Goal: Task Accomplishment & Management: Manage account settings

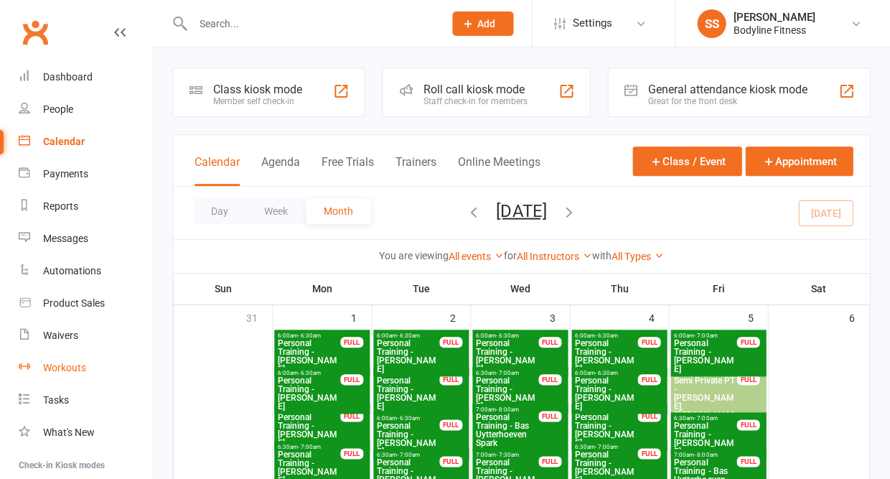
click at [53, 362] on div "Workouts" at bounding box center [64, 367] width 43 height 11
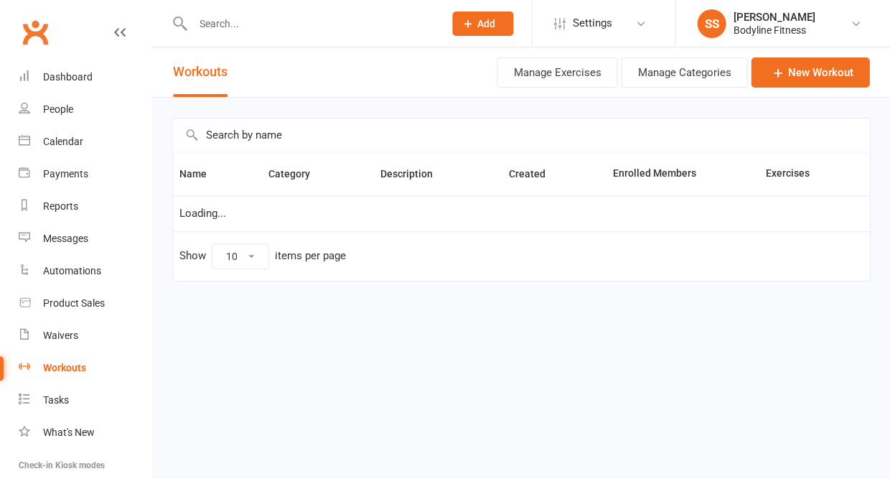
click at [243, 28] on input "text" at bounding box center [311, 24] width 246 height 20
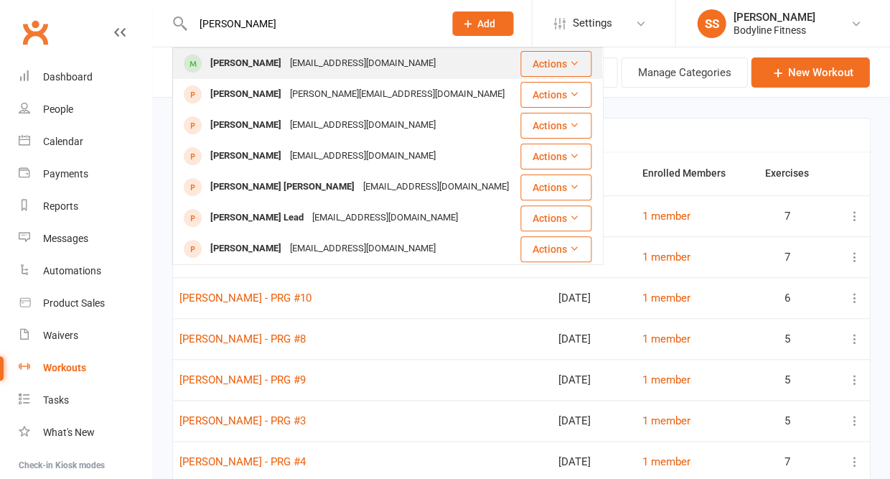
type input "[PERSON_NAME]"
click at [244, 68] on div "[PERSON_NAME]" at bounding box center [246, 63] width 80 height 21
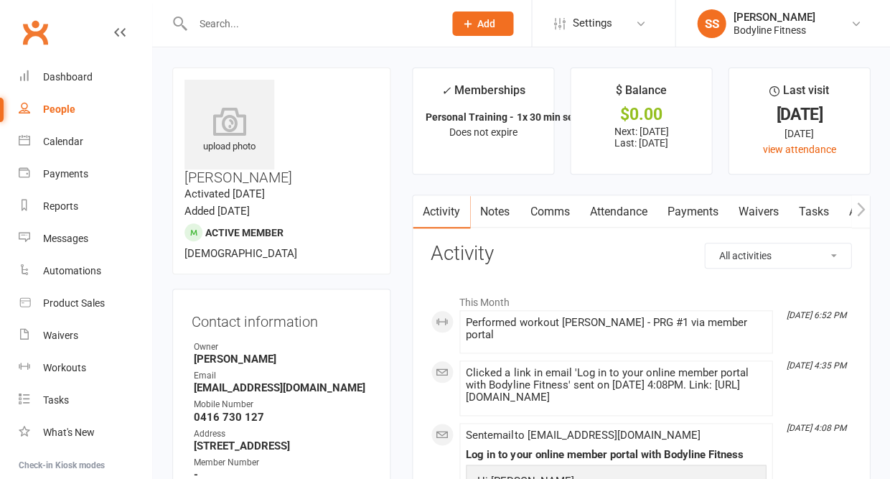
click at [863, 205] on icon "button" at bounding box center [861, 209] width 9 height 15
click at [825, 218] on link "Workouts" at bounding box center [850, 211] width 68 height 33
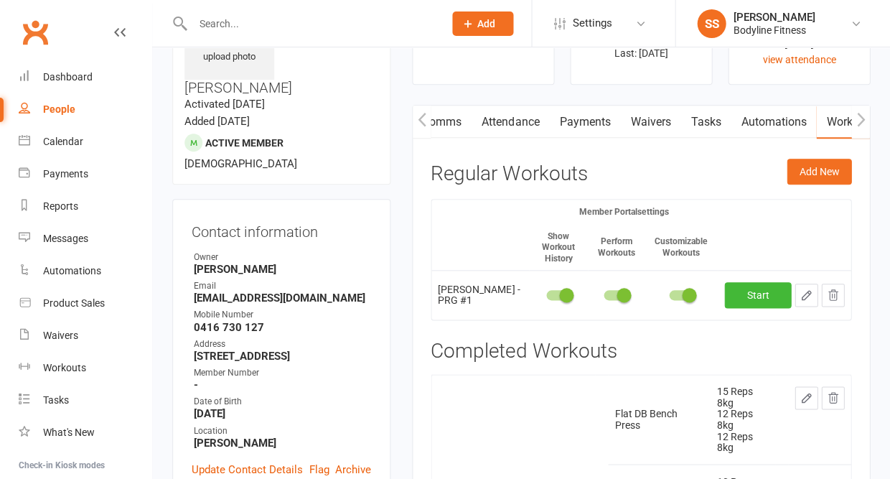
scroll to position [98, 0]
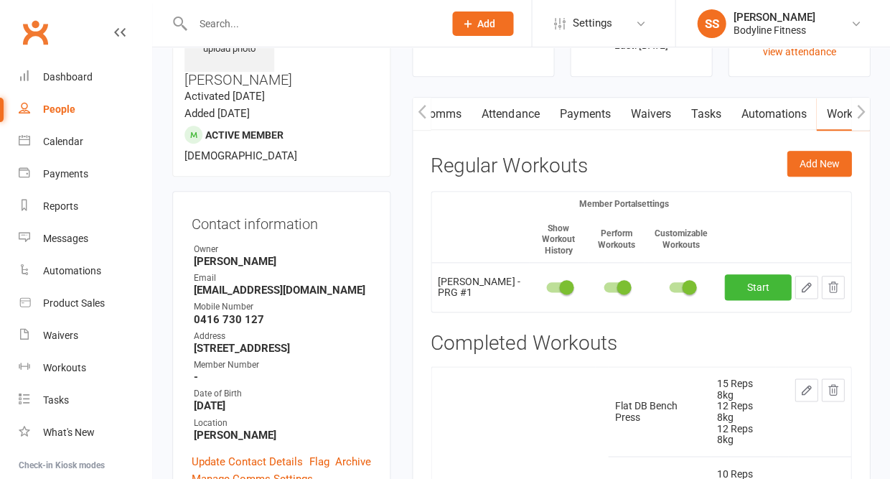
click at [808, 281] on icon "button" at bounding box center [806, 287] width 13 height 13
select select "Kilograms"
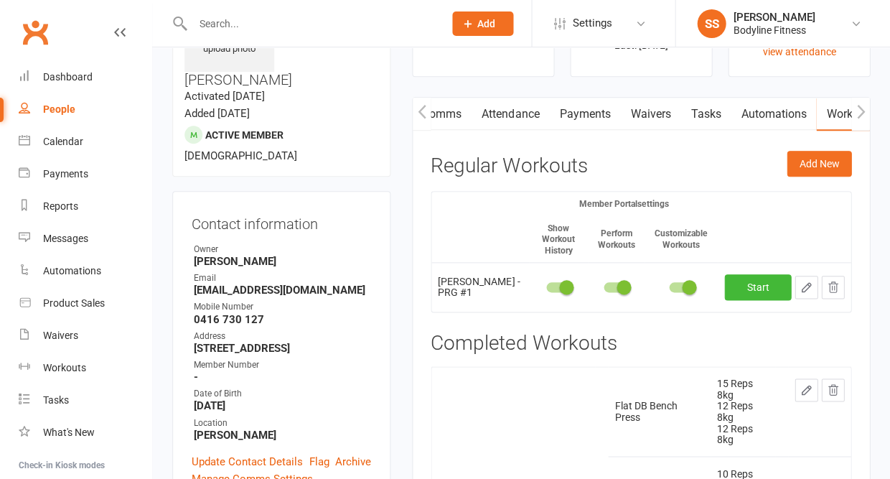
select select "Kilograms"
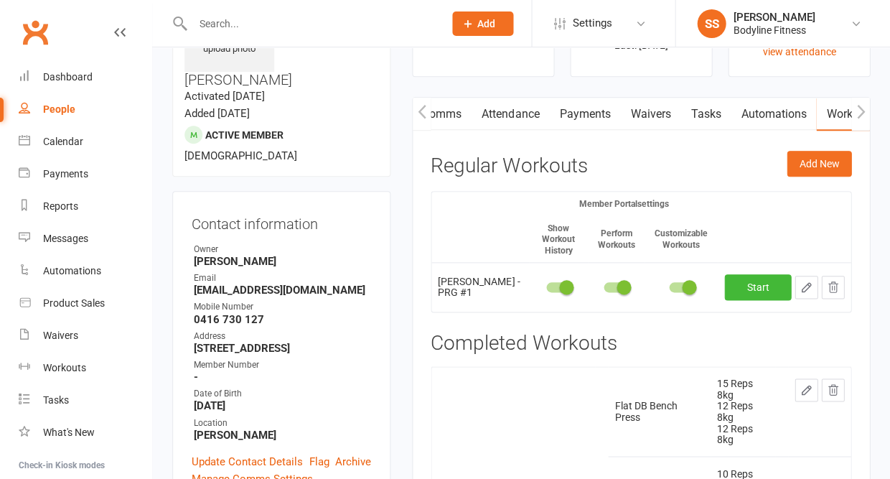
select select "Kilograms"
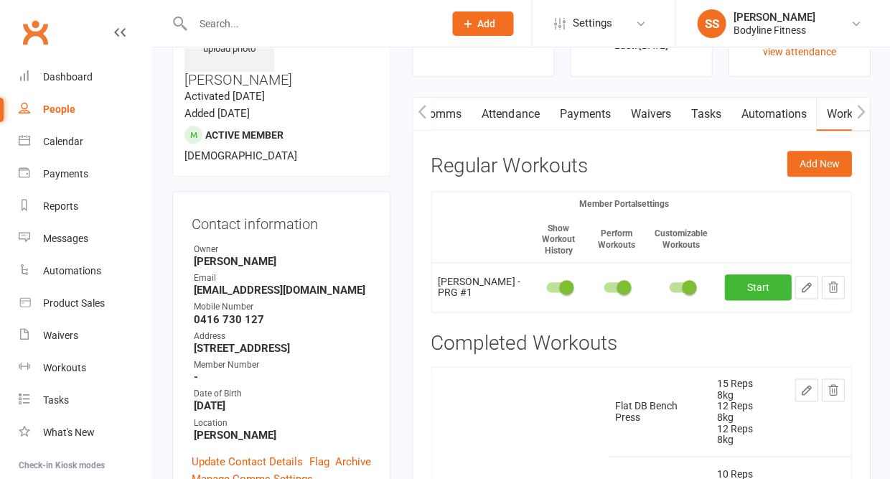
select select "Kilograms"
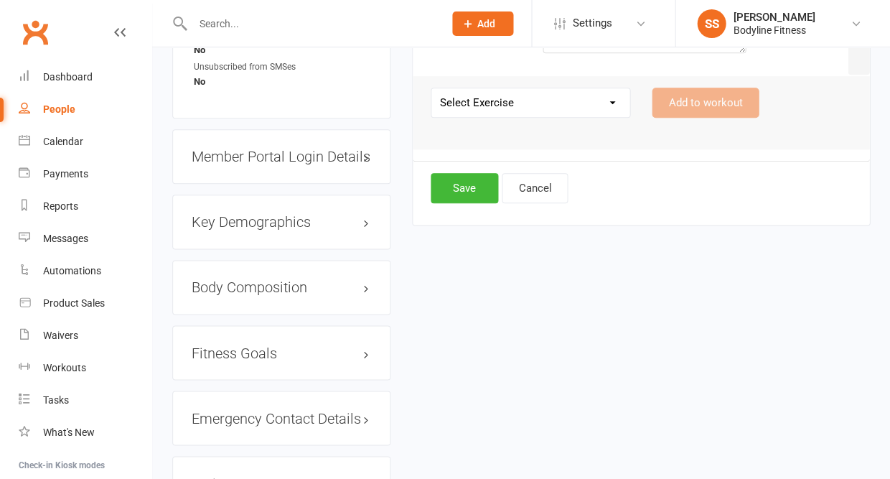
scroll to position [1193, 0]
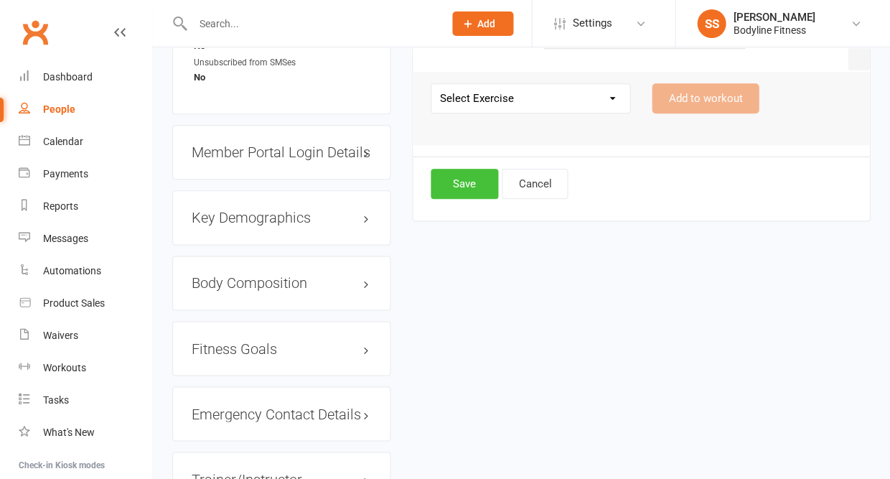
click at [465, 188] on button "Save" at bounding box center [464, 184] width 67 height 30
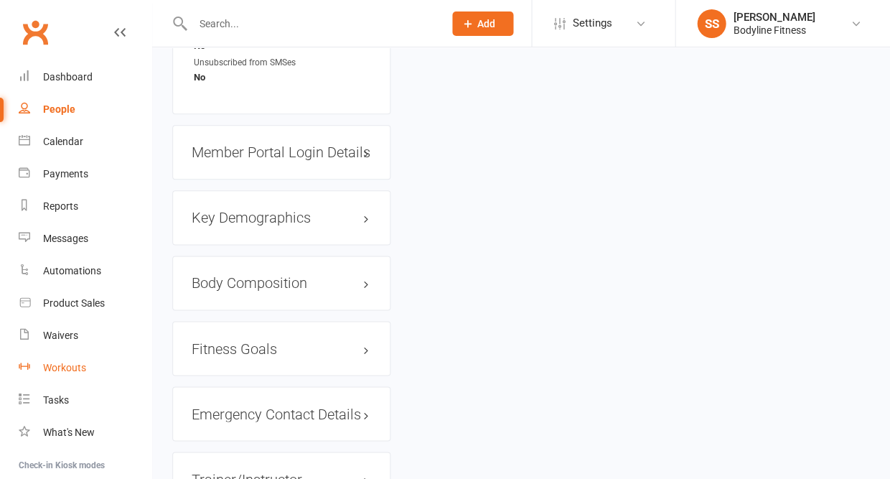
click at [52, 365] on div "Workouts" at bounding box center [64, 367] width 43 height 11
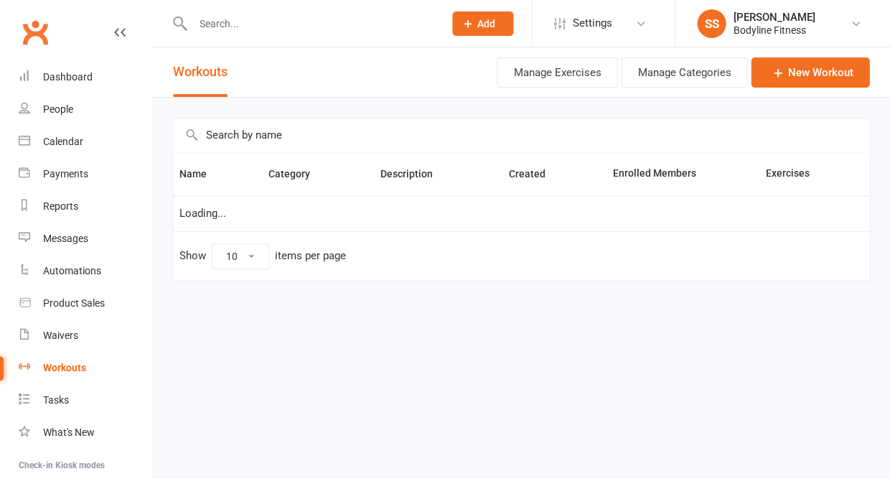
click at [429, 139] on input "text" at bounding box center [521, 134] width 696 height 33
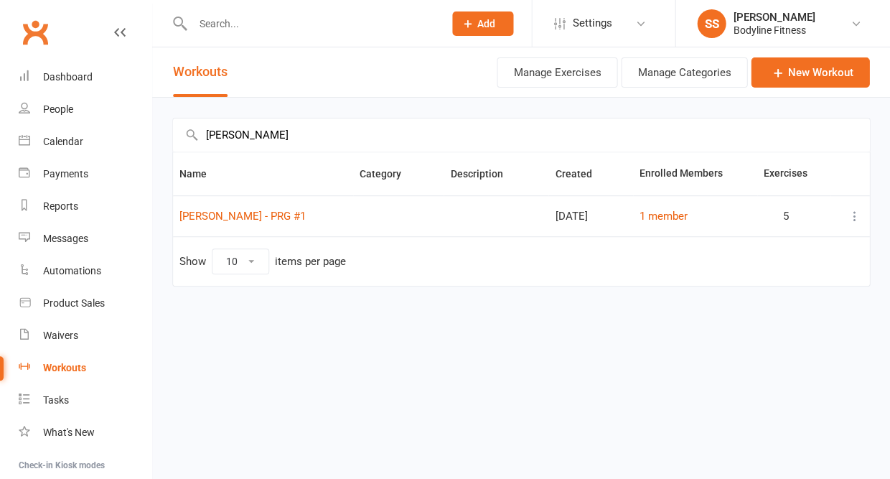
type input "[PERSON_NAME]"
drag, startPoint x: 295, startPoint y: 221, endPoint x: 294, endPoint y: 213, distance: 7.9
click at [294, 213] on td "[PERSON_NAME] - PRG #1" at bounding box center [263, 215] width 180 height 41
copy link "[PERSON_NAME] - PRG #1"
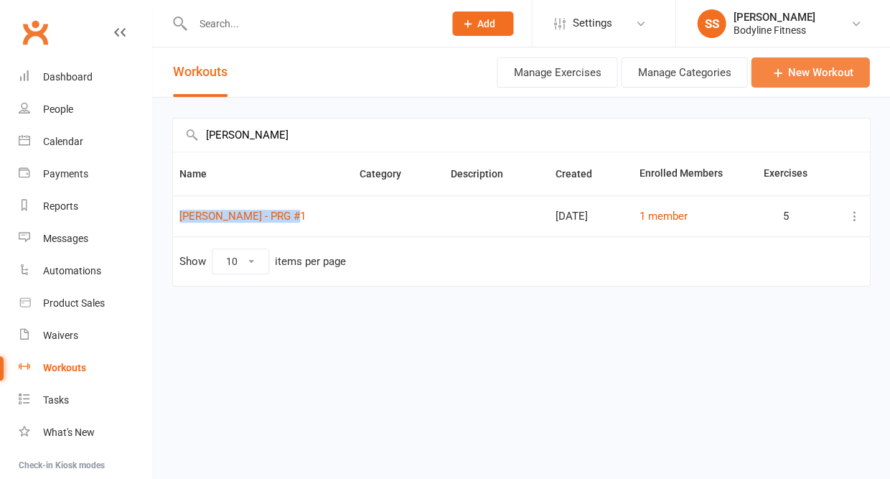
click at [806, 71] on link "New Workout" at bounding box center [810, 72] width 118 height 30
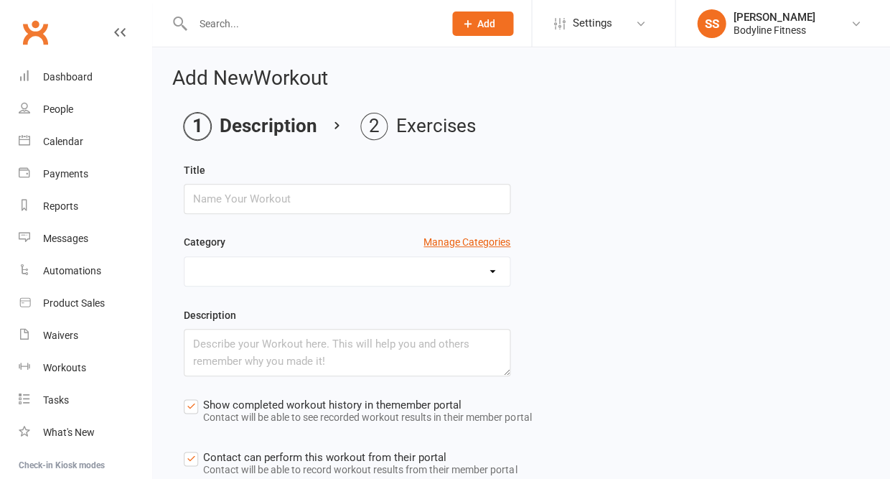
scroll to position [150, 0]
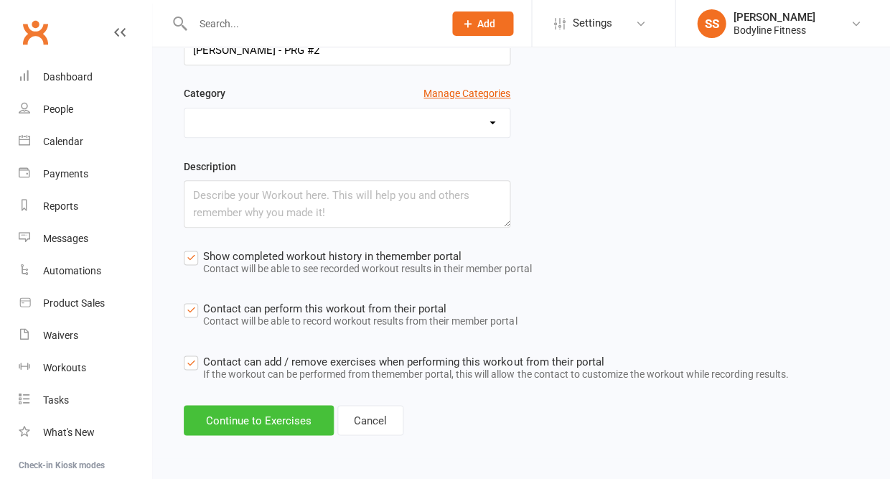
type input "[PERSON_NAME] - PRG #2"
click at [268, 414] on button "Continue to Exercises" at bounding box center [259, 420] width 150 height 30
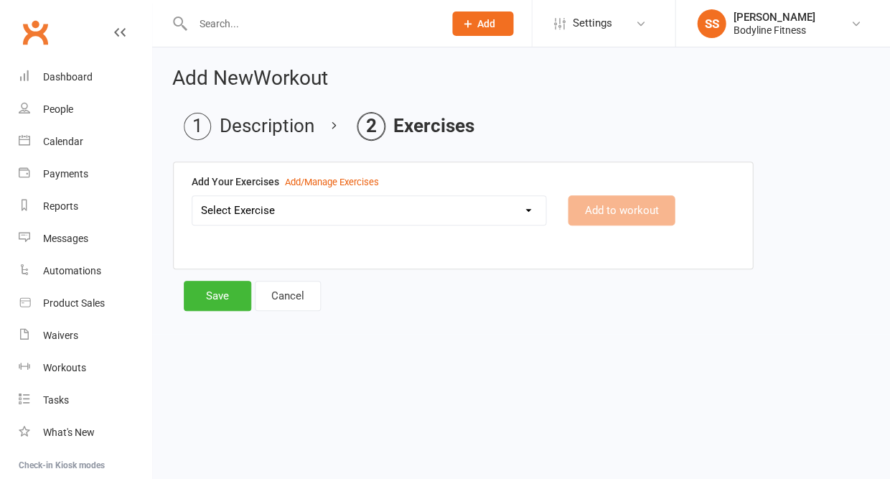
scroll to position [0, 0]
click at [307, 210] on select "Select Exercise 100's 120 Degree Knee Flexed Glute Bridges 1/2 Cuban Press 1/2 …" at bounding box center [368, 210] width 353 height 29
select select "6094"
click at [599, 213] on button "Add to workout" at bounding box center [621, 210] width 107 height 30
select select
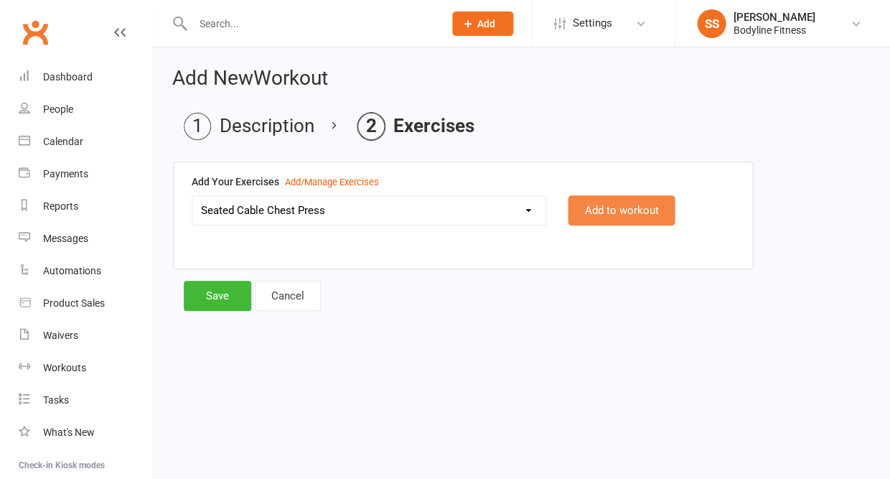
select select "Kilograms"
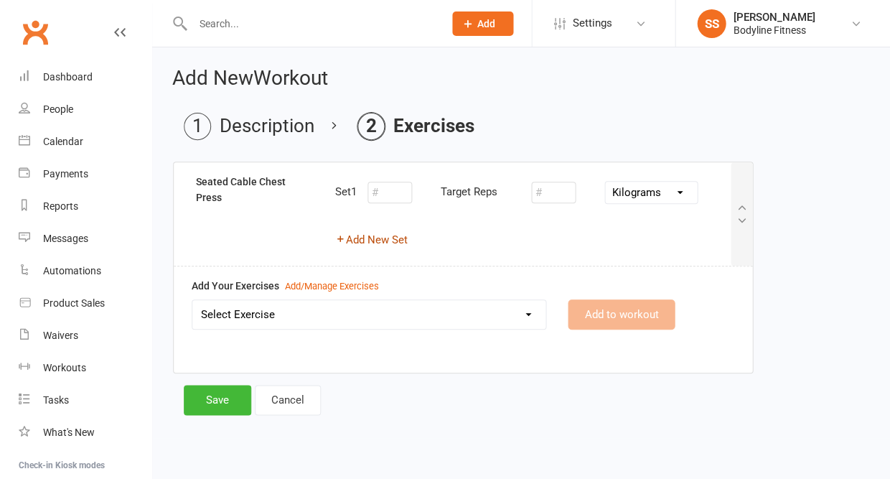
click at [392, 246] on button "Add New Set" at bounding box center [371, 239] width 73 height 17
select select "Kilograms"
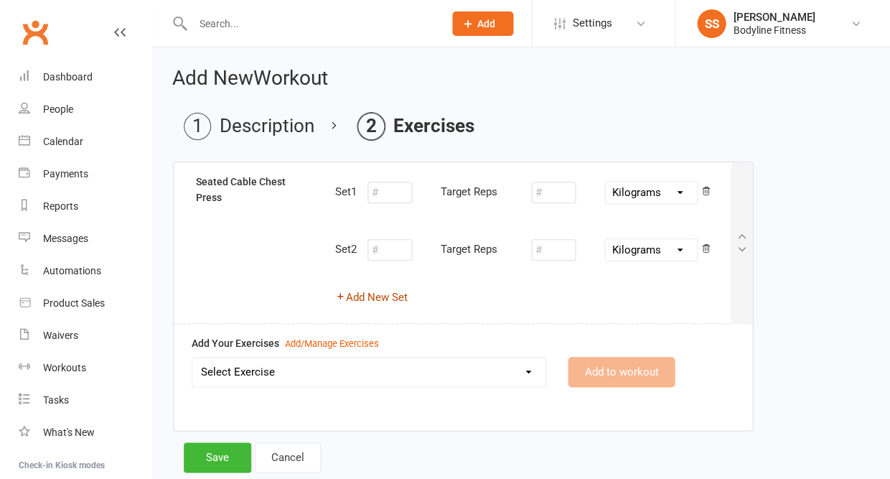
click at [381, 297] on button "Add New Set" at bounding box center [371, 297] width 73 height 17
select select "Kilograms"
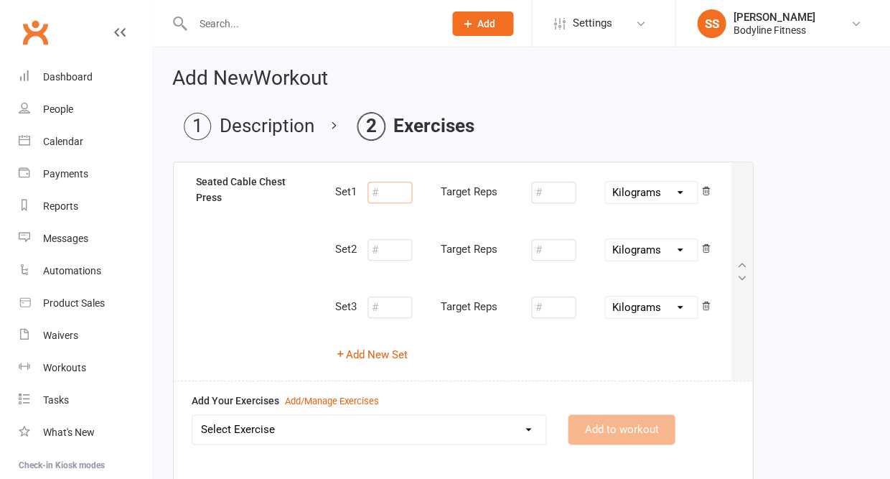
click at [389, 194] on input "number" at bounding box center [390, 193] width 45 height 22
type input "12"
click at [541, 192] on input "number" at bounding box center [553, 193] width 45 height 22
type input "9"
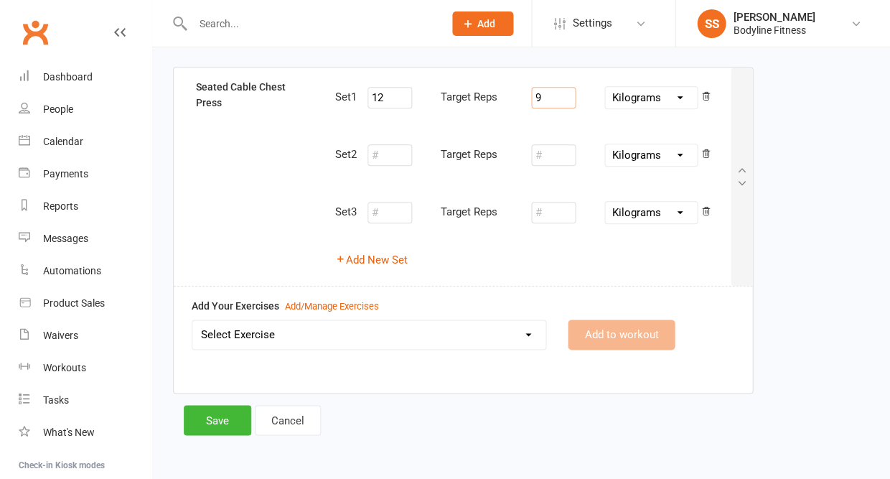
scroll to position [94, 0]
click at [409, 339] on select "Select Exercise 100's 120 Degree Knee Flexed Glute Bridges 1/2 Cuban Press 1/2 …" at bounding box center [368, 335] width 353 height 29
select select "2091"
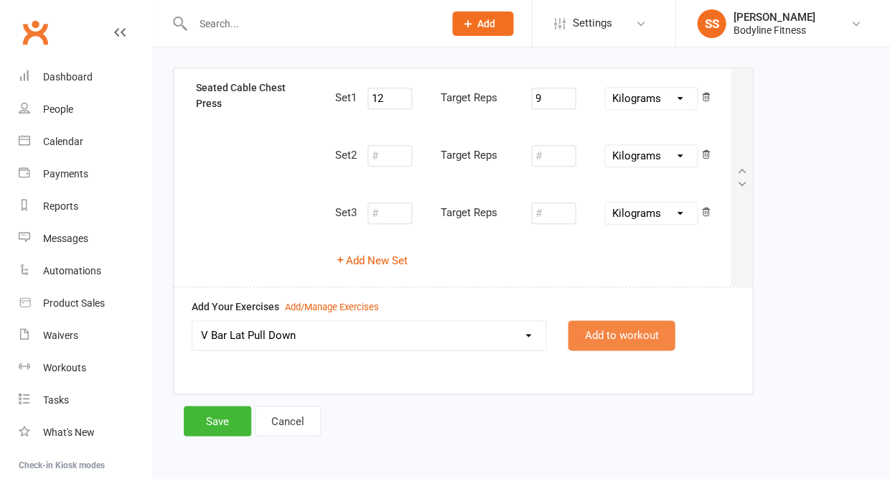
click at [610, 327] on button "Add to workout" at bounding box center [621, 335] width 107 height 30
select select
select select "Kilograms"
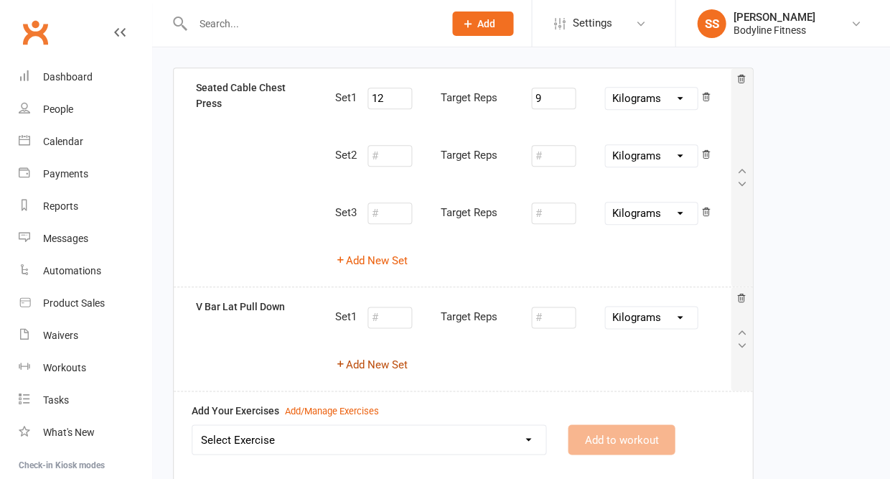
click at [392, 364] on button "Add New Set" at bounding box center [371, 364] width 73 height 17
select select "Kilograms"
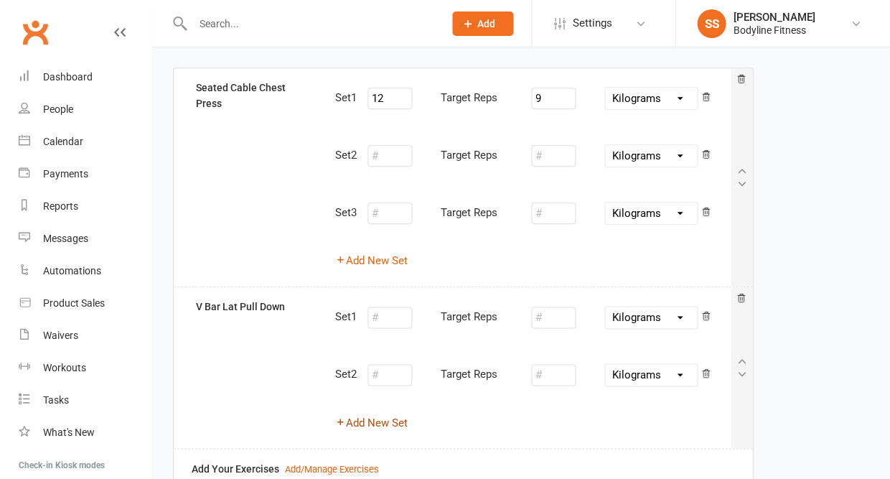
click at [386, 416] on button "Add New Set" at bounding box center [371, 422] width 73 height 17
select select "Kilograms"
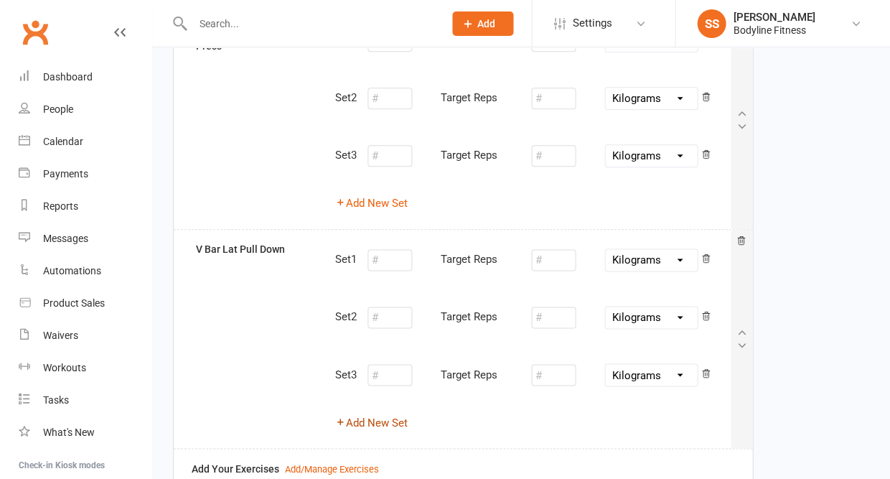
scroll to position [167, 0]
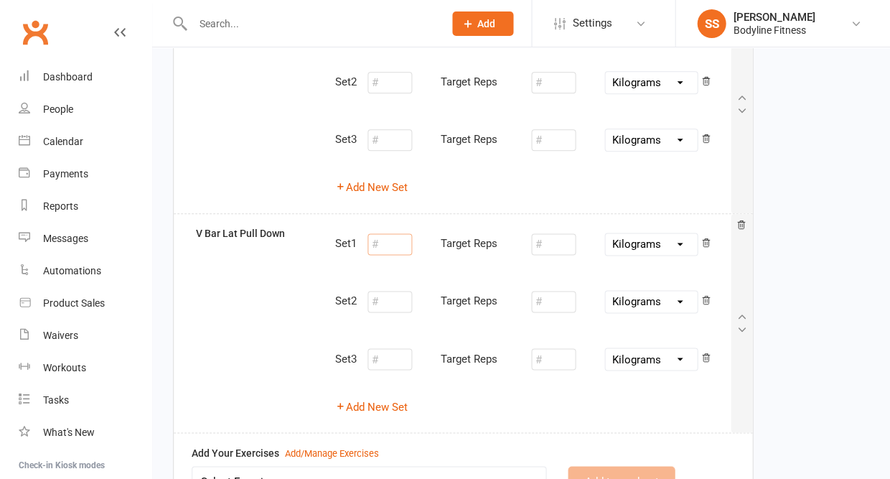
click at [383, 246] on input "number" at bounding box center [390, 244] width 45 height 22
type input "10"
click at [548, 246] on input "number" at bounding box center [553, 244] width 45 height 22
type input "24"
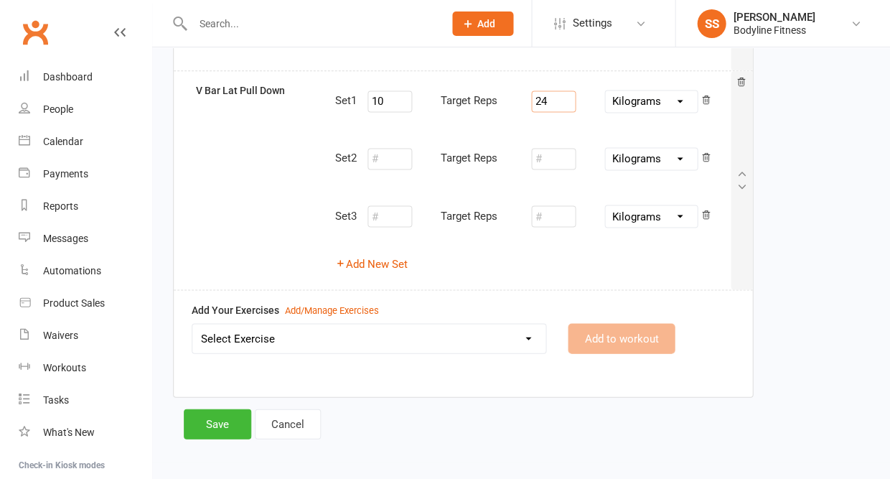
scroll to position [309, 0]
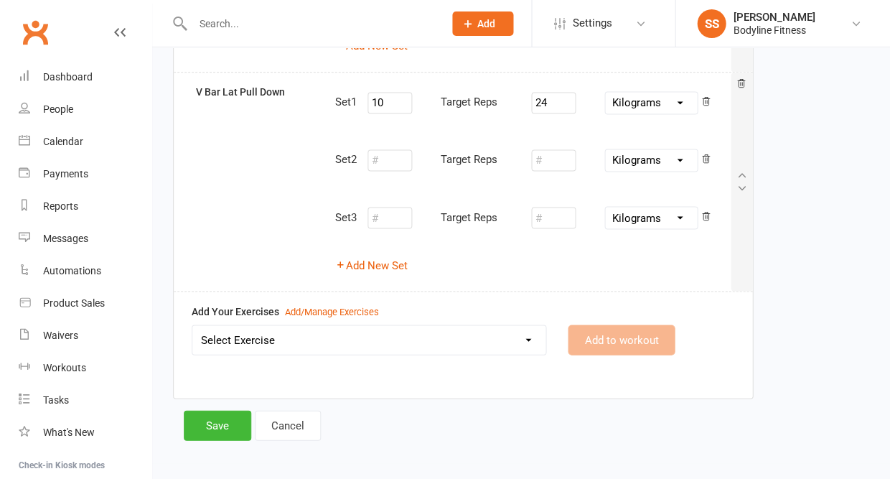
click at [461, 337] on select "Select Exercise 100's 120 Degree Knee Flexed Glute Bridges 1/2 Cuban Press 1/2 …" at bounding box center [368, 339] width 353 height 29
select select "2072"
click at [627, 325] on button "Add to workout" at bounding box center [621, 340] width 107 height 30
select select
select select "Kilograms"
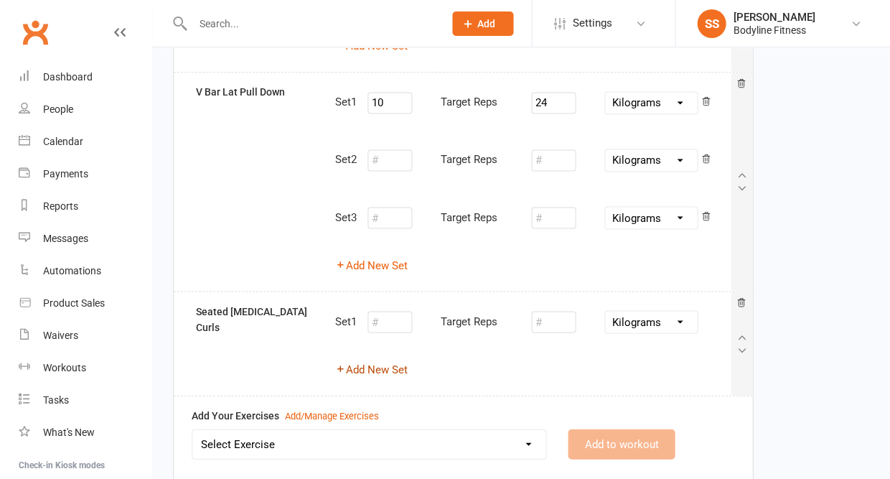
click at [391, 362] on button "Add New Set" at bounding box center [371, 368] width 73 height 17
select select "Kilograms"
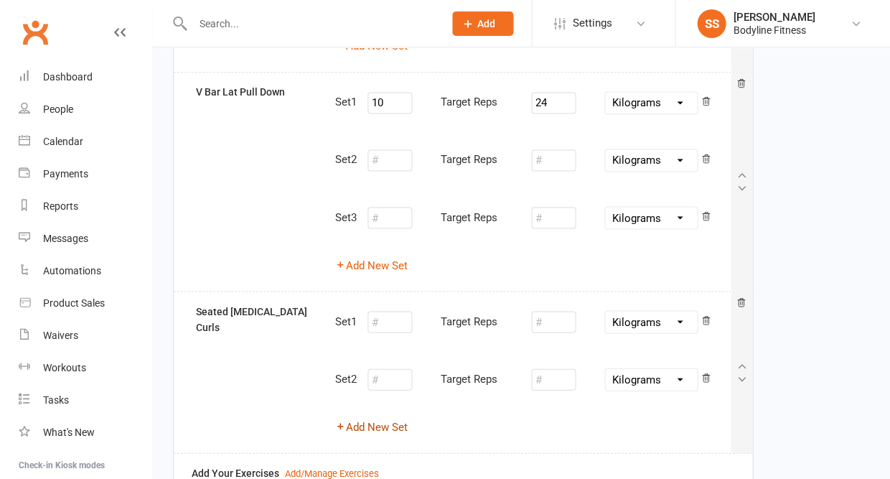
click at [380, 418] on button "Add New Set" at bounding box center [371, 426] width 73 height 17
select select "Kilograms"
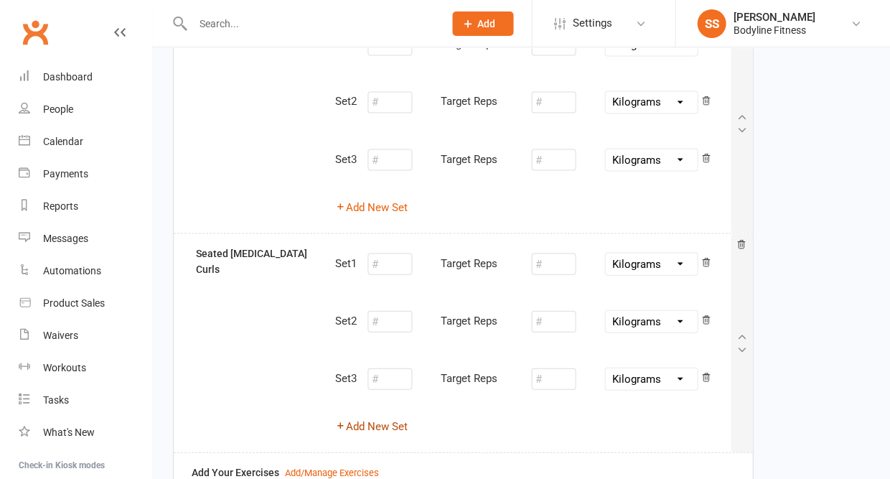
scroll to position [371, 0]
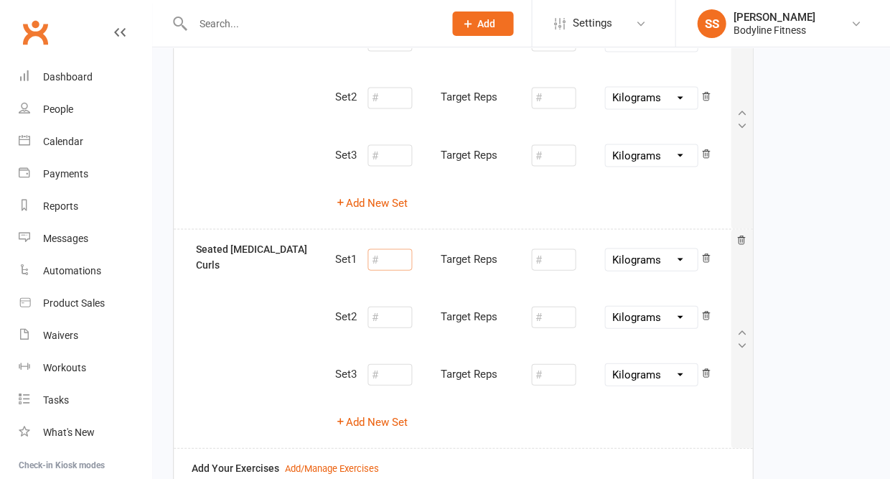
click at [398, 253] on input "number" at bounding box center [390, 259] width 45 height 22
type input "10"
click at [546, 252] on input "number" at bounding box center [553, 259] width 45 height 22
type input "20"
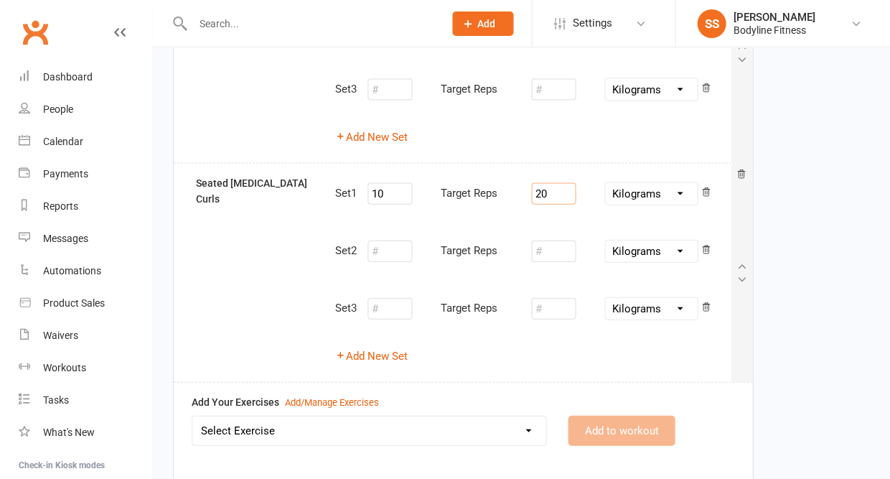
scroll to position [480, 0]
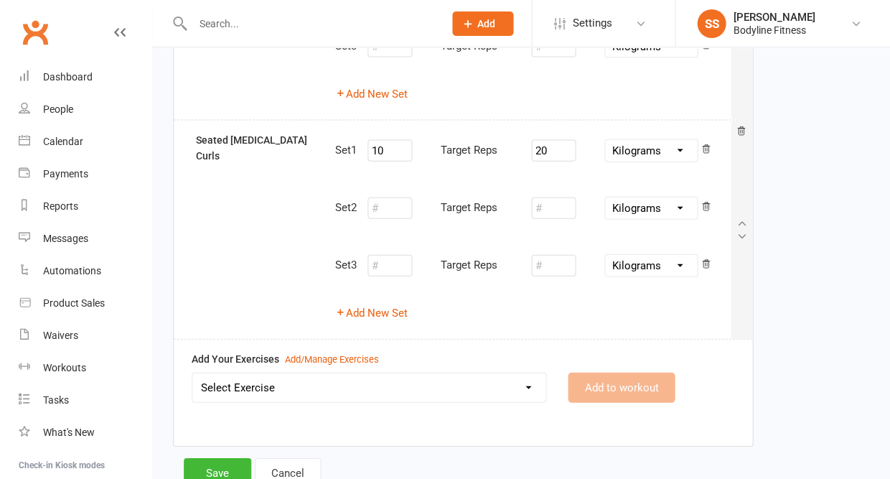
click at [419, 374] on select "Select Exercise 100's 120 Degree Knee Flexed Glute Bridges 1/2 Cuban Press 1/2 …" at bounding box center [368, 387] width 353 height 29
select select "1805"
click at [605, 374] on button "Add to workout" at bounding box center [621, 387] width 107 height 30
select select "Kilograms"
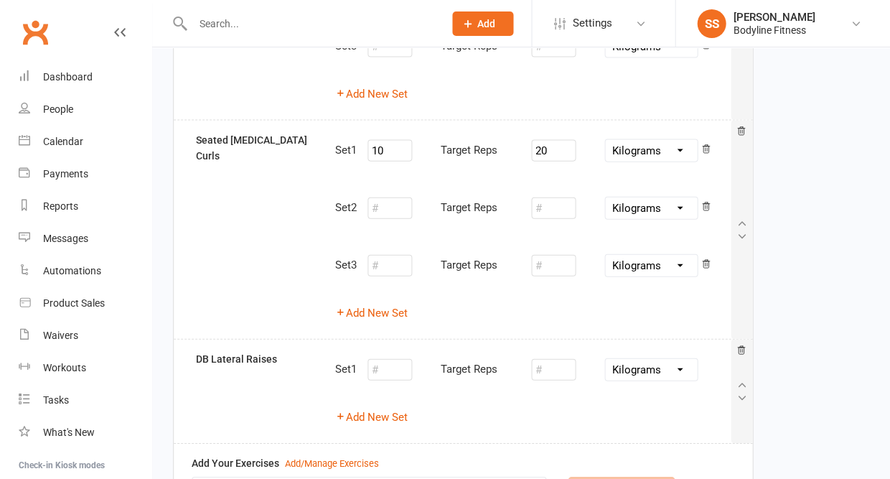
select select
click at [372, 408] on button "Add New Set" at bounding box center [371, 416] width 73 height 17
select select "Kilograms"
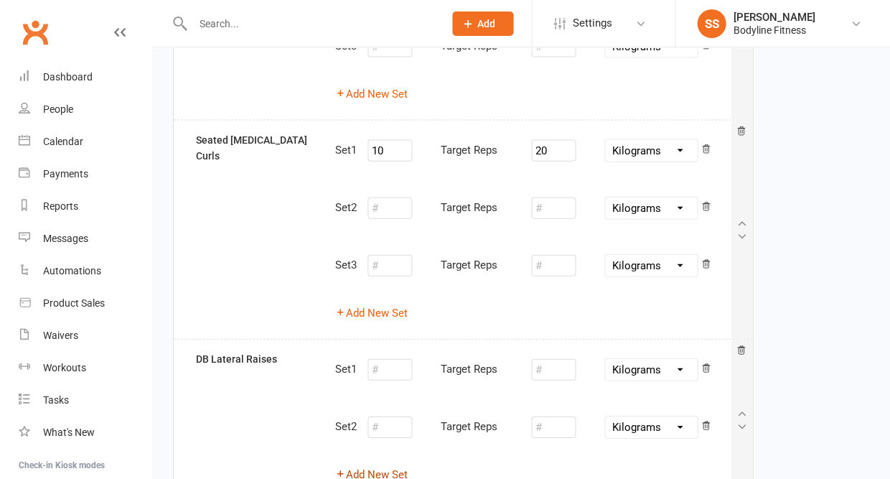
click at [370, 465] on button "Add New Set" at bounding box center [371, 473] width 73 height 17
select select "Kilograms"
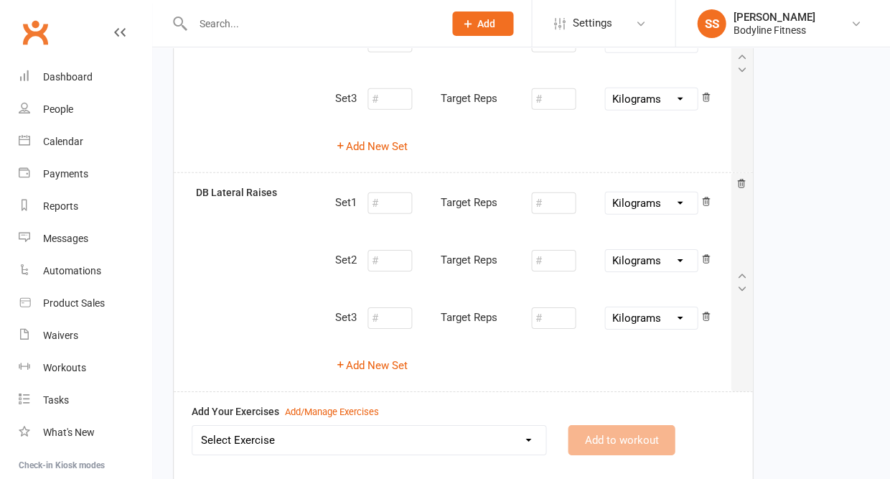
scroll to position [684, 0]
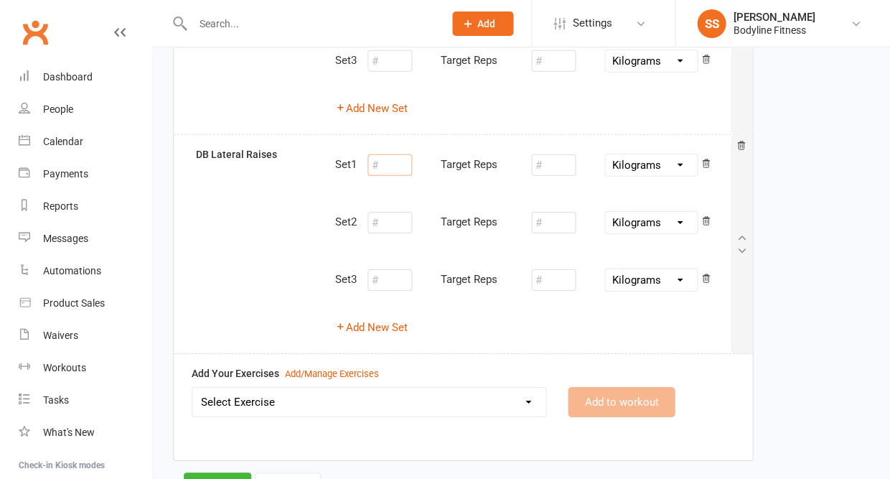
click at [384, 157] on input "number" at bounding box center [390, 165] width 45 height 22
type input "10"
click at [560, 154] on input "number" at bounding box center [553, 165] width 45 height 22
type input "4"
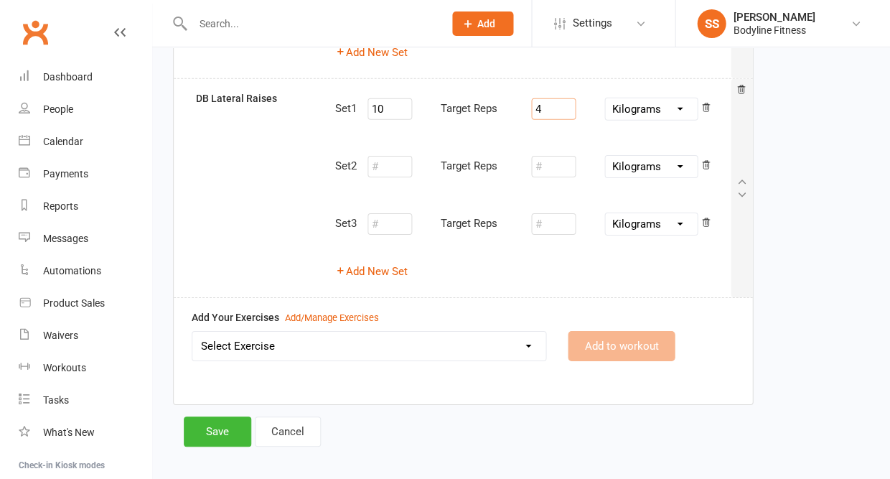
scroll to position [740, 0]
click at [396, 332] on select "Select Exercise 100's 120 Degree Knee Flexed Glute Bridges 1/2 Cuban Press 1/2 …" at bounding box center [368, 346] width 353 height 29
select select "5452"
click at [633, 332] on button "Add to workout" at bounding box center [621, 347] width 107 height 30
select select "Kilograms"
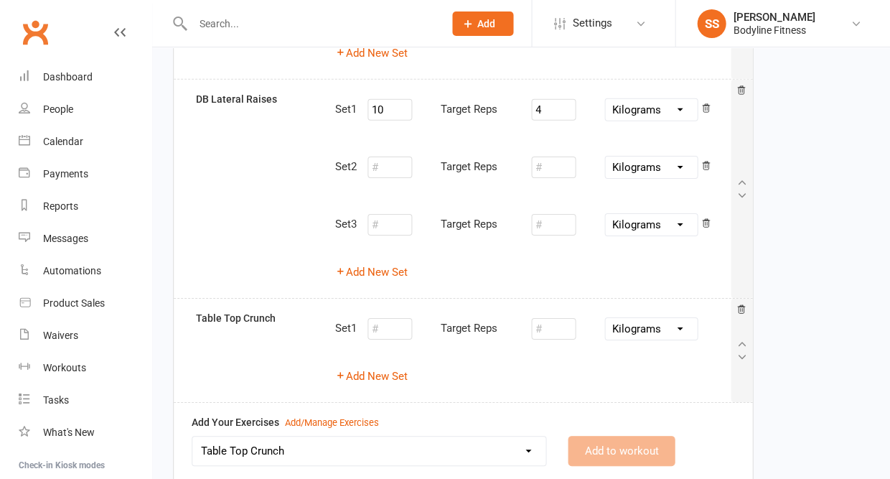
select select
click at [404, 368] on button "Add New Set" at bounding box center [371, 376] width 73 height 17
select select "Kilograms"
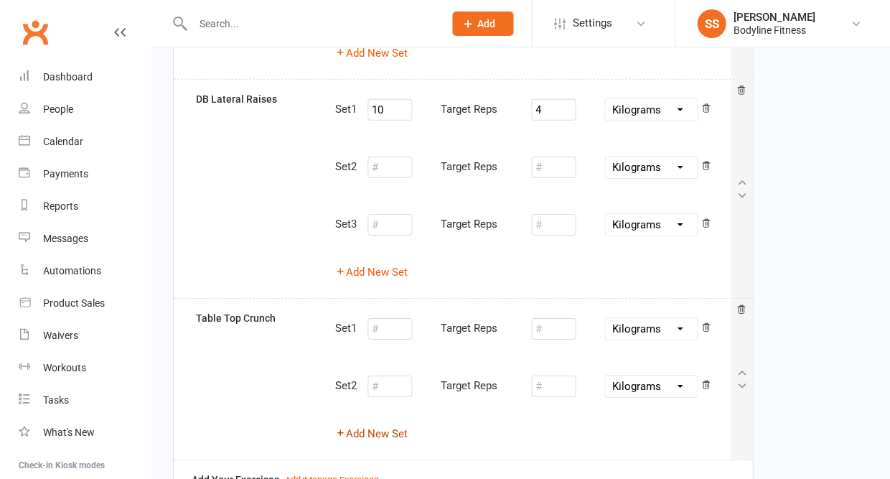
click at [378, 425] on button "Add New Set" at bounding box center [371, 433] width 73 height 17
select select "Kilograms"
click at [388, 318] on input "number" at bounding box center [390, 329] width 45 height 22
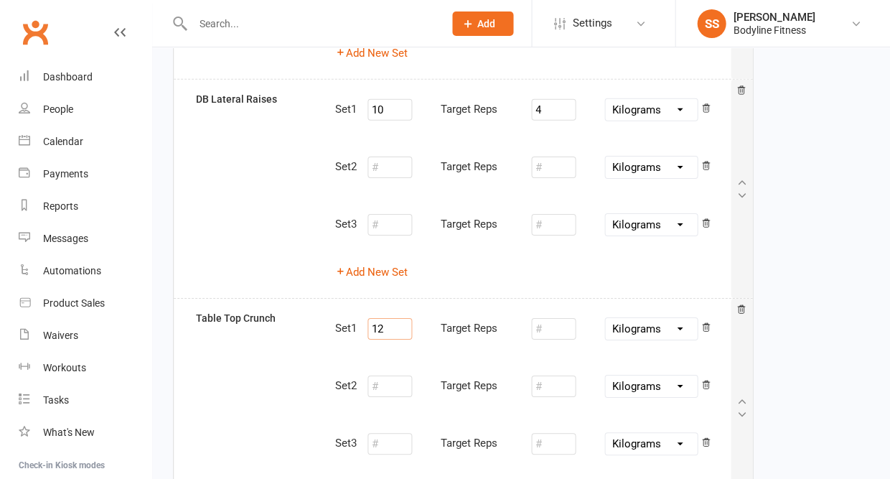
type input "12"
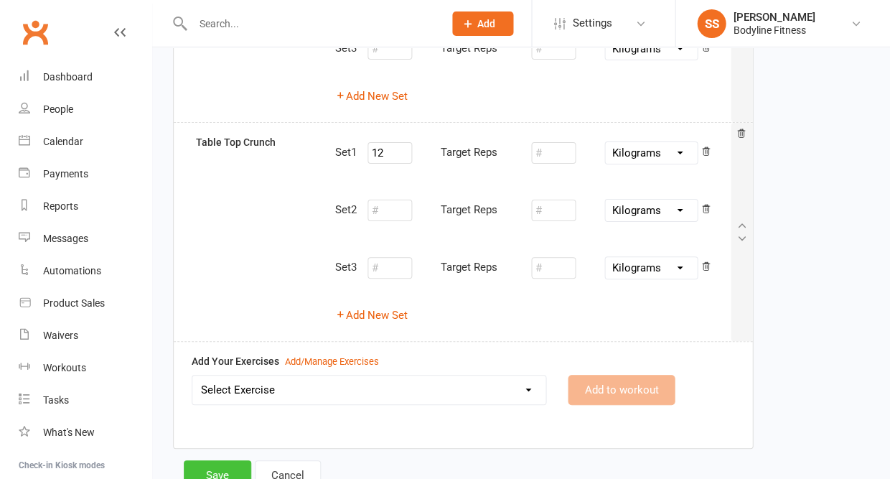
click at [215, 460] on button "Save" at bounding box center [217, 475] width 67 height 30
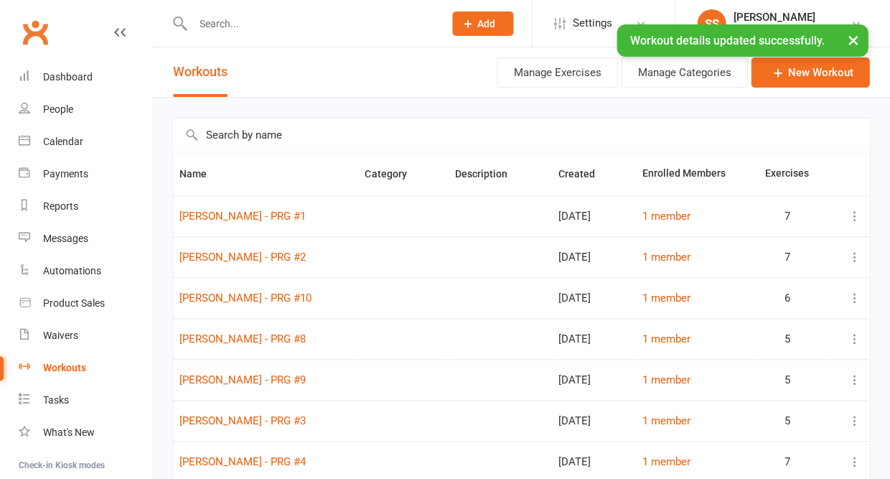
click at [238, 22] on input "text" at bounding box center [311, 24] width 246 height 20
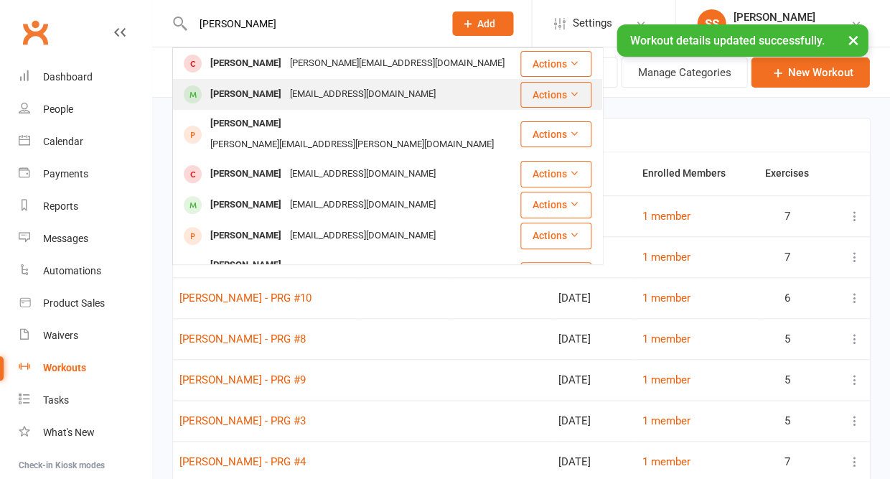
type input "[PERSON_NAME]"
click at [225, 93] on div "[PERSON_NAME]" at bounding box center [246, 94] width 80 height 21
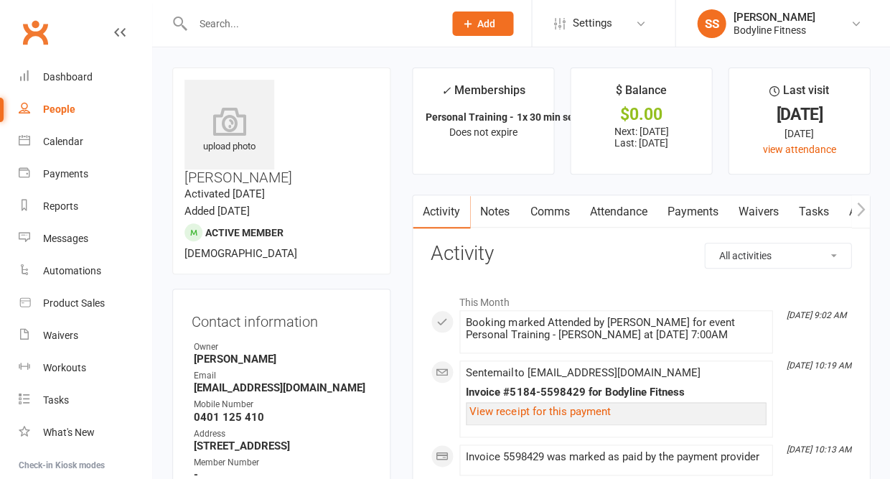
click at [863, 202] on icon "button" at bounding box center [861, 209] width 9 height 15
click at [839, 214] on link "Workouts" at bounding box center [850, 211] width 68 height 33
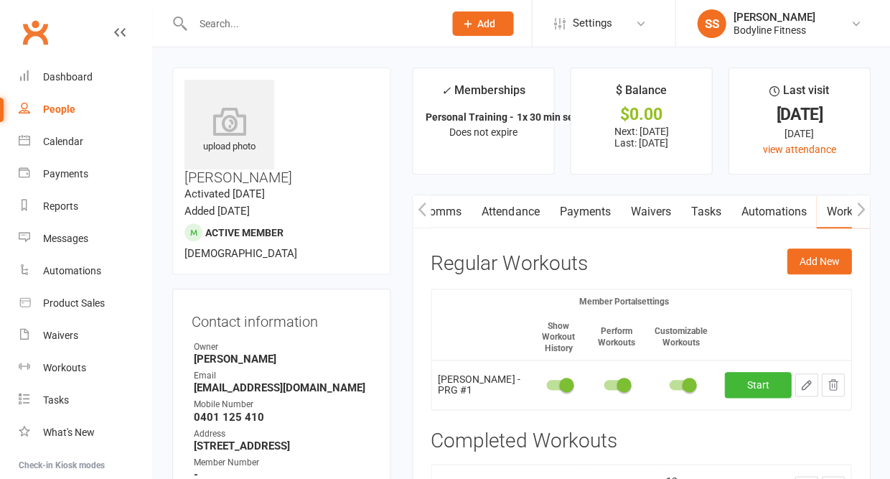
scroll to position [70, 0]
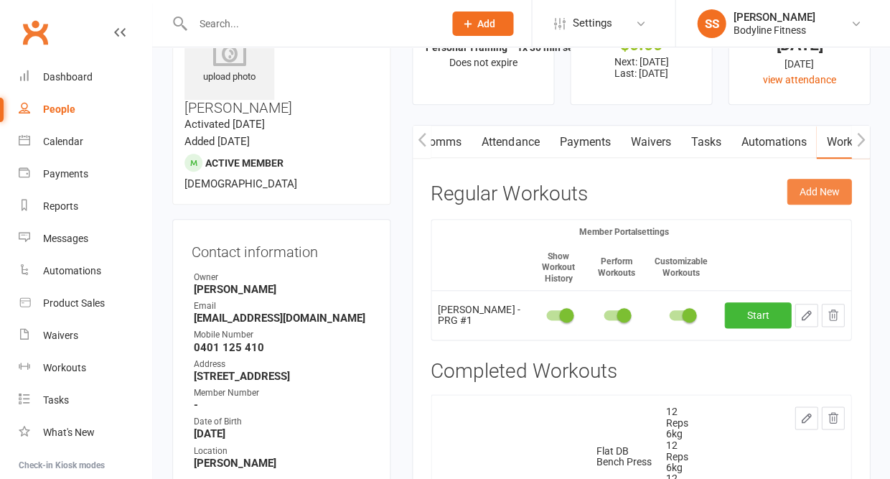
click at [793, 194] on button "Add New" at bounding box center [819, 192] width 65 height 26
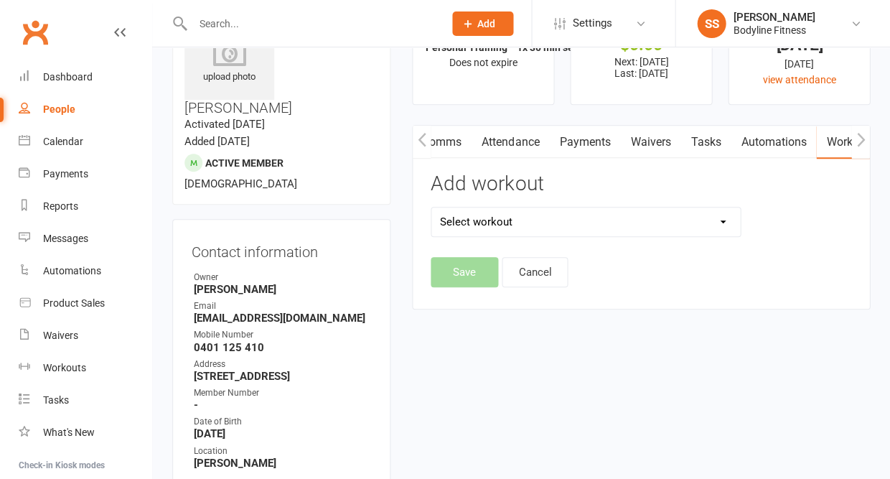
select select "6564"
click at [452, 270] on button "Save" at bounding box center [464, 272] width 67 height 30
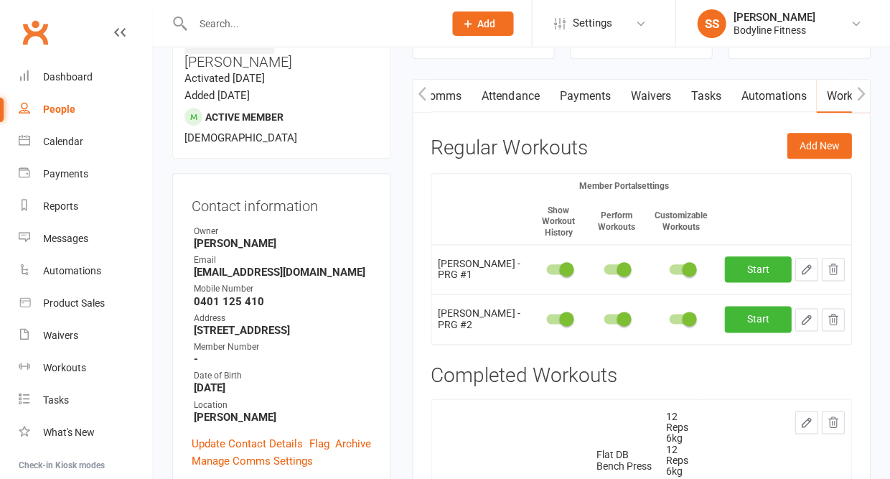
scroll to position [162, 0]
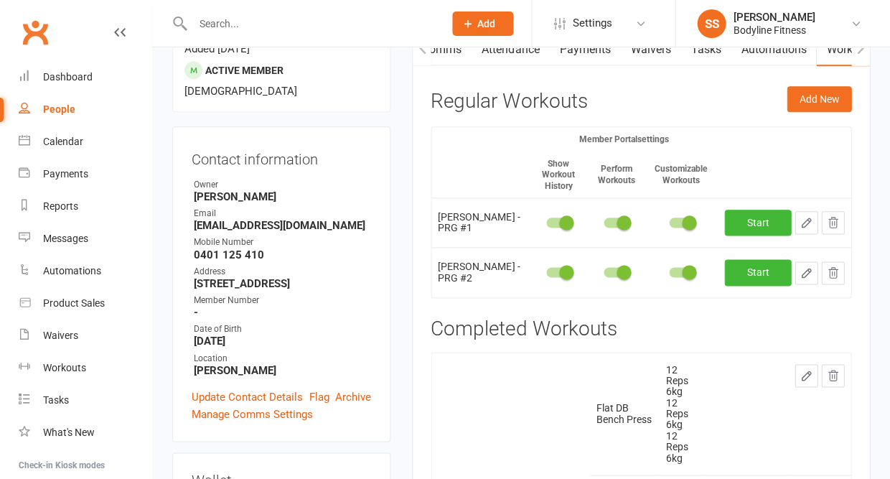
click at [800, 274] on icon "button" at bounding box center [806, 272] width 13 height 13
select select "Kilograms"
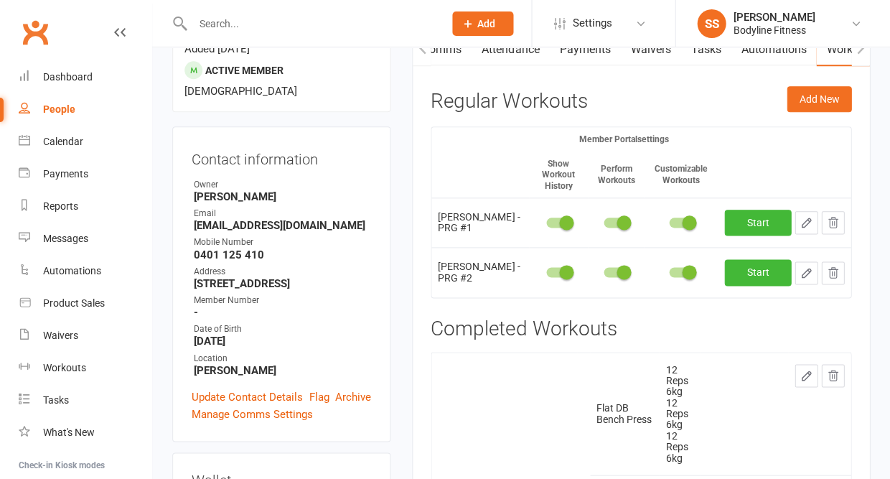
select select "Kilograms"
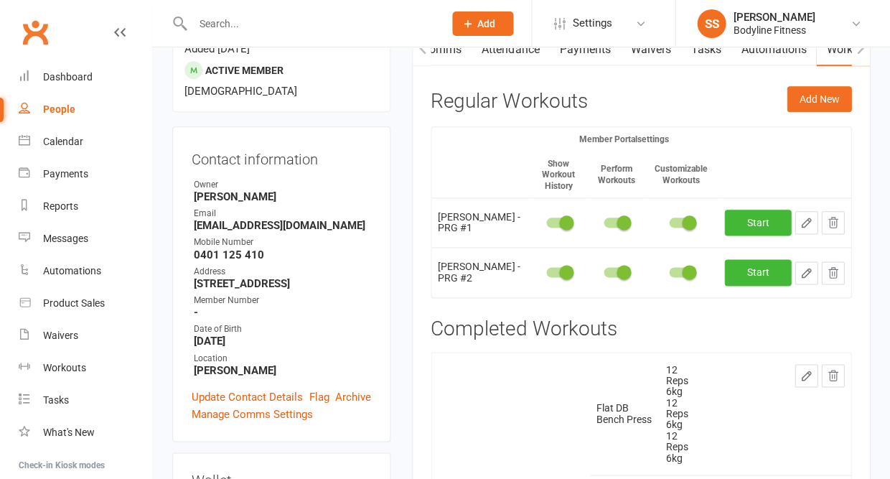
select select "Kilograms"
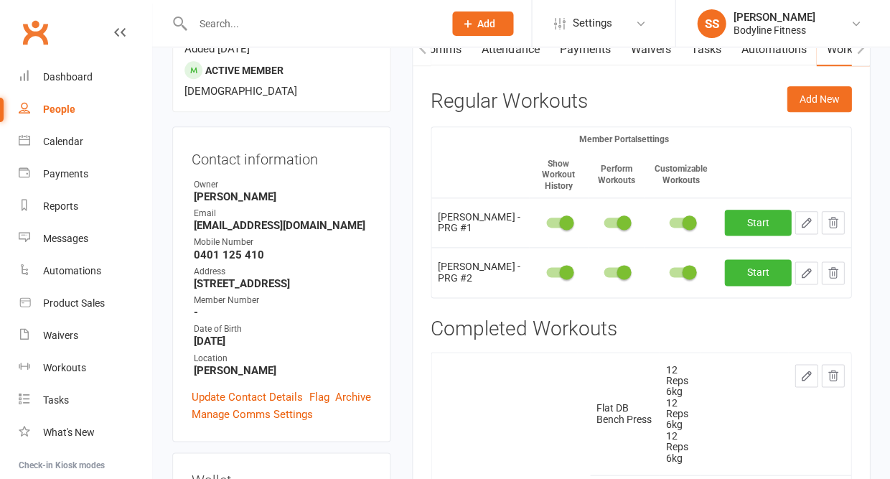
select select "Kilograms"
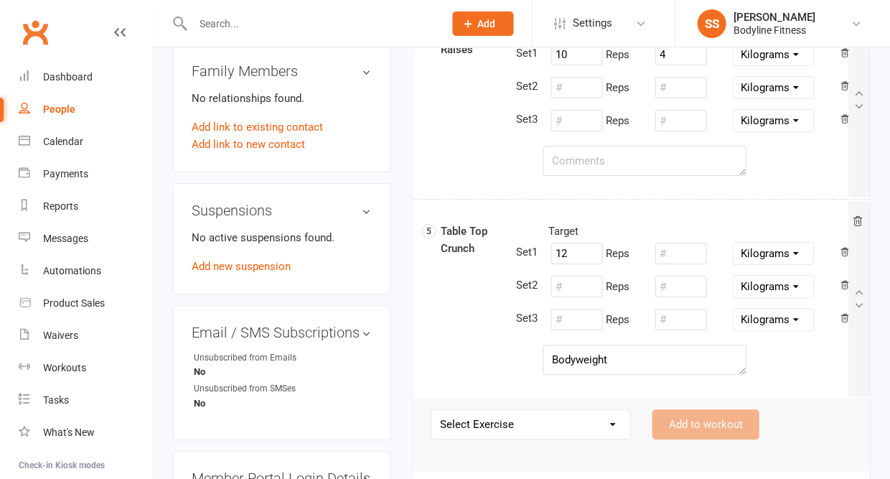
scroll to position [886, 0]
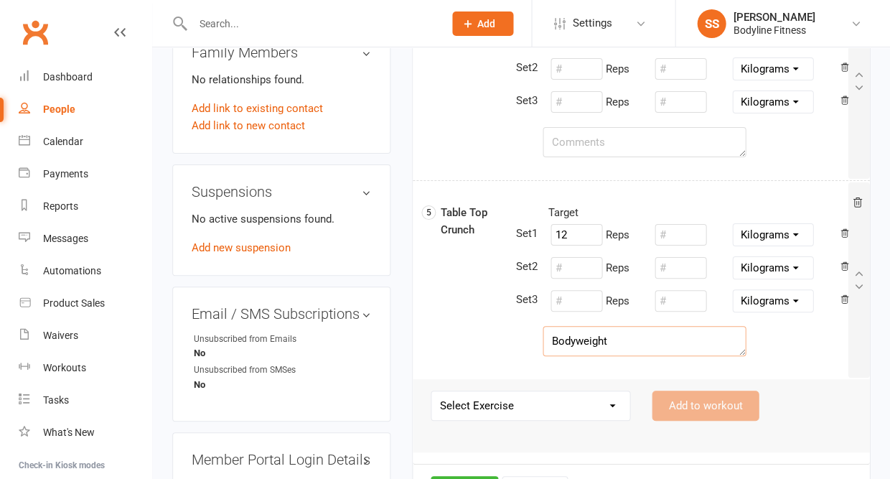
drag, startPoint x: 638, startPoint y: 334, endPoint x: 508, endPoint y: 335, distance: 130.0
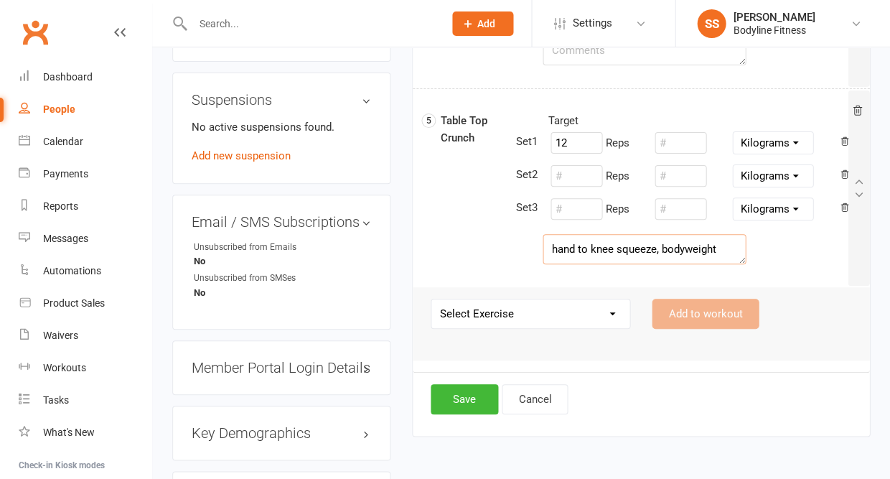
scroll to position [1002, 0]
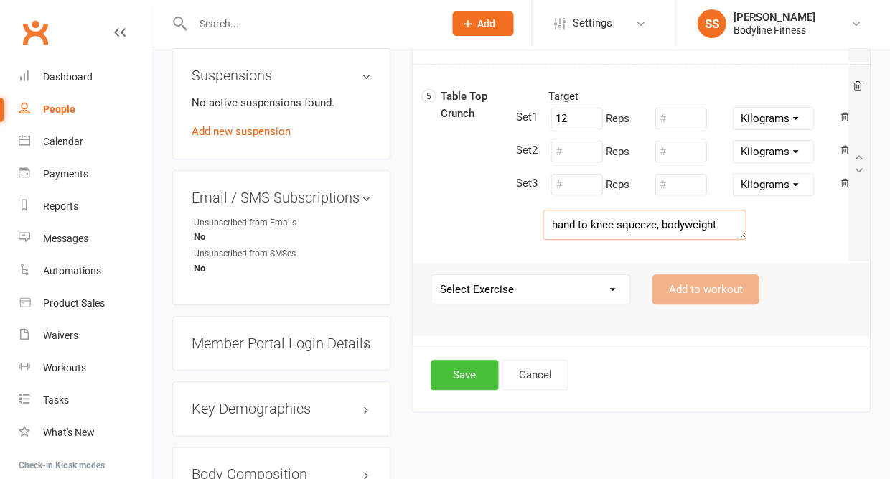
type textarea "hand to knee squeeze, bodyweight"
click at [444, 381] on button "Save" at bounding box center [464, 375] width 67 height 30
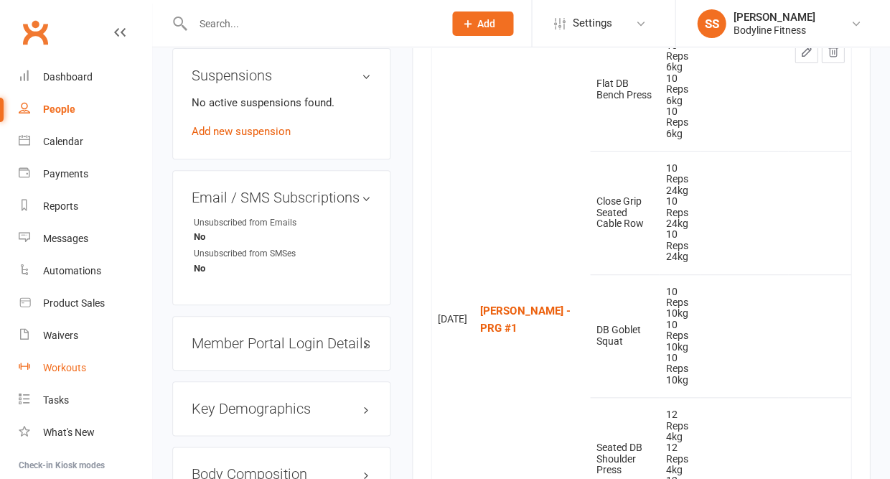
click at [57, 371] on link "Workouts" at bounding box center [85, 368] width 133 height 32
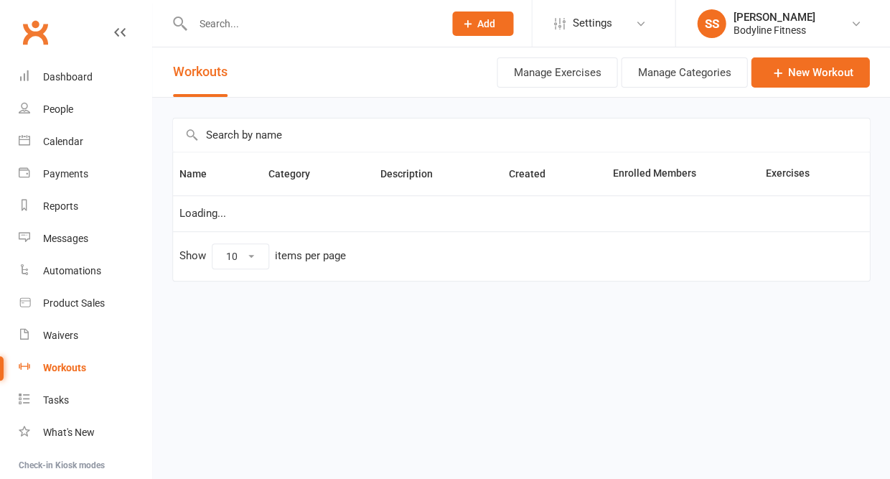
click at [279, 146] on input "text" at bounding box center [521, 134] width 696 height 33
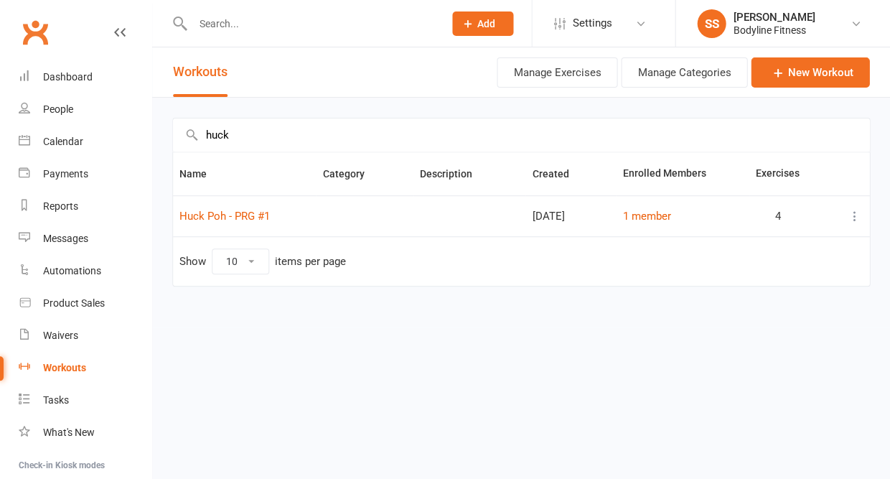
type input "huck"
drag, startPoint x: 287, startPoint y: 225, endPoint x: 284, endPoint y: 213, distance: 12.5
click at [284, 213] on td "Huck Poh - PRG #1" at bounding box center [244, 215] width 143 height 41
copy link "Huck Poh - PRG #1"
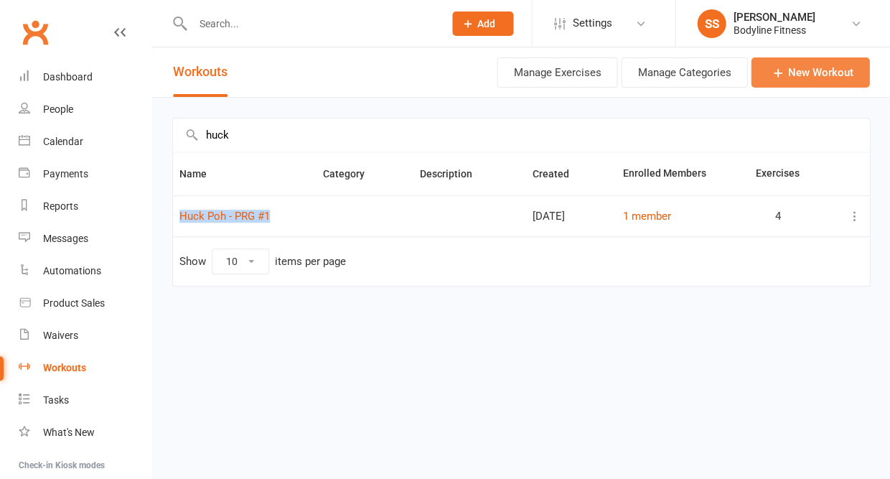
click at [772, 80] on icon at bounding box center [777, 72] width 14 height 14
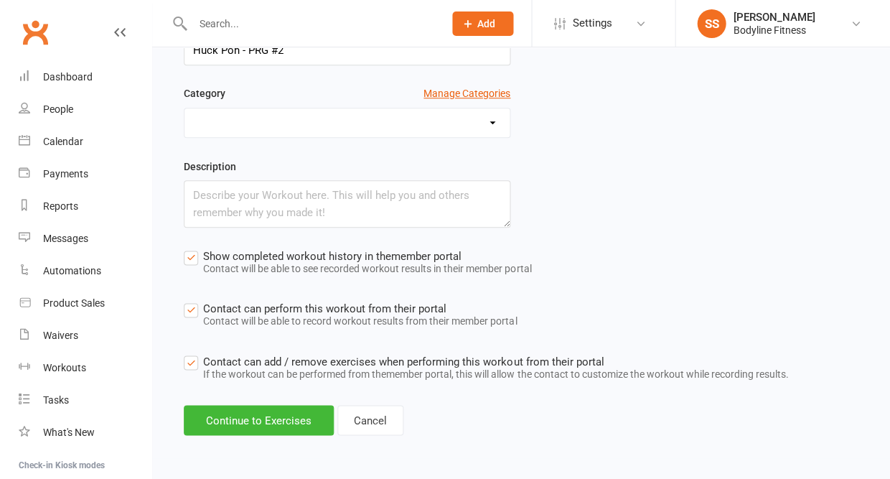
scroll to position [150, 0]
type input "Huck Poh - PRG #2"
click at [285, 426] on button "Continue to Exercises" at bounding box center [259, 420] width 150 height 30
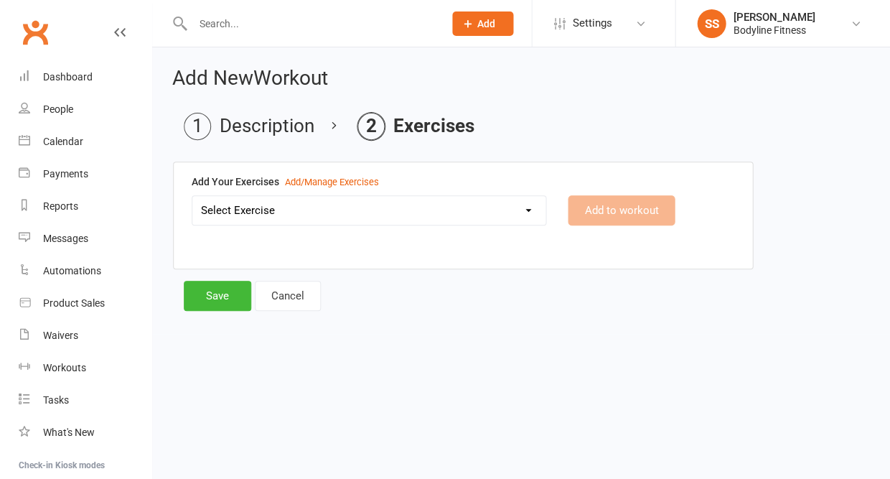
scroll to position [0, 0]
click at [318, 214] on select "Select Exercise 100's 120 Degree Knee Flexed Glute Bridges 1/2 Cuban Press 1/2 …" at bounding box center [368, 210] width 353 height 29
select select "7710"
click at [597, 218] on button "Add to workout" at bounding box center [621, 210] width 107 height 30
select select
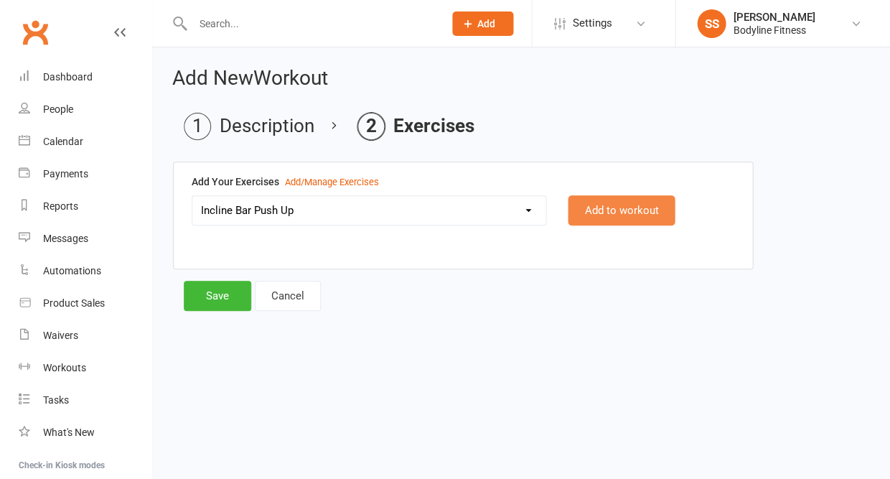
select select "Kilograms"
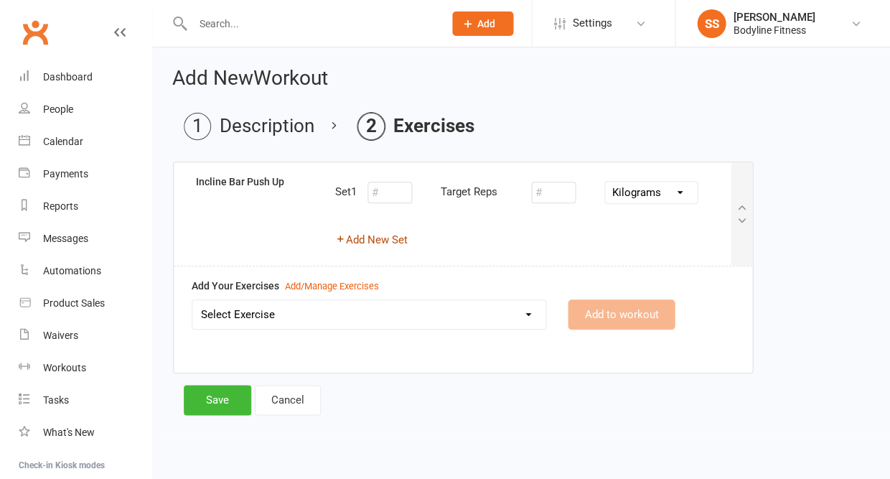
click at [401, 240] on button "Add New Set" at bounding box center [371, 239] width 73 height 17
select select "Kilograms"
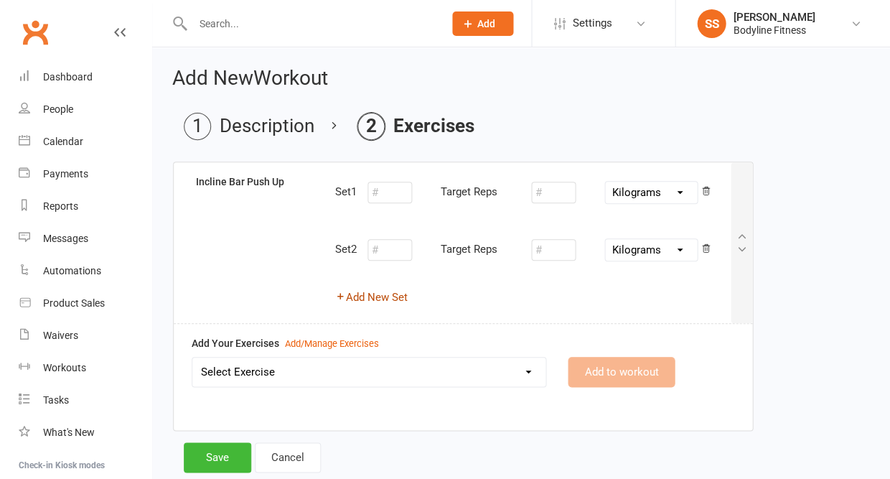
click at [392, 295] on button "Add New Set" at bounding box center [371, 297] width 73 height 17
select select "Kilograms"
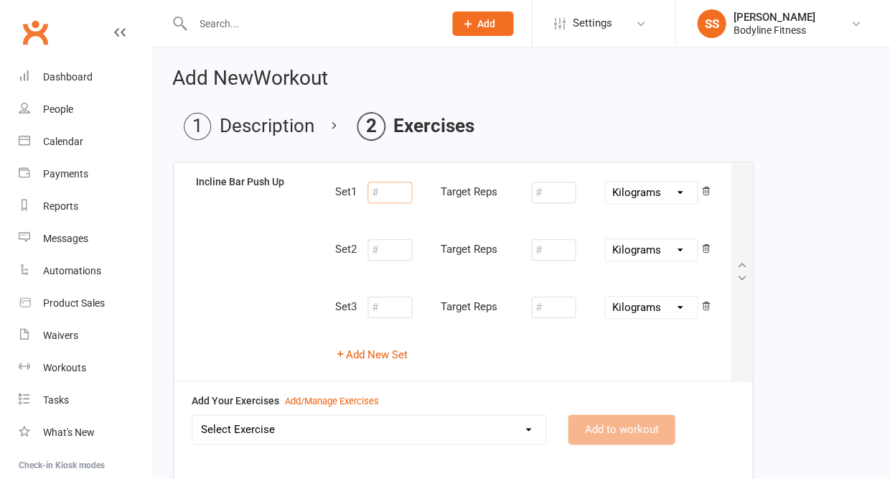
click at [388, 196] on input "number" at bounding box center [390, 193] width 45 height 22
type input "10"
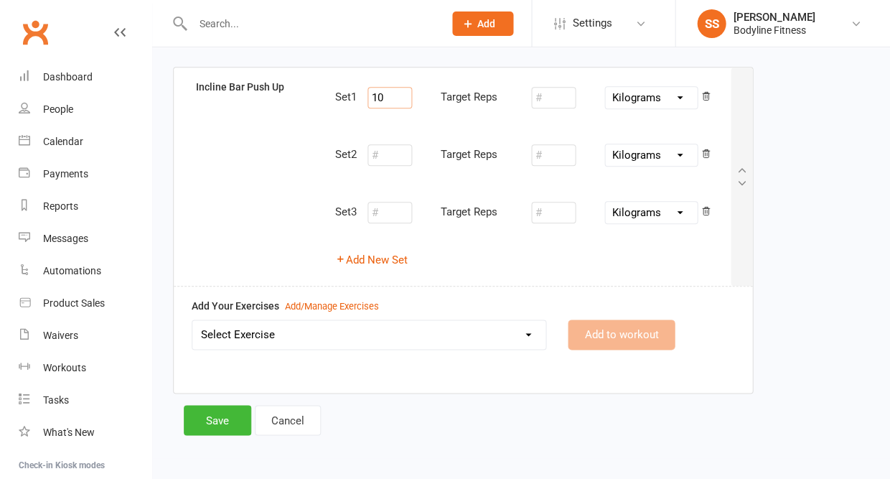
scroll to position [94, 0]
click at [286, 335] on select "Select Exercise 100's 120 Degree Knee Flexed Glute Bridges 1/2 Cuban Press 1/2 …" at bounding box center [368, 335] width 353 height 29
select select "2131"
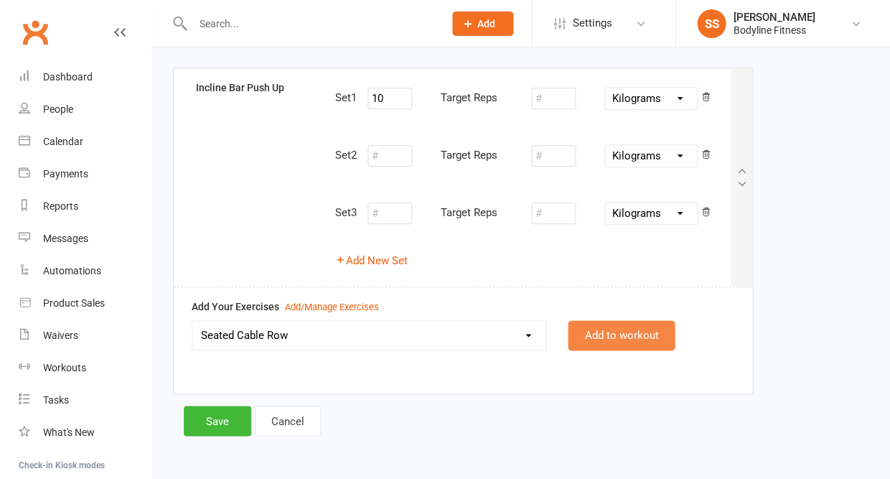
click at [584, 333] on button "Add to workout" at bounding box center [621, 335] width 107 height 30
select select
select select "Kilograms"
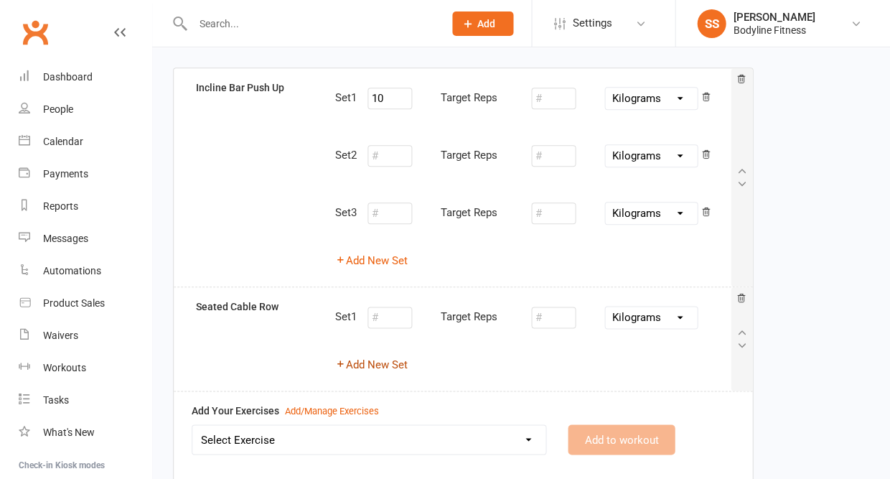
click at [376, 368] on button "Add New Set" at bounding box center [371, 364] width 73 height 17
select select "Kilograms"
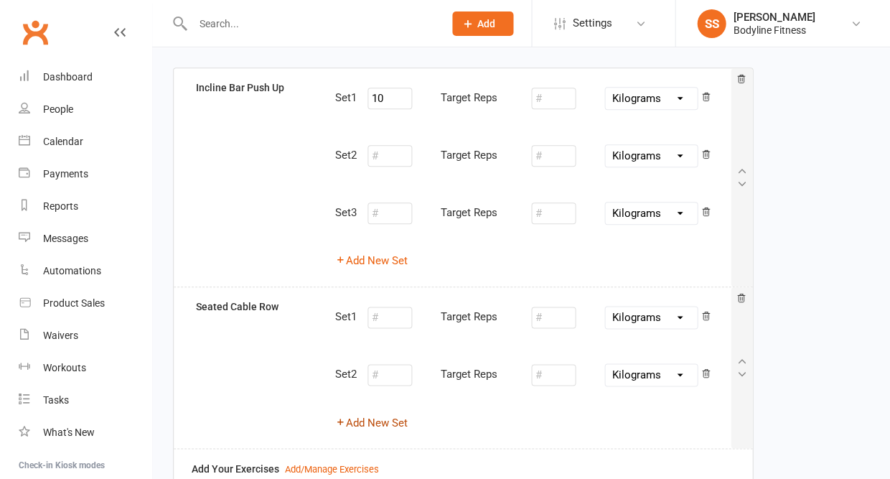
click at [375, 417] on button "Add New Set" at bounding box center [371, 422] width 73 height 17
select select "Kilograms"
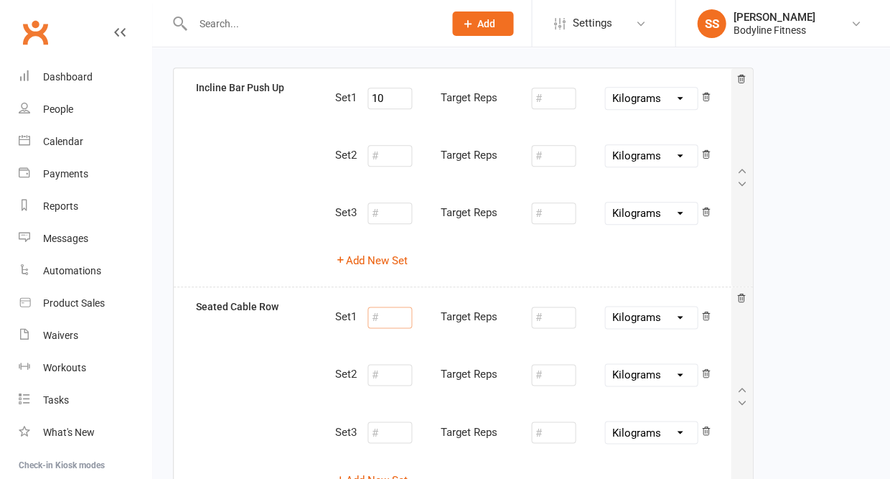
click at [382, 320] on input "number" at bounding box center [390, 318] width 45 height 22
type input "10"
click at [544, 307] on input "number" at bounding box center [553, 318] width 45 height 22
type input "36"
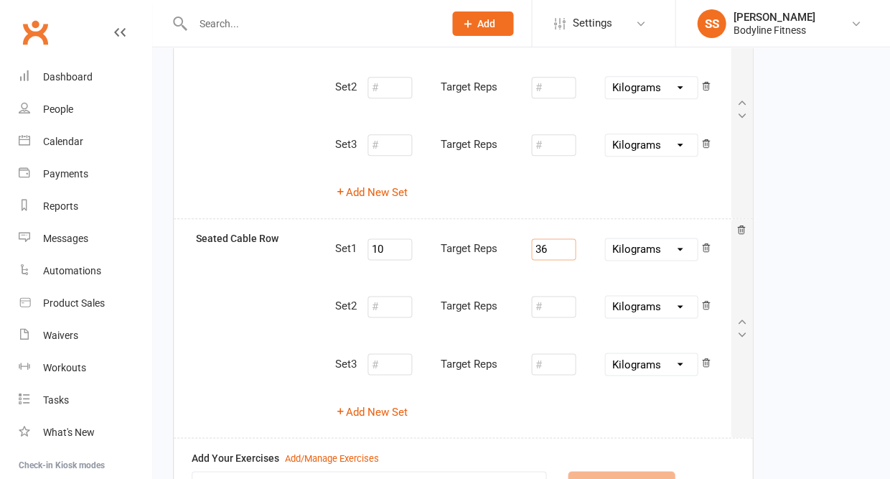
scroll to position [234, 0]
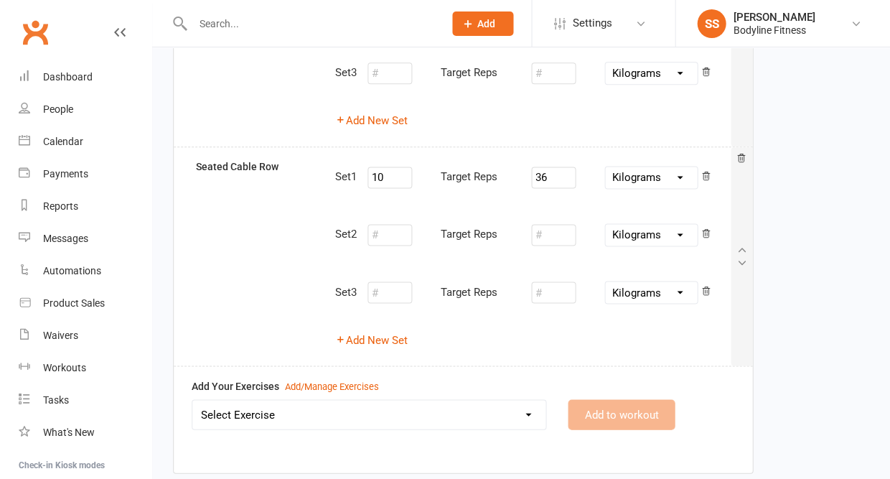
click at [455, 412] on select "Select Exercise 100's 120 Degree Knee Flexed Glute Bridges 1/2 Cuban Press 1/2 …" at bounding box center [368, 414] width 353 height 29
select select "2183"
click at [606, 405] on button "Add to workout" at bounding box center [621, 414] width 107 height 30
select select
select select "Kilograms"
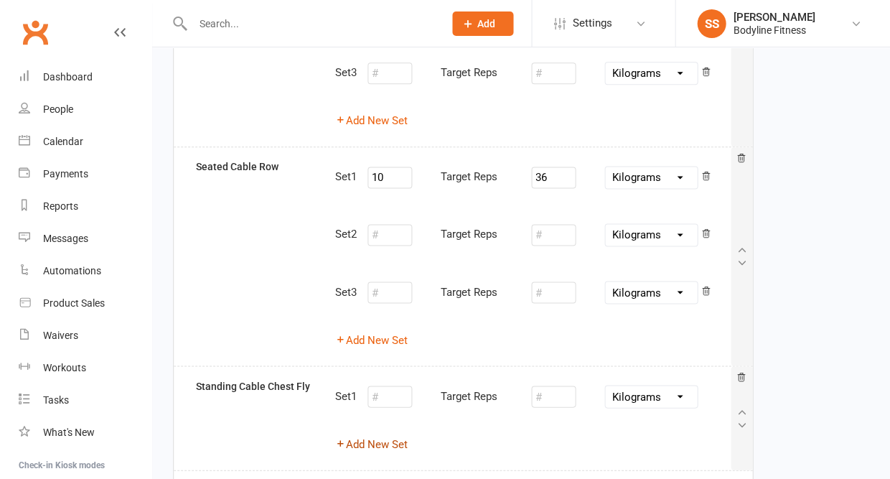
click at [398, 438] on button "Add New Set" at bounding box center [371, 443] width 73 height 17
select select "Kilograms"
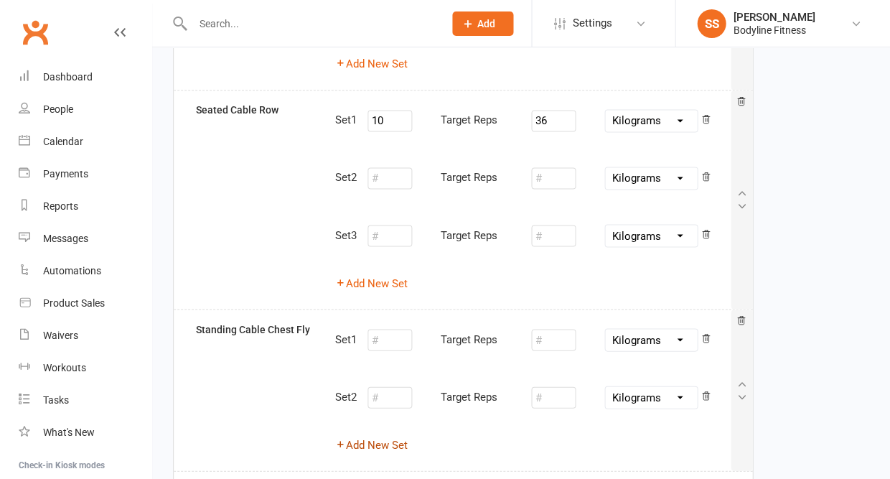
click at [388, 436] on button "Add New Set" at bounding box center [371, 444] width 73 height 17
select select "Kilograms"
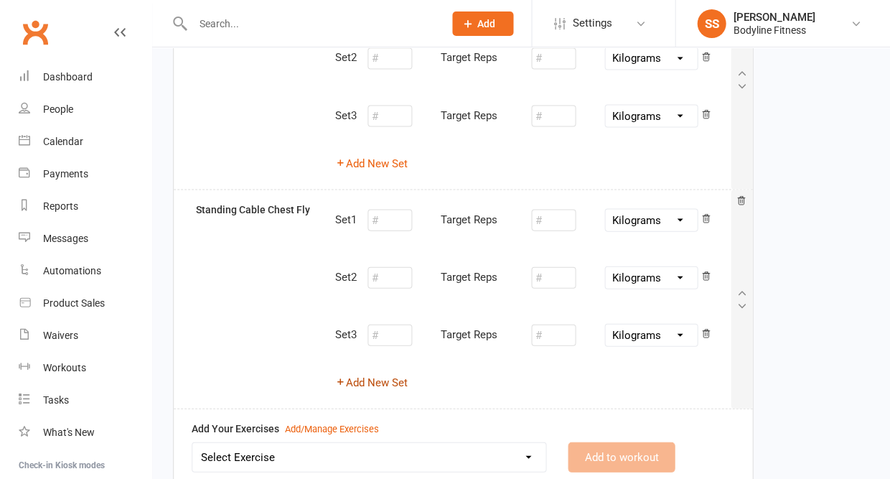
scroll to position [481, 0]
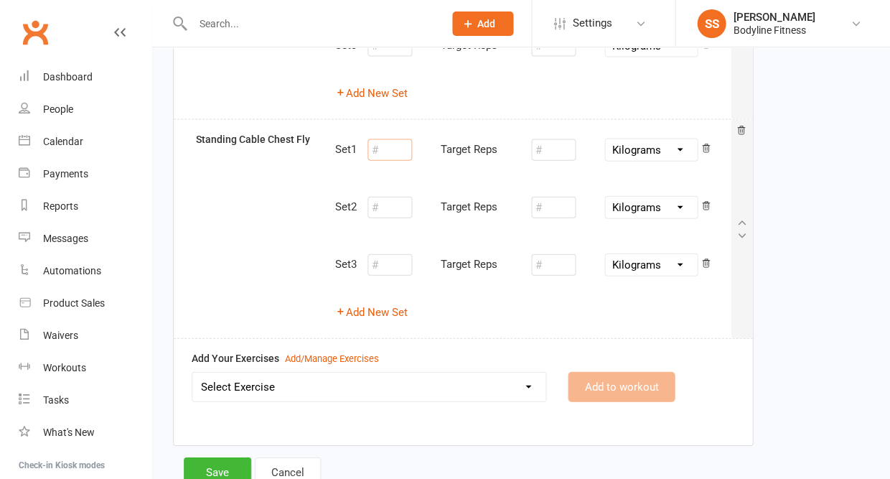
click at [394, 142] on input "number" at bounding box center [390, 150] width 45 height 22
type input "10"
click at [556, 141] on input "number" at bounding box center [553, 150] width 45 height 22
type input "10"
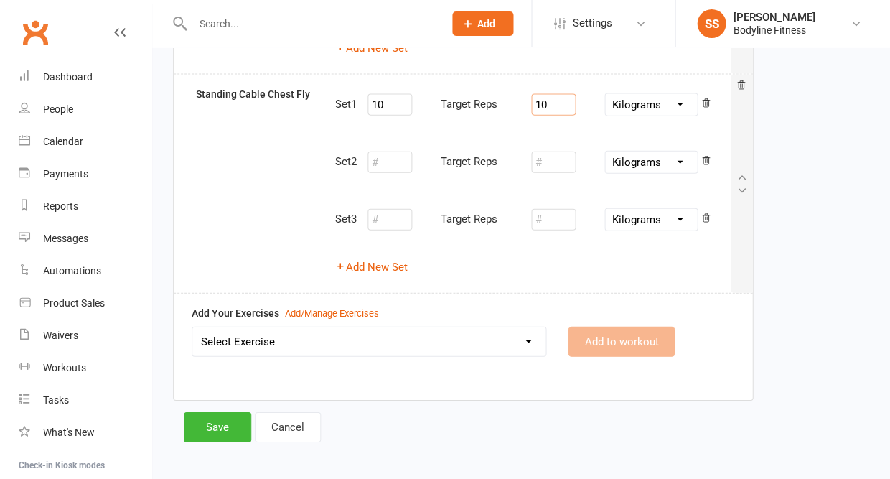
scroll to position [524, 0]
select select "2028"
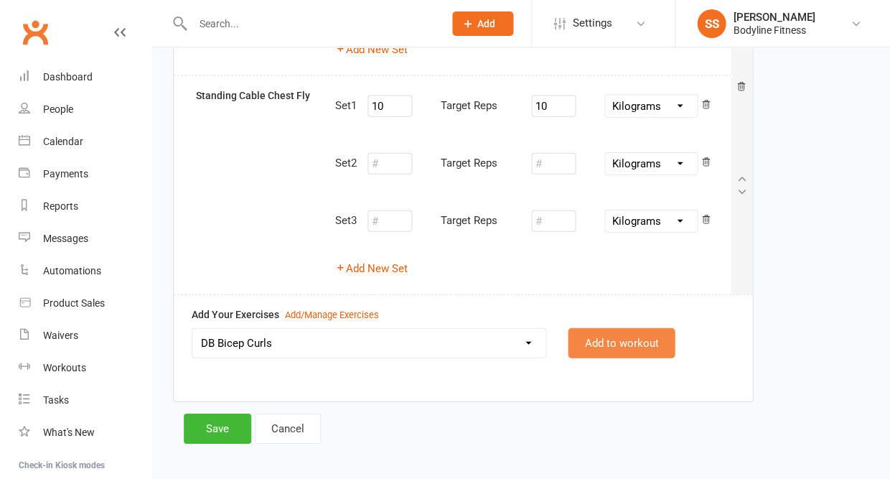
click at [584, 328] on button "Add to workout" at bounding box center [621, 343] width 107 height 30
select select
select select "Kilograms"
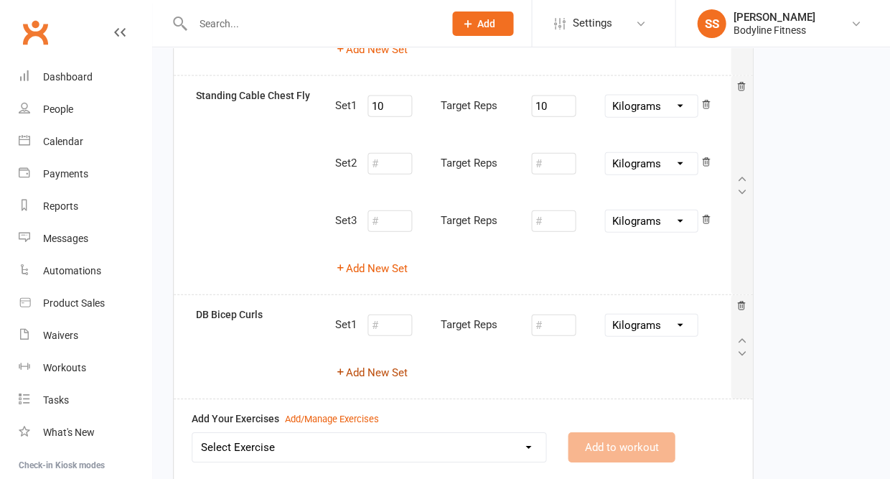
click at [391, 364] on button "Add New Set" at bounding box center [371, 372] width 73 height 17
select select "Kilograms"
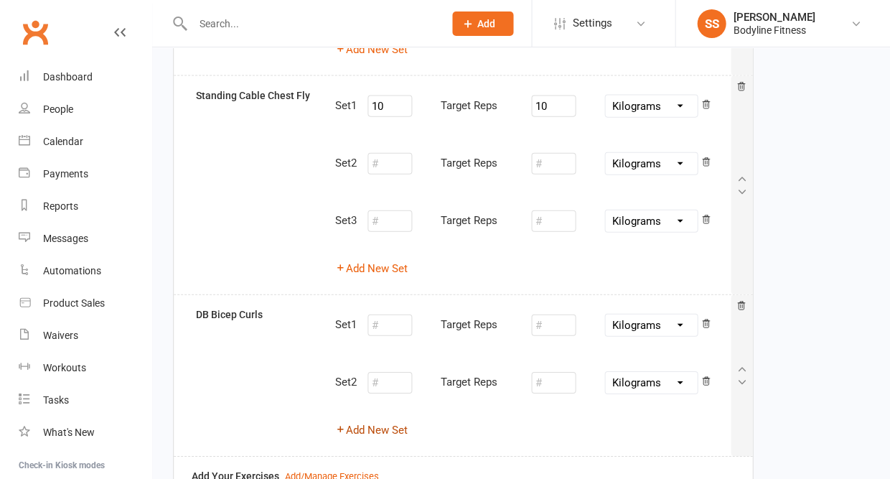
click at [385, 421] on button "Add New Set" at bounding box center [371, 429] width 73 height 17
select select "Kilograms"
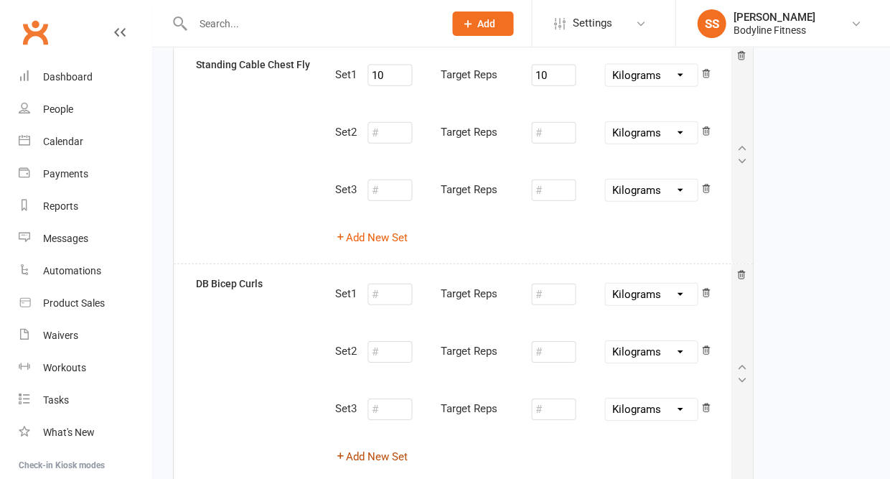
scroll to position [559, 0]
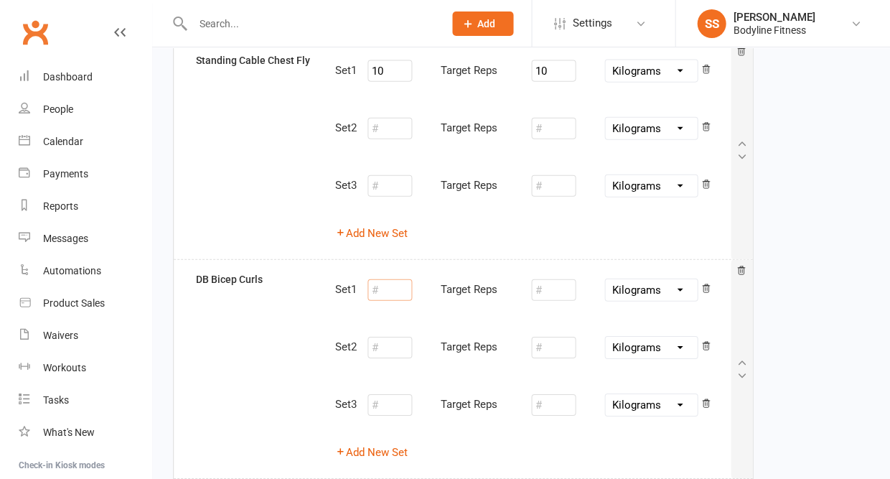
click at [404, 289] on input "number" at bounding box center [390, 290] width 45 height 22
type input "10"
click at [551, 279] on input "number" at bounding box center [553, 290] width 45 height 22
type input "4"
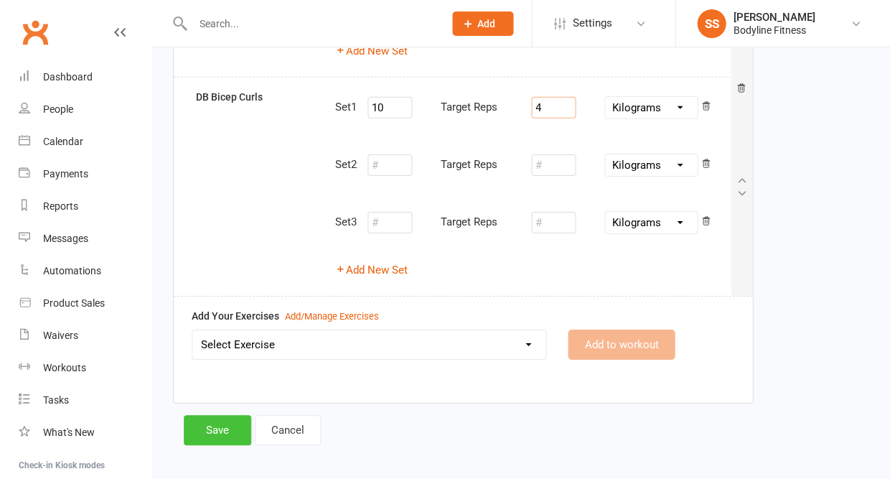
scroll to position [740, 0]
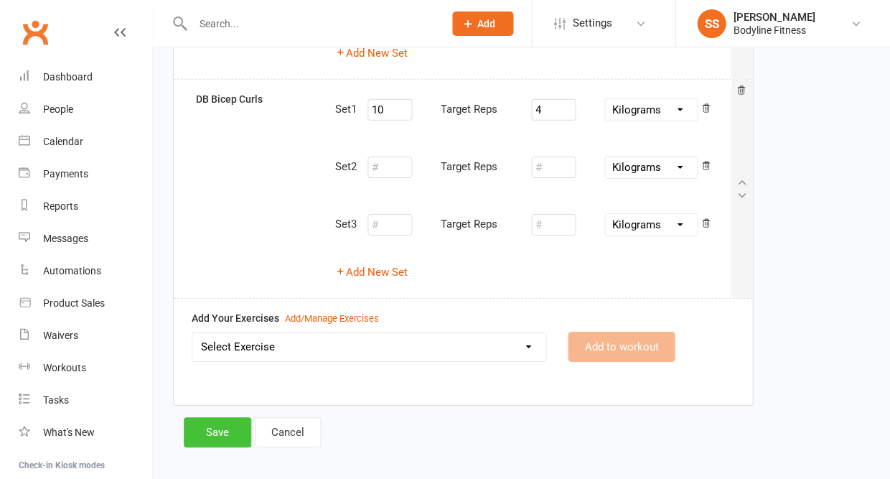
click at [238, 417] on button "Save" at bounding box center [217, 432] width 67 height 30
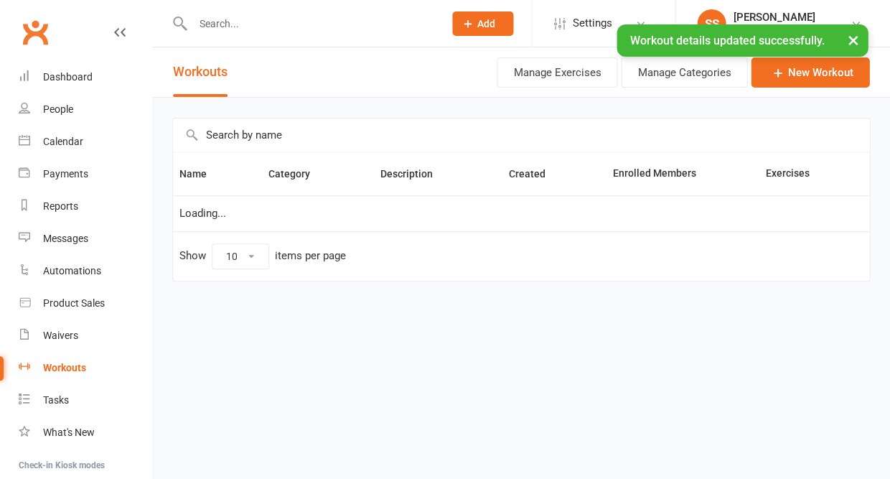
click at [243, 22] on input "text" at bounding box center [311, 24] width 246 height 20
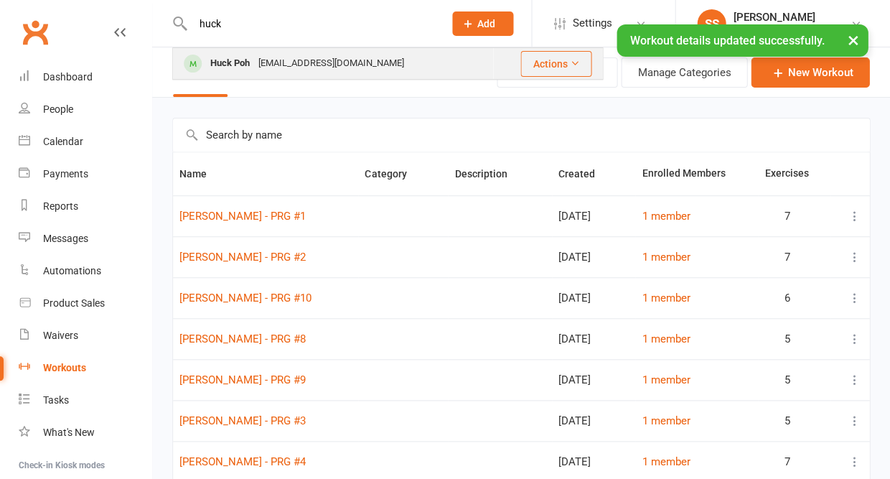
type input "huck"
click at [239, 56] on div "Huck Poh" at bounding box center [230, 63] width 48 height 21
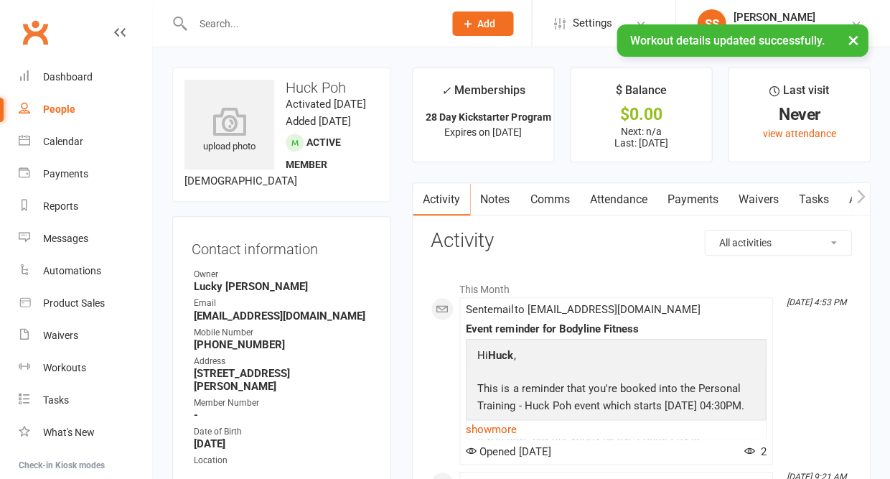
click at [857, 197] on icon "button" at bounding box center [861, 196] width 9 height 15
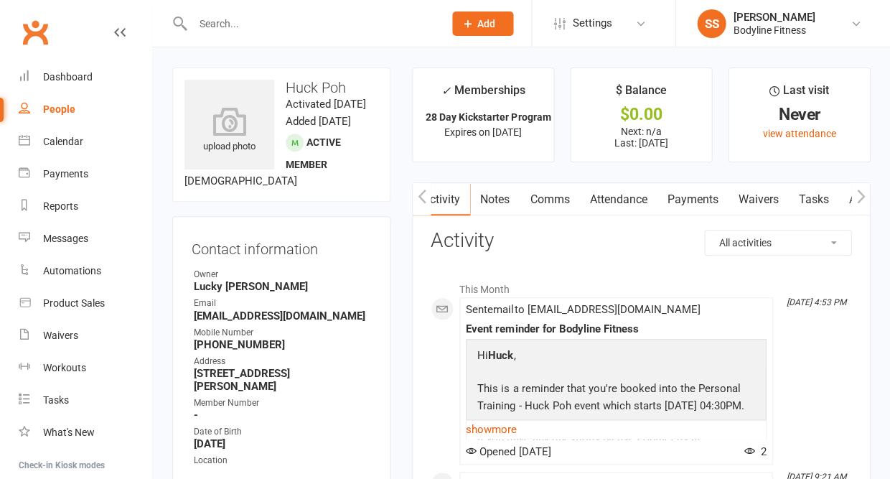
scroll to position [0, 108]
click at [842, 195] on link "Workouts" at bounding box center [850, 199] width 68 height 33
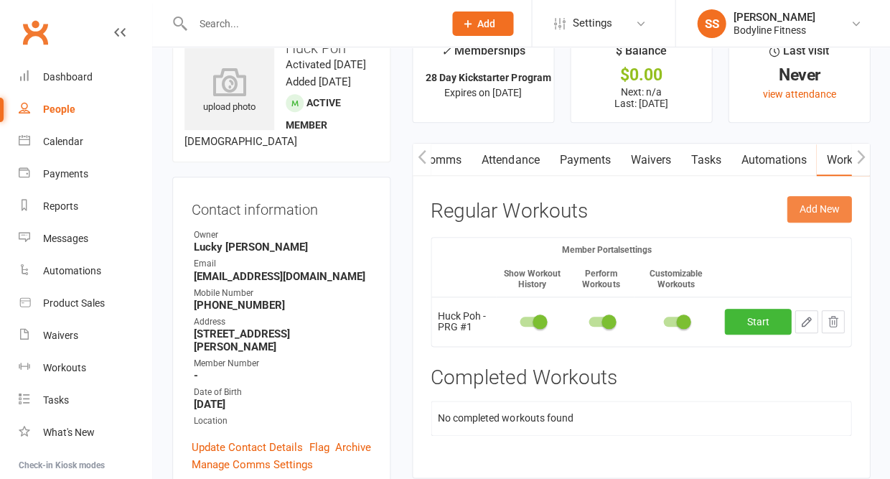
scroll to position [41, 0]
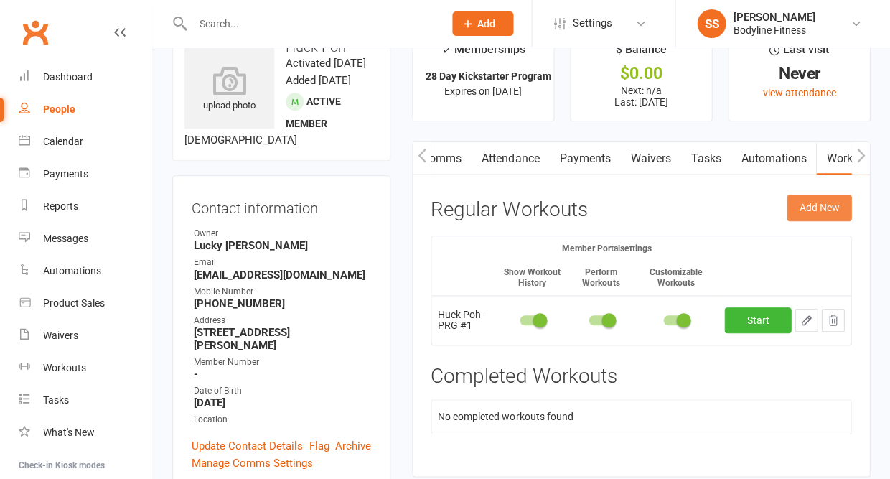
click at [830, 208] on button "Add New" at bounding box center [819, 208] width 65 height 26
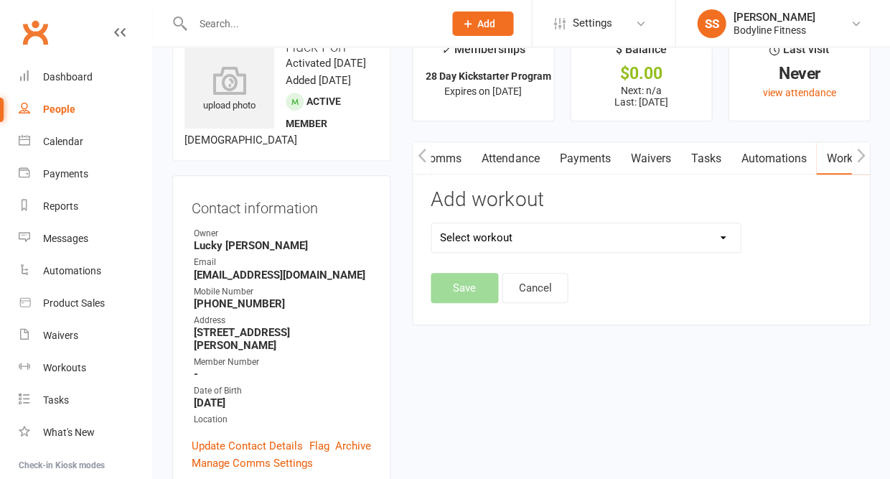
select select "6565"
click at [478, 271] on div "Add workout [PERSON_NAME] - PRG #1 [PERSON_NAME] - PRG #2 [PERSON_NAME] - PRG #…" at bounding box center [586, 231] width 332 height 84
click at [478, 273] on div "Add workout [PERSON_NAME] - PRG #1 [PERSON_NAME] - PRG #2 [PERSON_NAME] - PRG #…" at bounding box center [586, 231] width 332 height 84
click at [477, 282] on button "Save" at bounding box center [464, 288] width 67 height 30
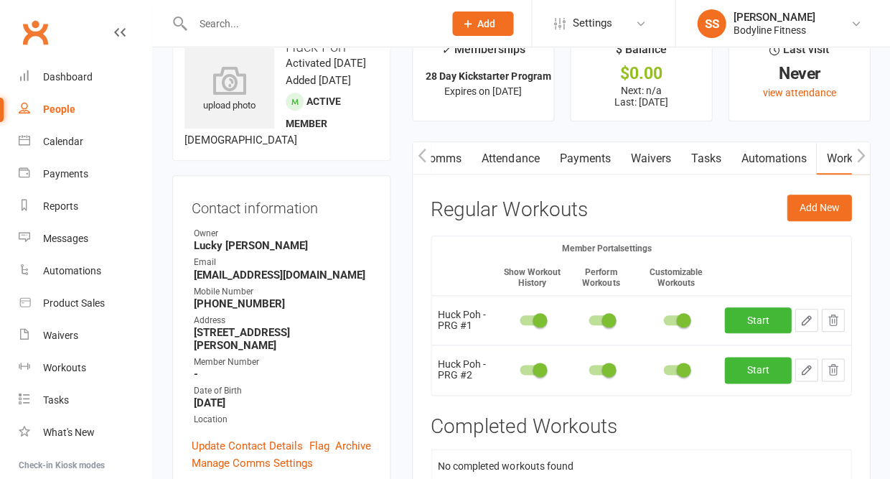
scroll to position [85, 0]
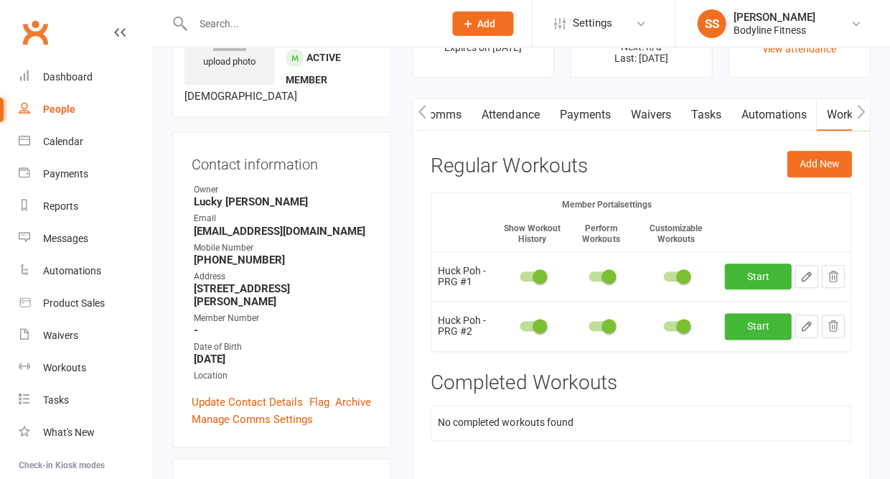
click at [807, 320] on icon "button" at bounding box center [806, 326] width 13 height 13
select select "Kilograms"
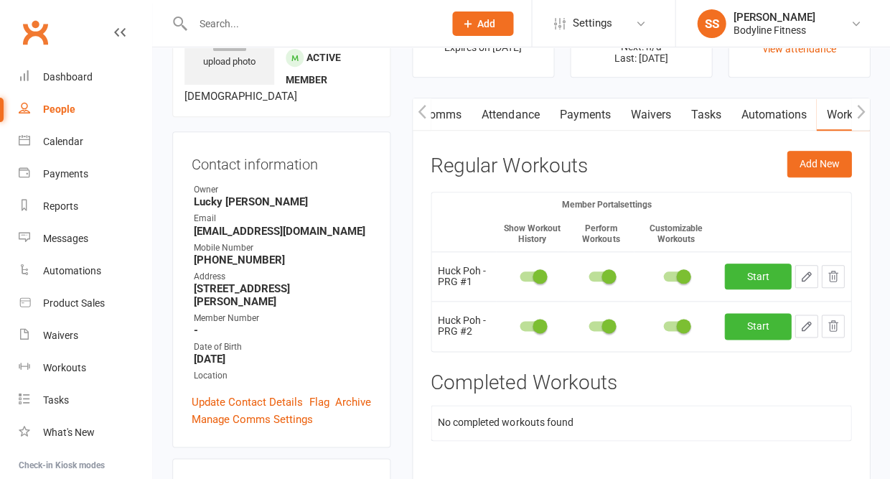
select select "Kilograms"
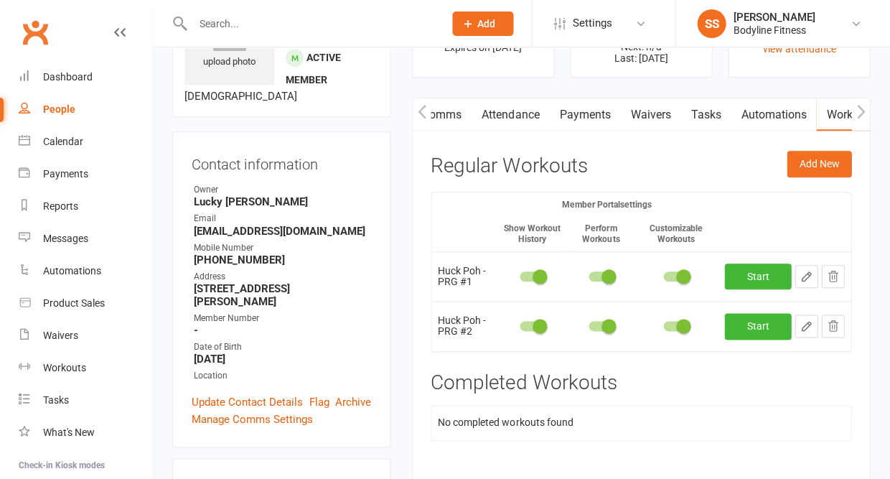
select select "Kilograms"
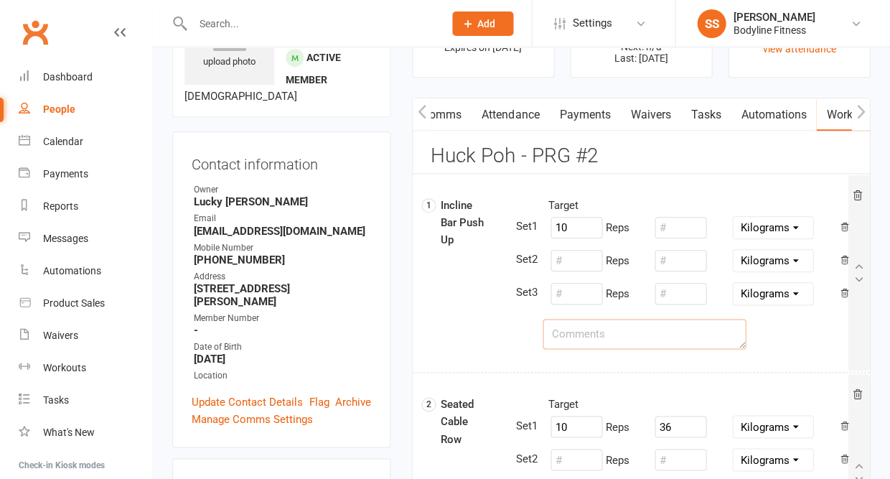
click at [624, 331] on textarea at bounding box center [644, 334] width 203 height 30
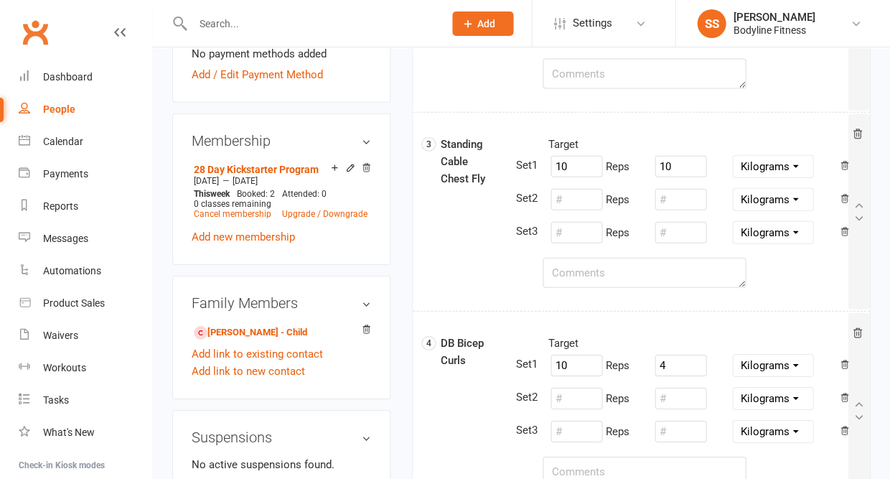
scroll to position [549, 0]
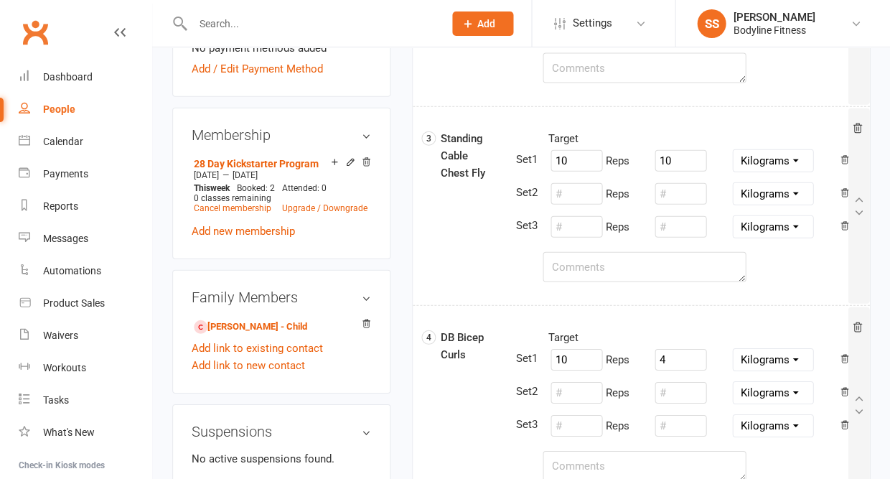
type textarea "clip #4, bodyweight"
click at [584, 264] on textarea at bounding box center [644, 267] width 203 height 30
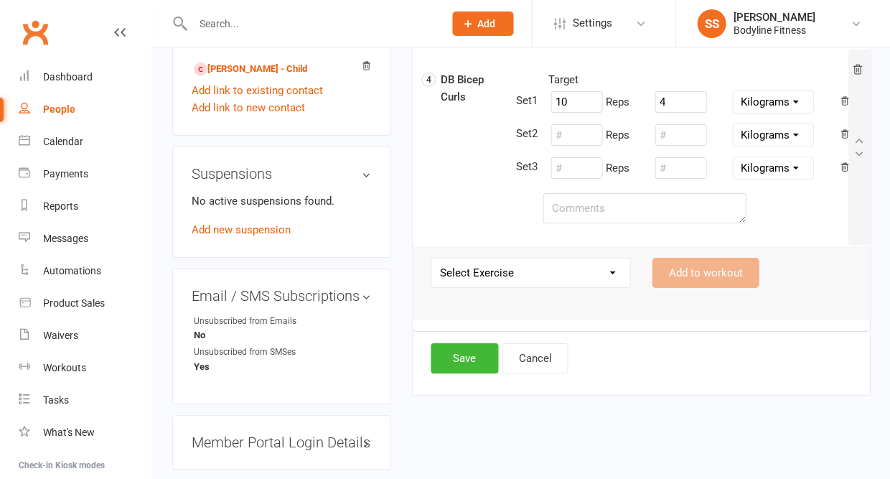
scroll to position [881, 0]
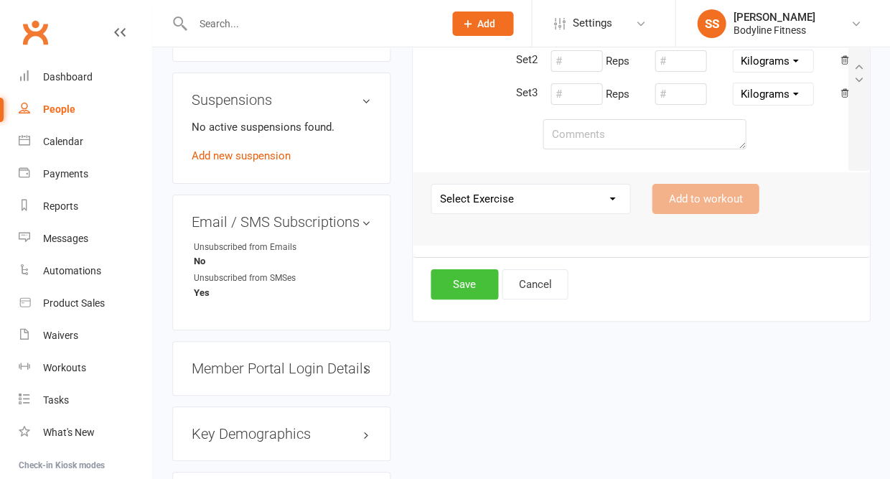
type textarea "19-2 clip setting"
click at [460, 297] on button "Save" at bounding box center [464, 284] width 67 height 30
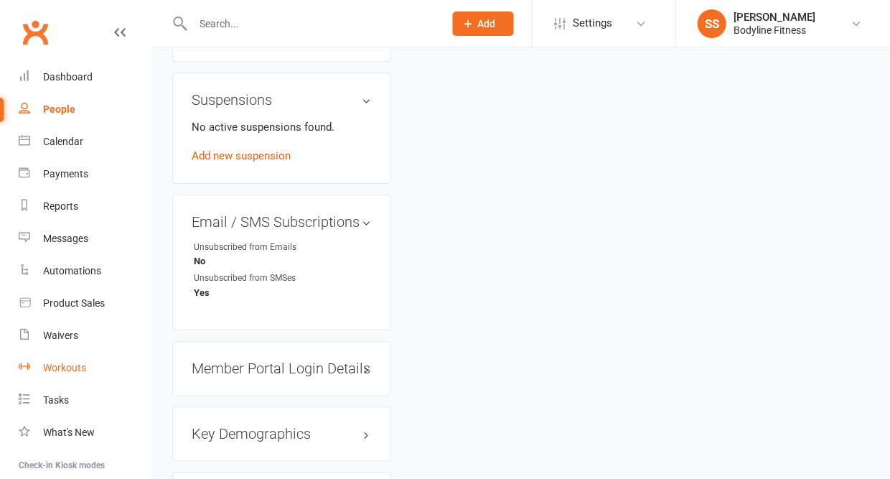
click at [50, 368] on div "Workouts" at bounding box center [64, 367] width 43 height 11
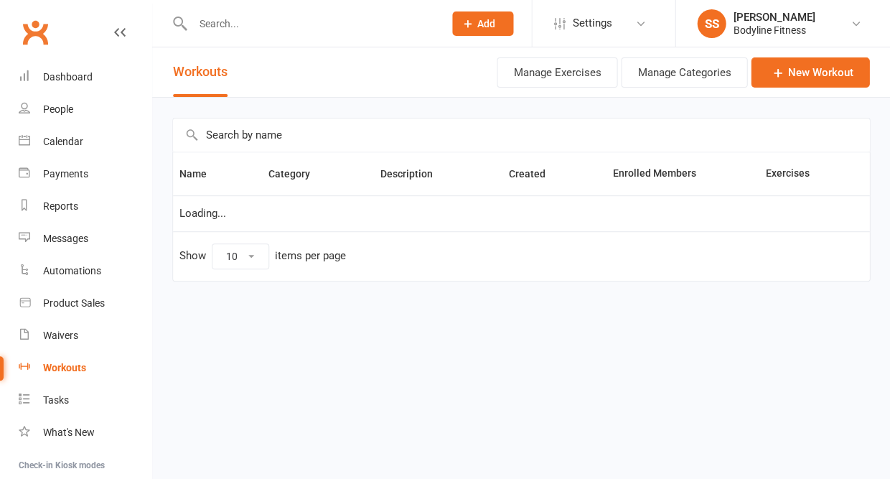
click at [284, 139] on input "text" at bounding box center [521, 134] width 696 height 33
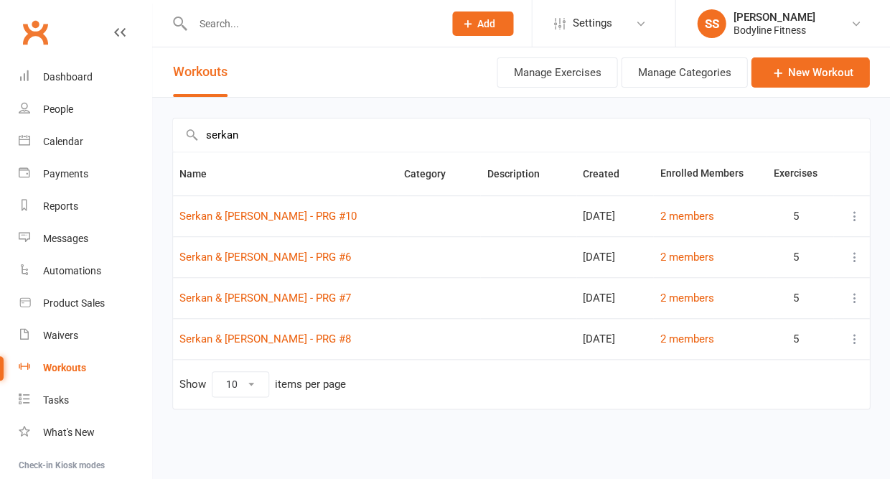
type input "serkan"
click at [852, 258] on icon at bounding box center [854, 257] width 14 height 14
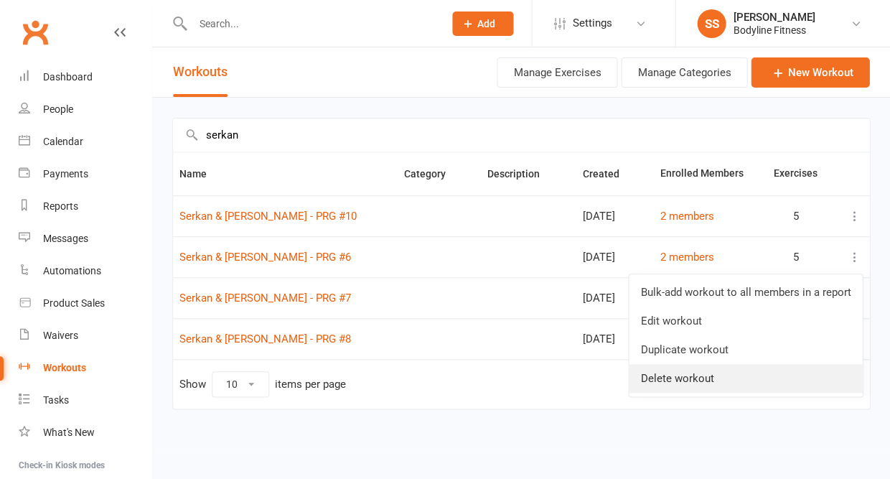
click at [742, 373] on link "Delete workout" at bounding box center [745, 378] width 233 height 29
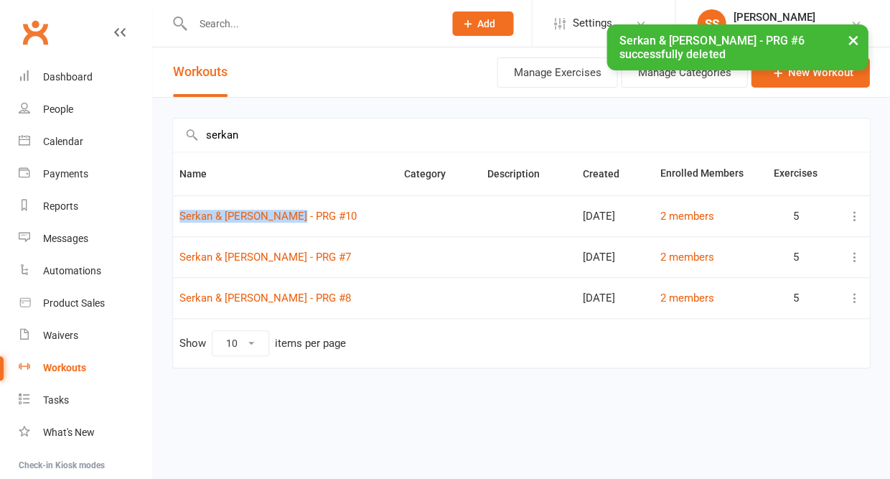
drag, startPoint x: 297, startPoint y: 222, endPoint x: 297, endPoint y: 207, distance: 15.1
click at [297, 207] on td "Serkan & [PERSON_NAME] - PRG #10" at bounding box center [285, 215] width 225 height 41
copy link "Serkan & [PERSON_NAME] - PRG #10"
click at [780, 80] on icon at bounding box center [777, 72] width 14 height 14
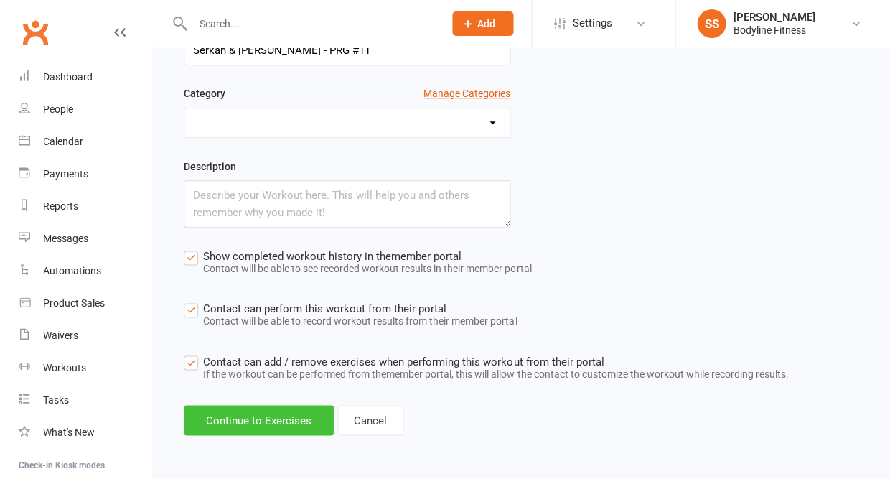
scroll to position [150, 0]
type input "Serkan & [PERSON_NAME] - PRG #11"
click at [292, 425] on button "Continue to Exercises" at bounding box center [259, 420] width 150 height 30
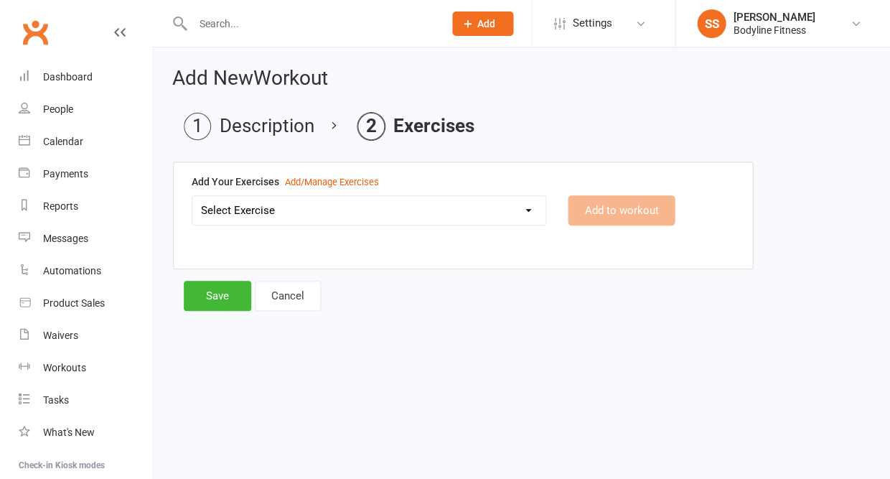
click at [292, 220] on select "Select Exercise 100's 120 Degree Knee Flexed Glute Bridges 1/2 Cuban Press 1/2 …" at bounding box center [368, 210] width 353 height 29
select select "2127"
click at [637, 205] on button "Add to workout" at bounding box center [621, 210] width 107 height 30
select select "Kilograms"
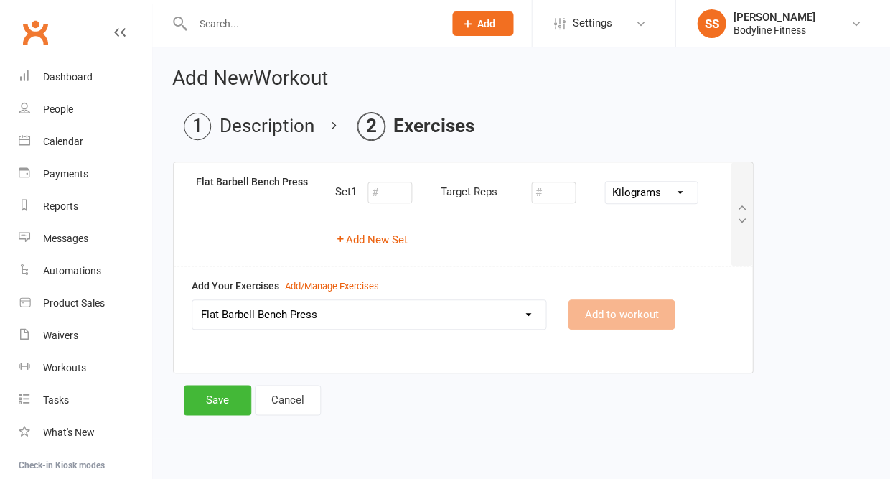
select select
click at [354, 248] on button "Add New Set" at bounding box center [371, 239] width 73 height 17
select select "Kilograms"
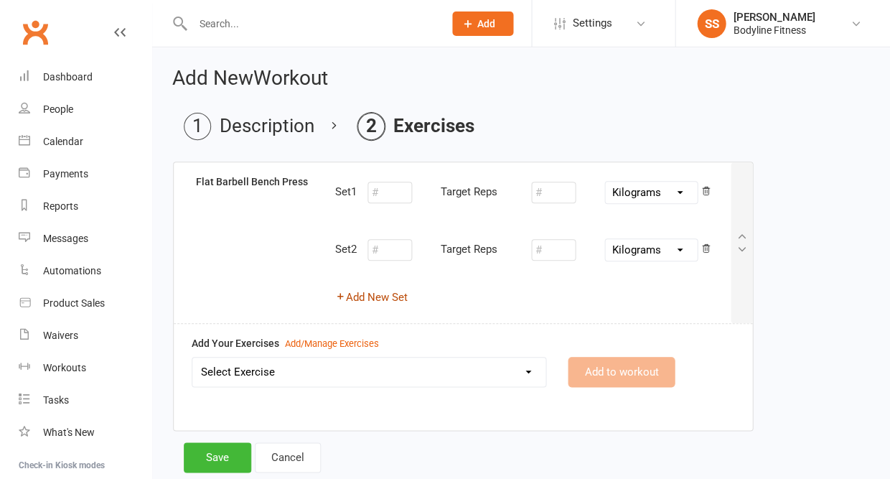
click at [356, 297] on button "Add New Set" at bounding box center [371, 297] width 73 height 17
select select "Kilograms"
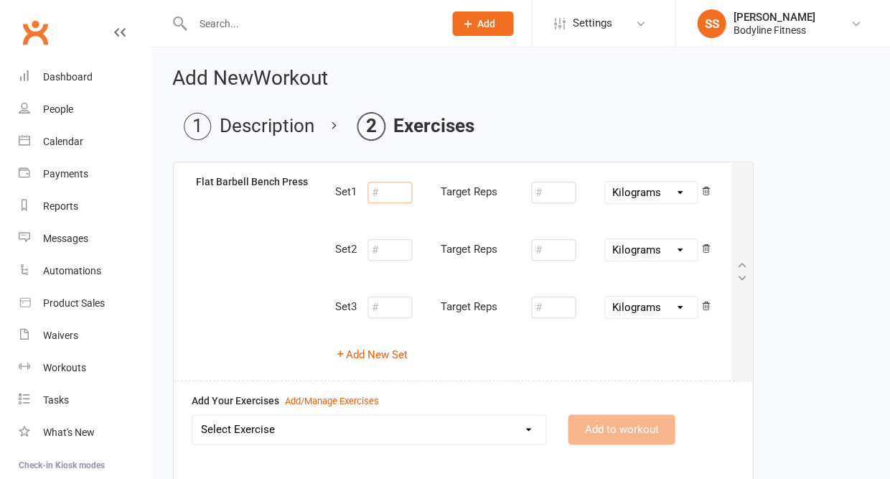
click at [402, 195] on input "number" at bounding box center [390, 193] width 45 height 22
type input "8"
click at [556, 192] on input "number" at bounding box center [553, 193] width 45 height 22
type input "95"
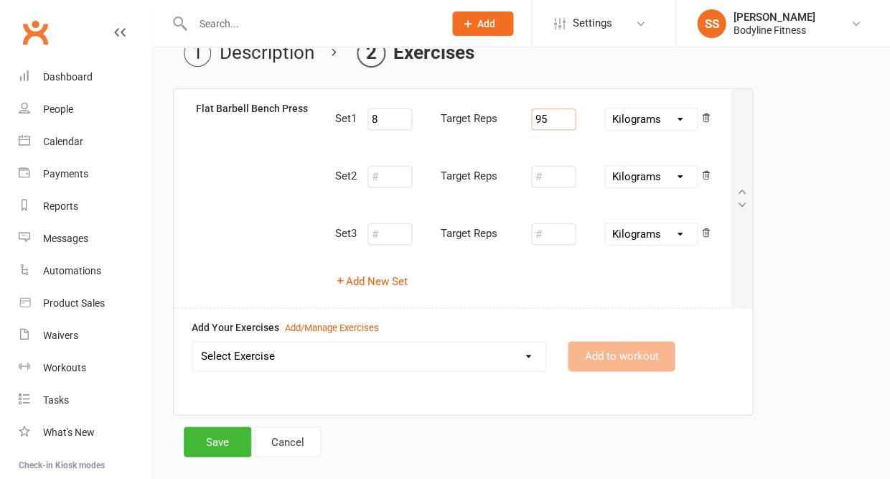
scroll to position [80, 0]
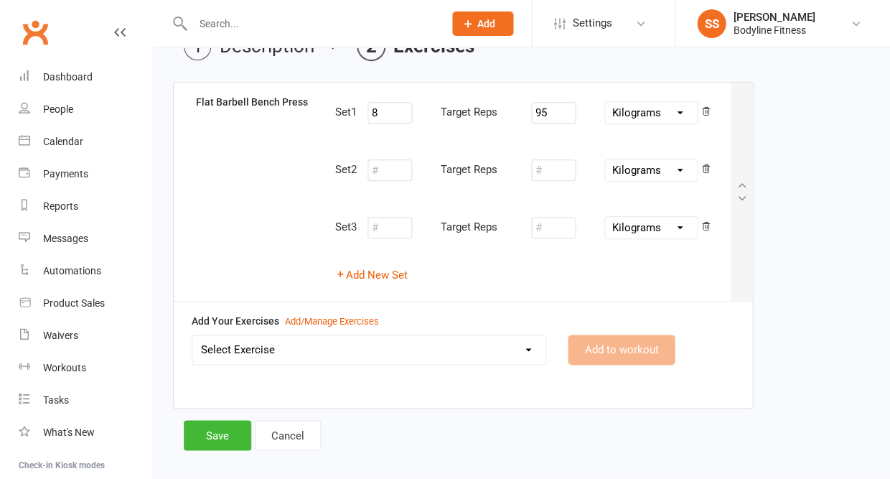
click at [453, 347] on select "Select Exercise 100's 120 Degree Knee Flexed Glute Bridges 1/2 Cuban Press 1/2 …" at bounding box center [368, 349] width 353 height 29
select select "2165"
click at [619, 352] on button "Add to workout" at bounding box center [621, 350] width 107 height 30
select select
select select "Kilograms"
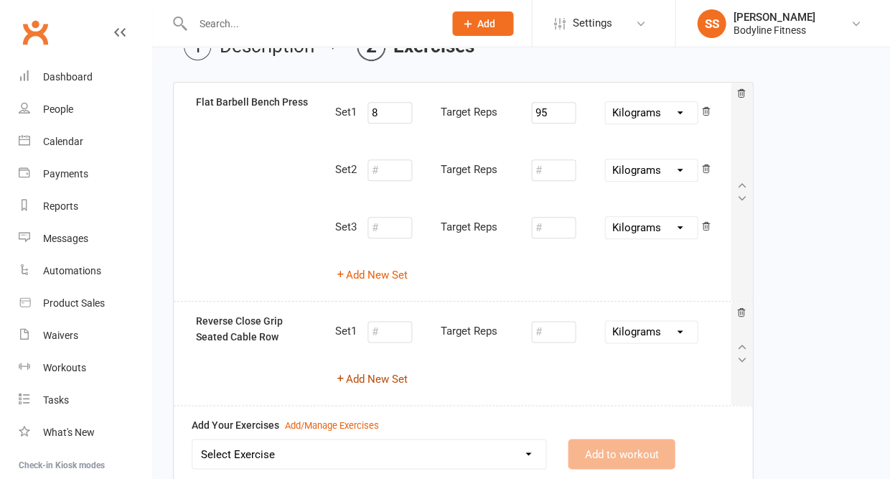
click at [392, 373] on button "Add New Set" at bounding box center [371, 378] width 73 height 17
select select "Kilograms"
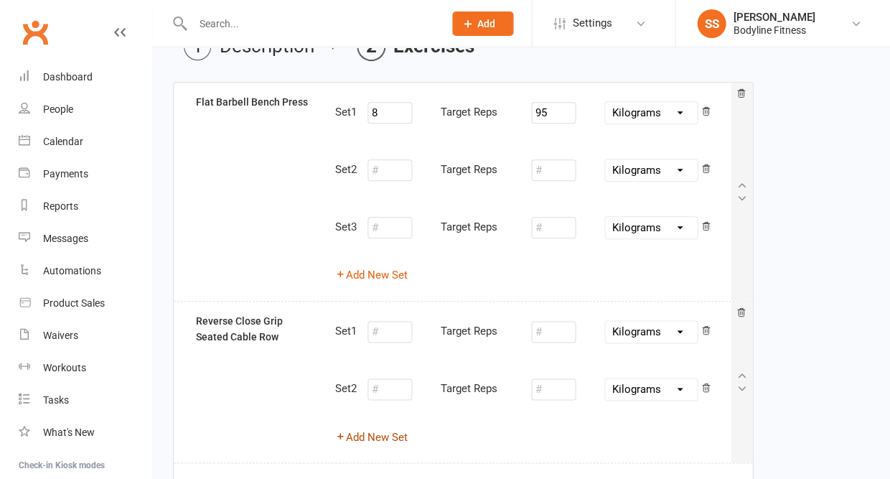
click at [388, 432] on button "Add New Set" at bounding box center [371, 436] width 73 height 17
select select "Kilograms"
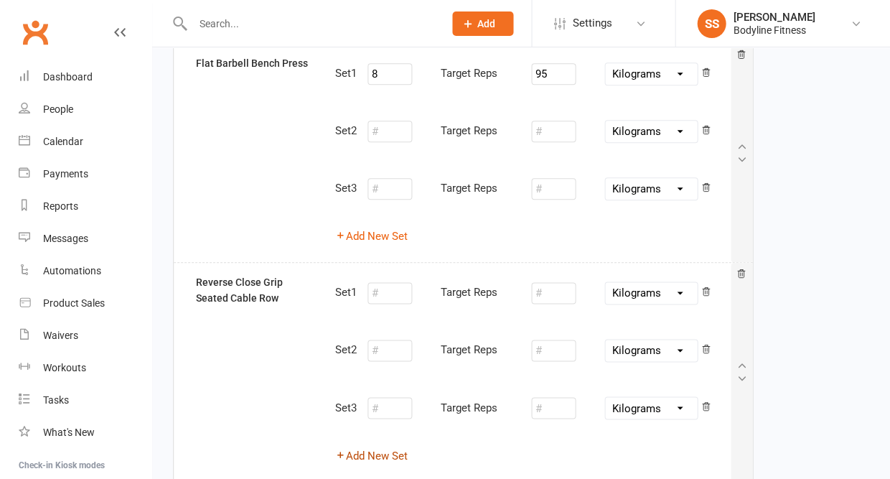
scroll to position [140, 0]
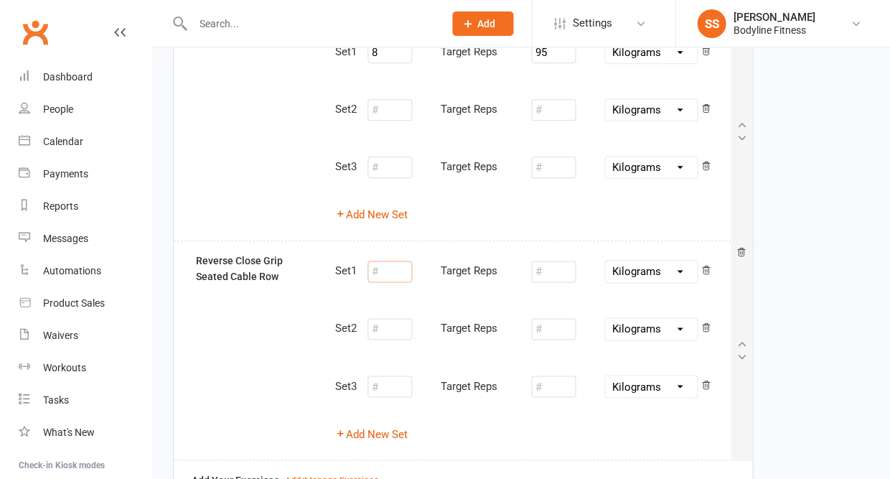
click at [391, 272] on input "number" at bounding box center [390, 272] width 45 height 22
type input "10"
click at [556, 269] on input "number" at bounding box center [553, 272] width 45 height 22
type input "6"
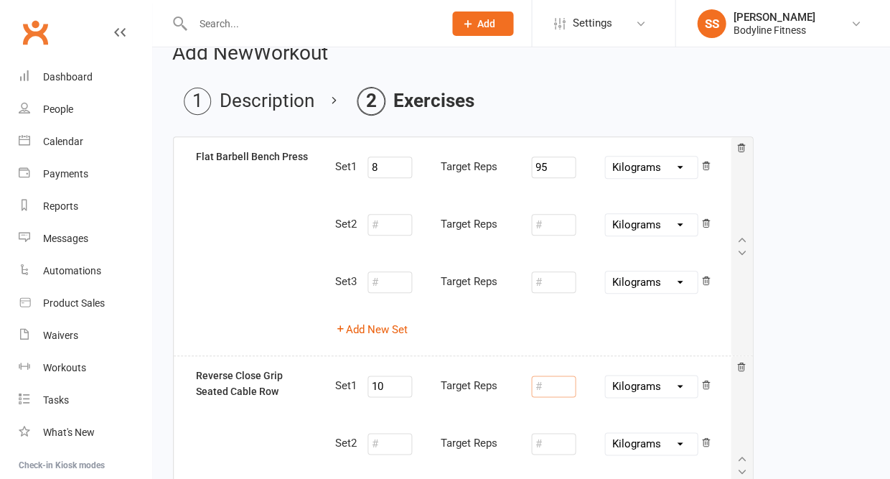
scroll to position [19, 0]
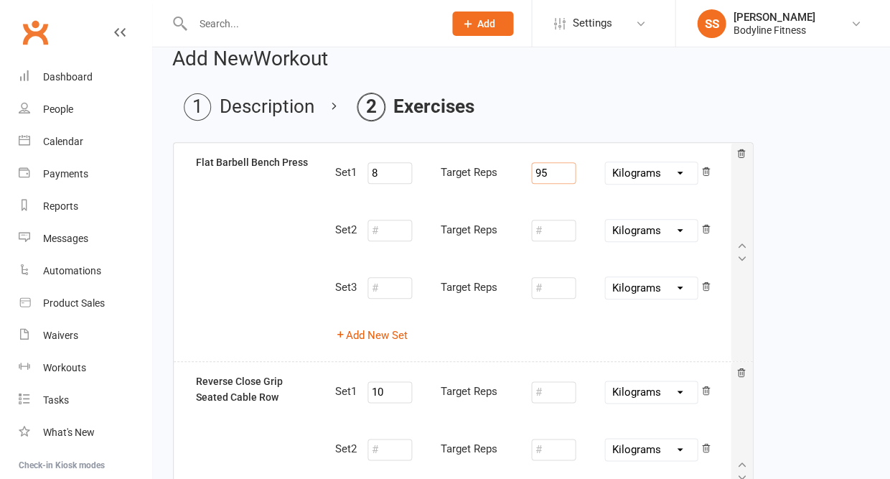
click at [555, 177] on input "95" at bounding box center [553, 173] width 45 height 22
type input "9"
click at [409, 182] on input "8" at bounding box center [390, 173] width 45 height 22
click at [396, 388] on input "10" at bounding box center [390, 392] width 45 height 22
type input "1"
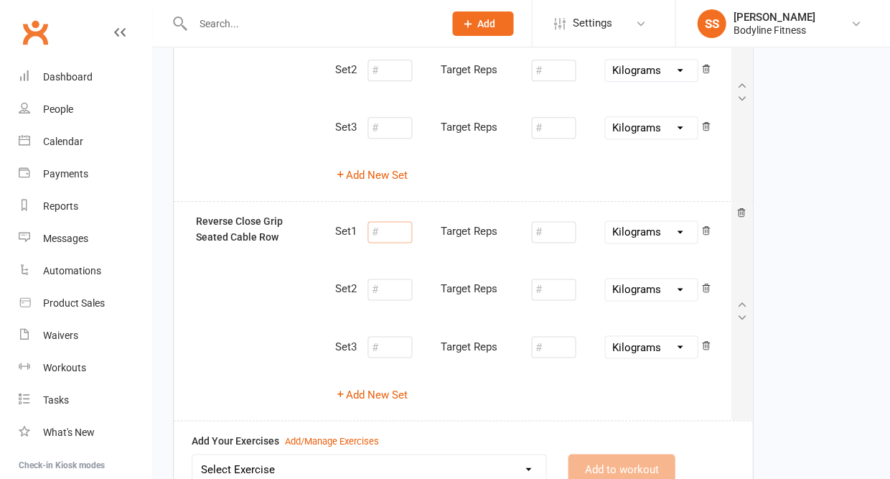
scroll to position [202, 0]
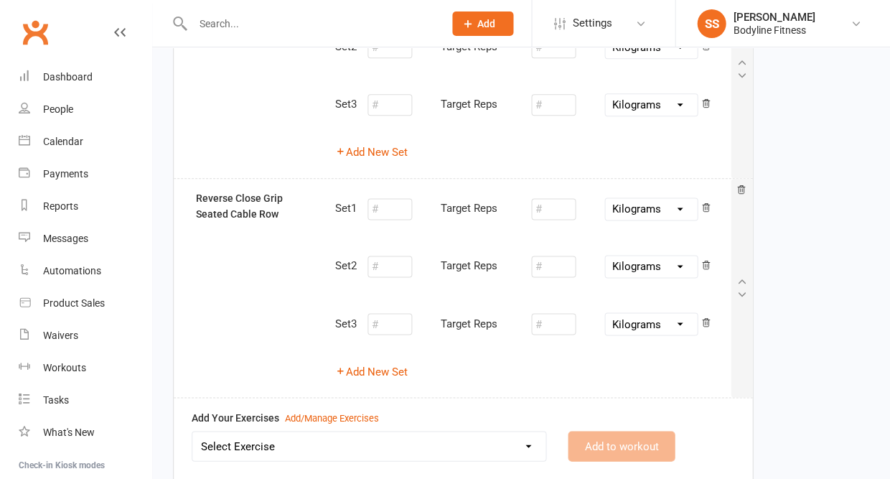
click at [359, 439] on select "Select Exercise 100's 120 Degree Knee Flexed Glute Bridges 1/2 Cuban Press 1/2 …" at bounding box center [368, 446] width 353 height 29
select select "1806"
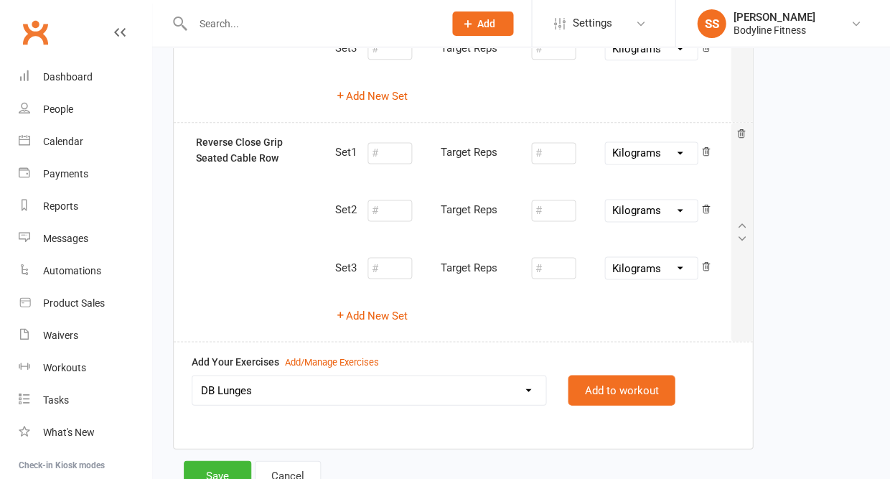
scroll to position [264, 0]
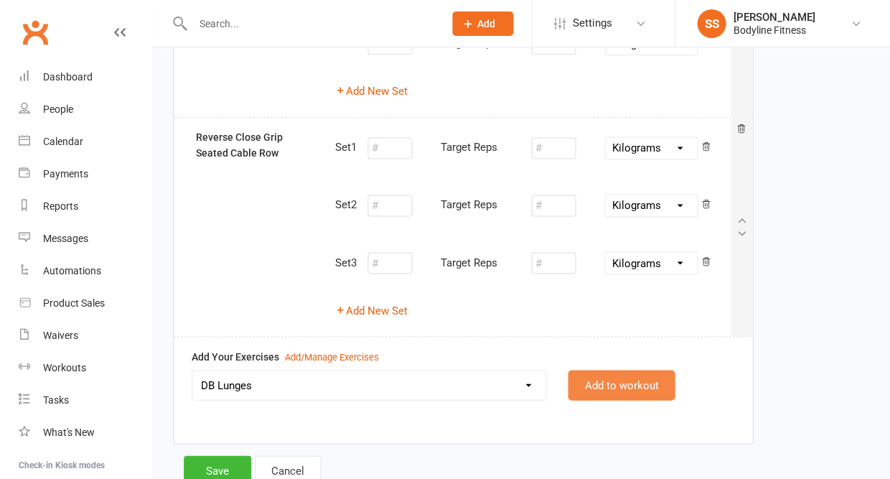
click at [621, 381] on button "Add to workout" at bounding box center [621, 385] width 107 height 30
select select "Kilograms"
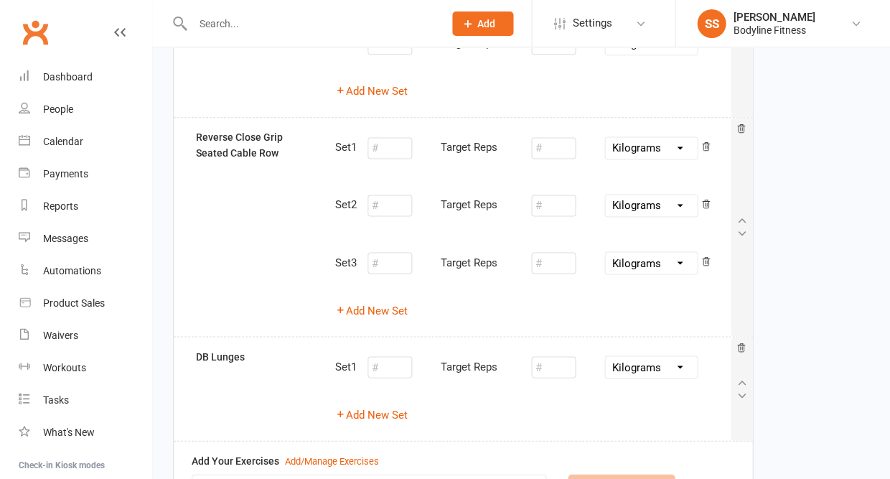
select select
click at [395, 407] on button "Add New Set" at bounding box center [371, 414] width 73 height 17
select select "Kilograms"
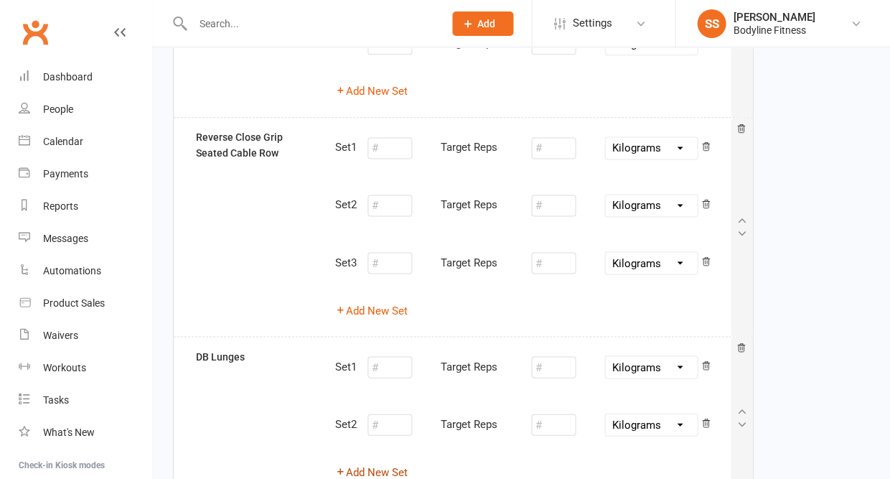
click at [391, 463] on button "Add New Set" at bounding box center [371, 471] width 73 height 17
select select "Kilograms"
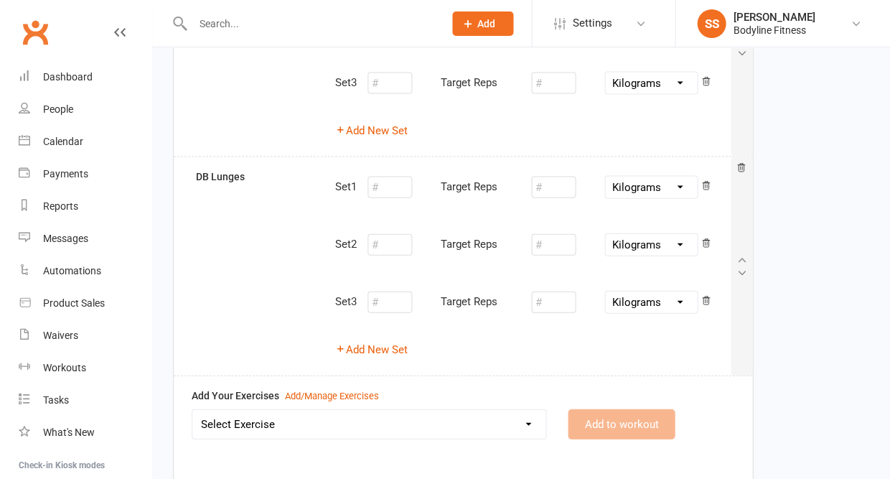
scroll to position [492, 0]
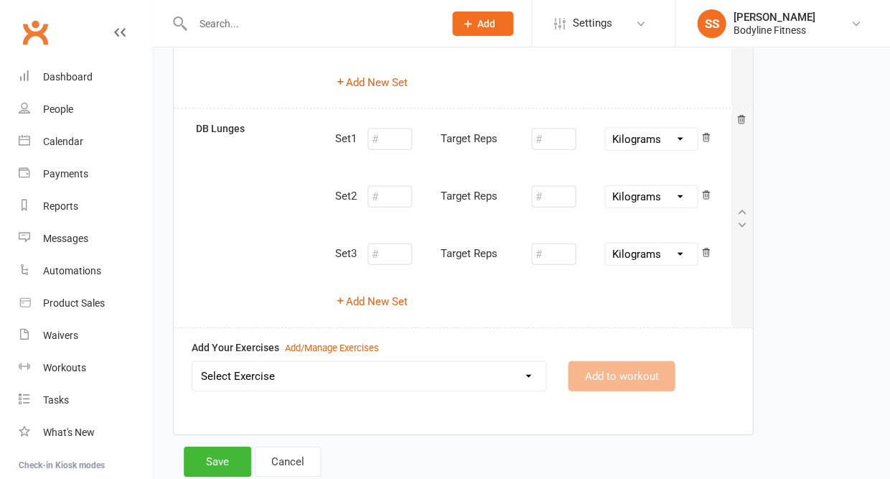
select select "8041"
click at [614, 360] on button "Add to workout" at bounding box center [621, 375] width 107 height 30
select select
select select "Kilograms"
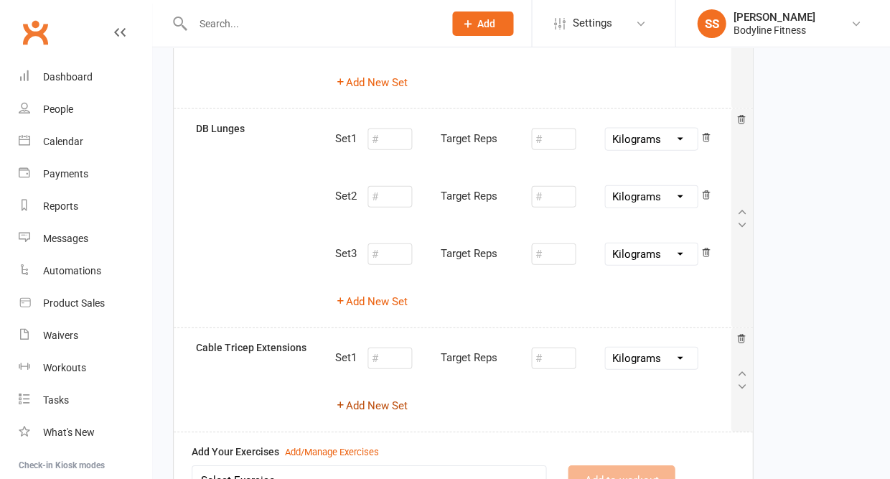
click at [404, 396] on button "Add New Set" at bounding box center [371, 404] width 73 height 17
select select "Kilograms"
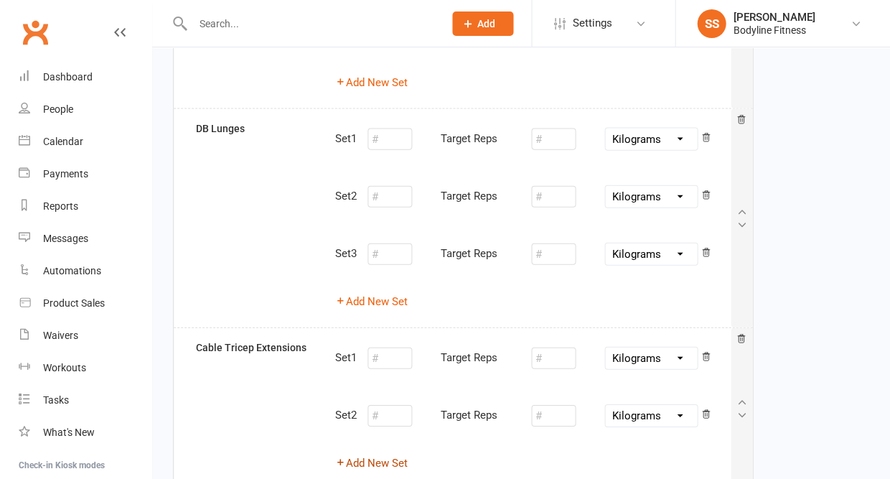
click at [388, 454] on button "Add New Set" at bounding box center [371, 462] width 73 height 17
select select "Kilograms"
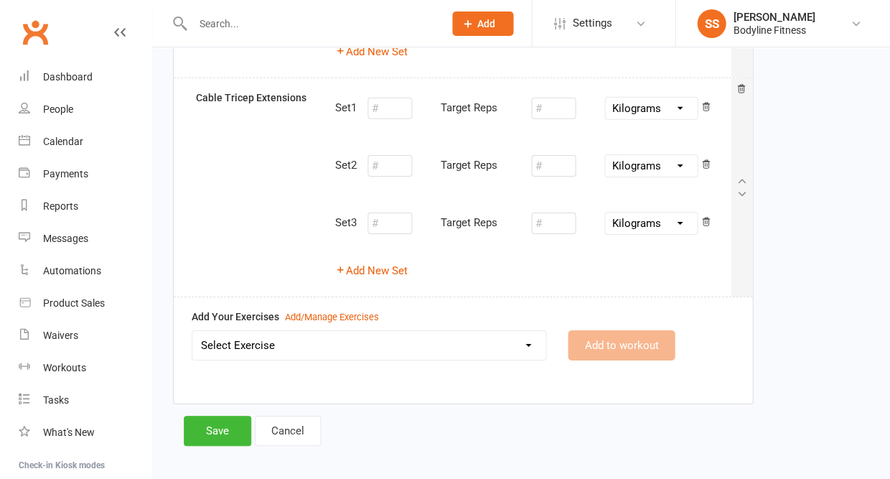
scroll to position [740, 0]
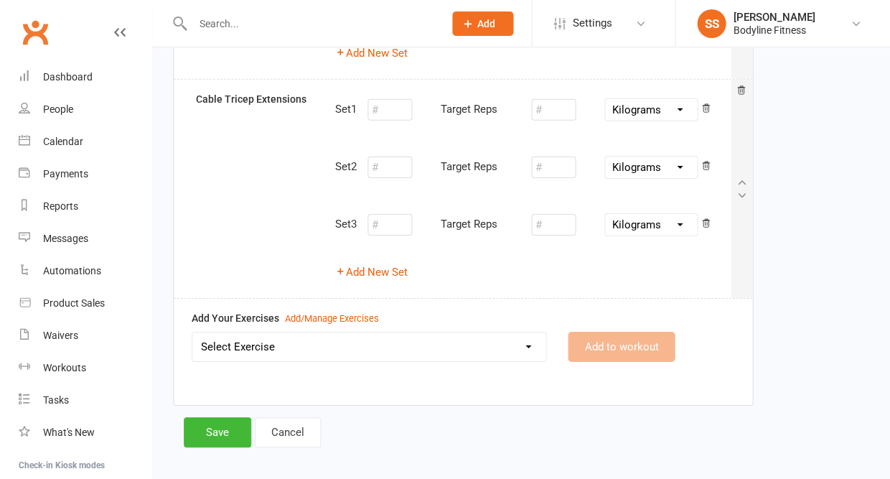
click at [364, 341] on select "Select Exercise 100's 120 Degree Knee Flexed Glute Bridges 1/2 Cuban Press 1/2 …" at bounding box center [368, 346] width 353 height 29
select select "6730"
click at [636, 338] on button "Add to workout" at bounding box center [621, 347] width 107 height 30
select select
select select "Kilograms"
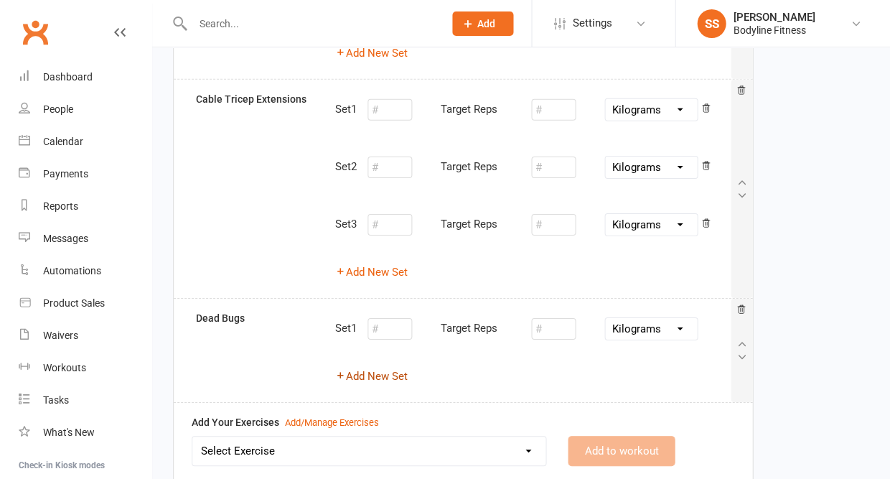
click at [396, 368] on button "Add New Set" at bounding box center [371, 376] width 73 height 17
select select "Kilograms"
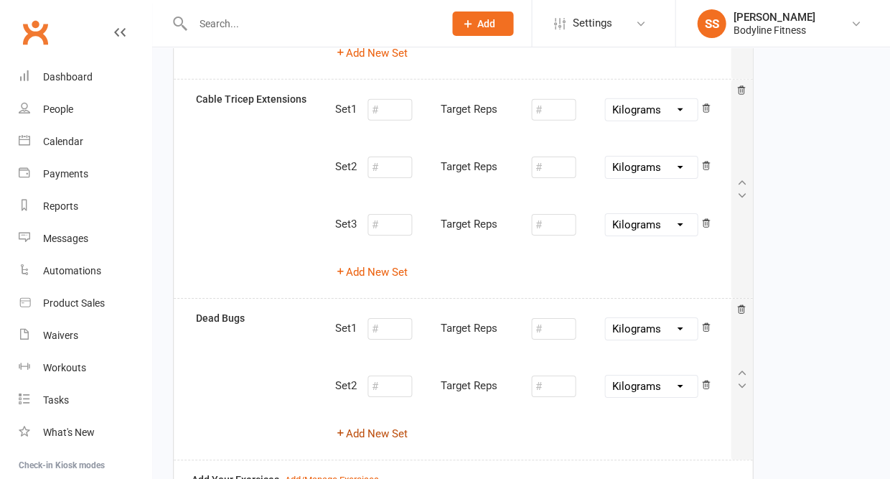
click at [378, 425] on button "Add New Set" at bounding box center [371, 433] width 73 height 17
select select "Kilograms"
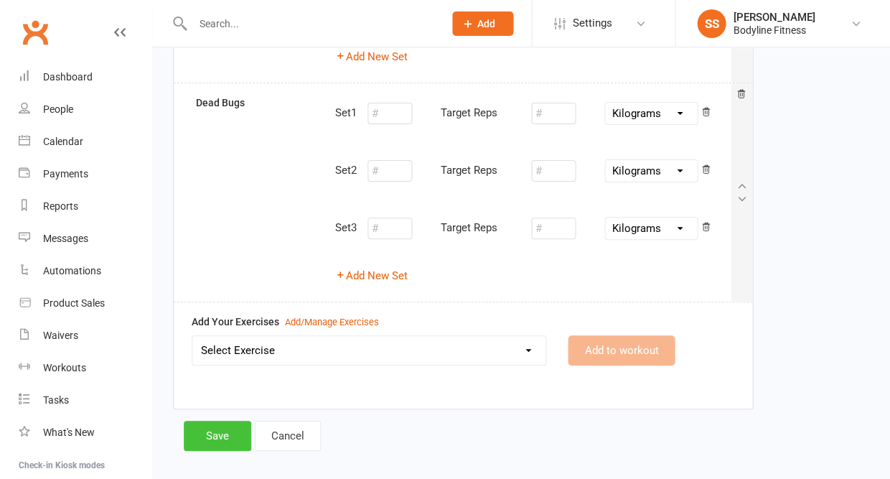
scroll to position [954, 0]
click at [229, 421] on button "Save" at bounding box center [217, 436] width 67 height 30
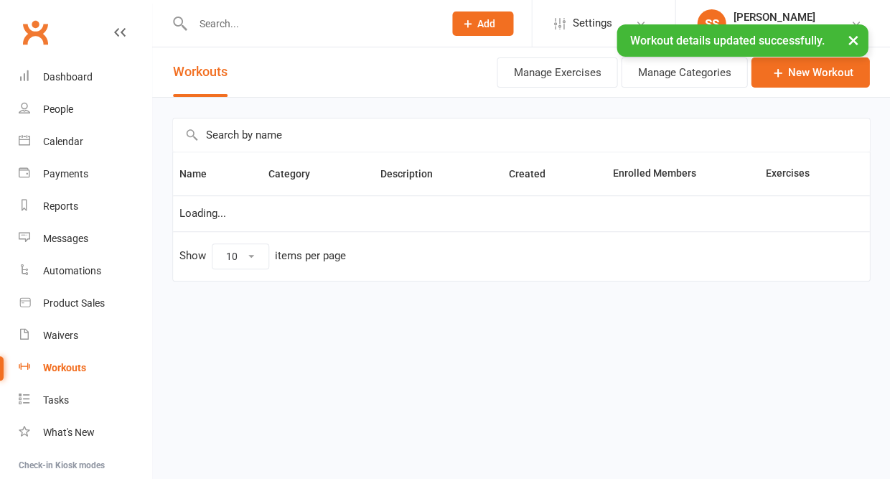
click at [220, 24] on input "text" at bounding box center [311, 24] width 246 height 20
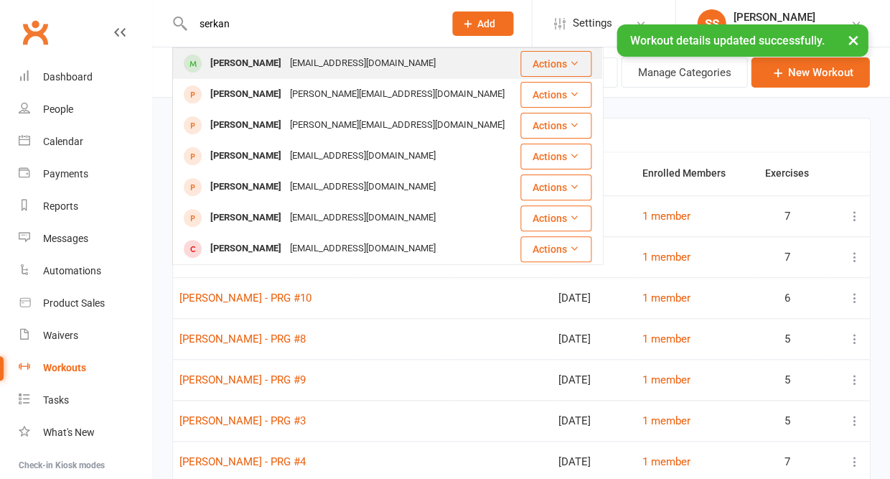
type input "serkan"
click at [217, 67] on div "[PERSON_NAME]" at bounding box center [246, 63] width 80 height 21
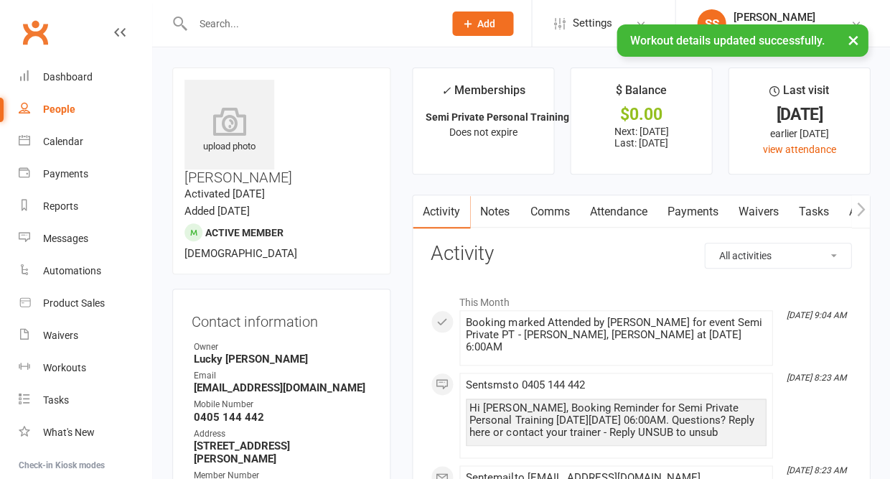
click at [860, 198] on button "button" at bounding box center [861, 211] width 18 height 32
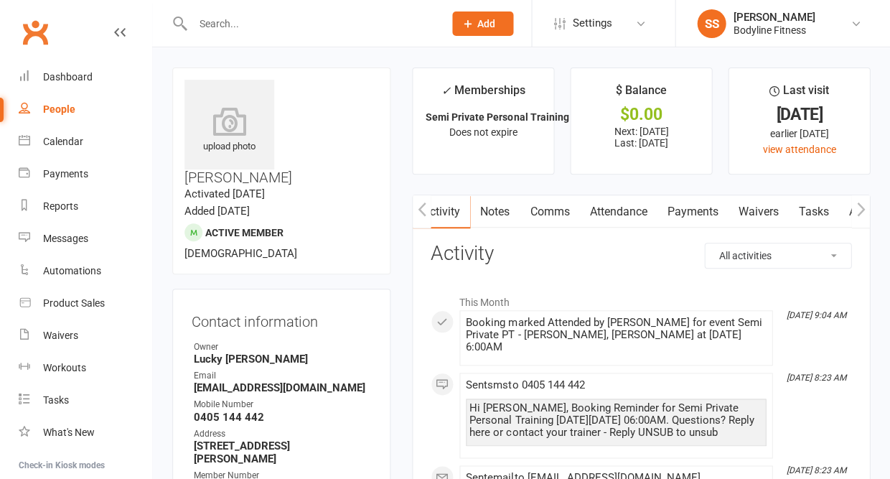
scroll to position [0, 108]
click at [831, 213] on link "Workouts" at bounding box center [850, 211] width 68 height 33
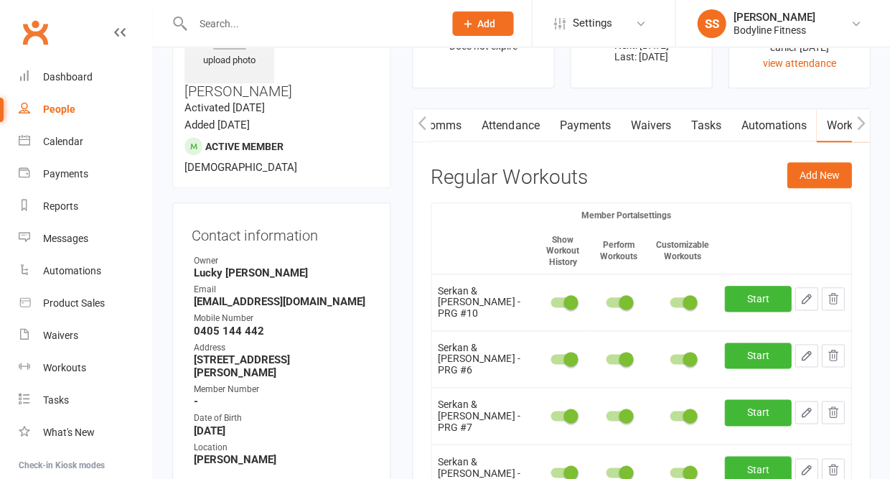
scroll to position [138, 0]
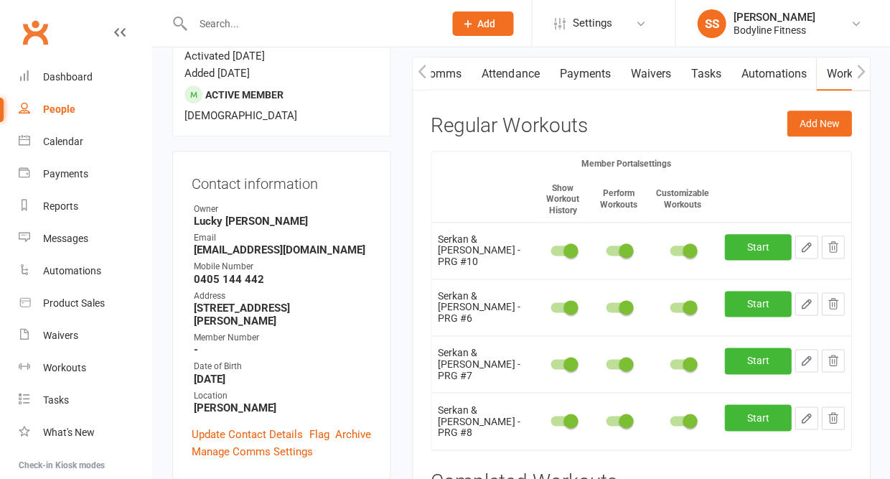
click at [833, 297] on icon "button" at bounding box center [832, 303] width 13 height 13
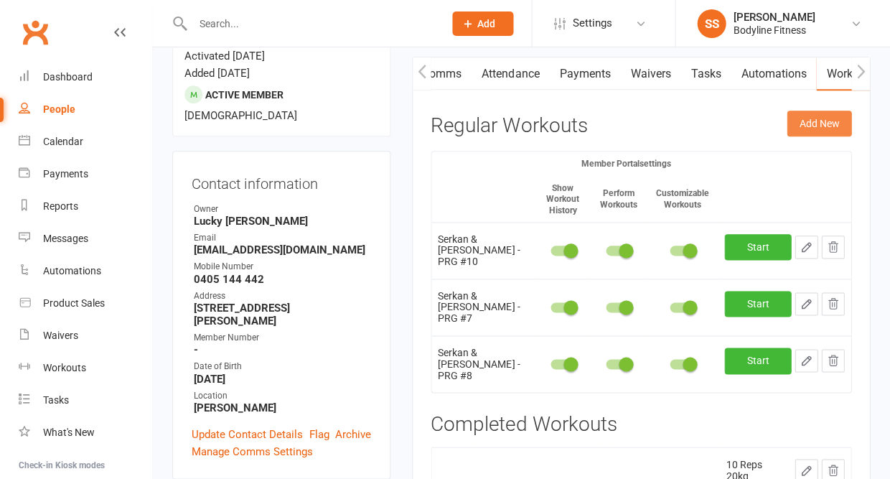
click at [811, 120] on button "Add New" at bounding box center [819, 124] width 65 height 26
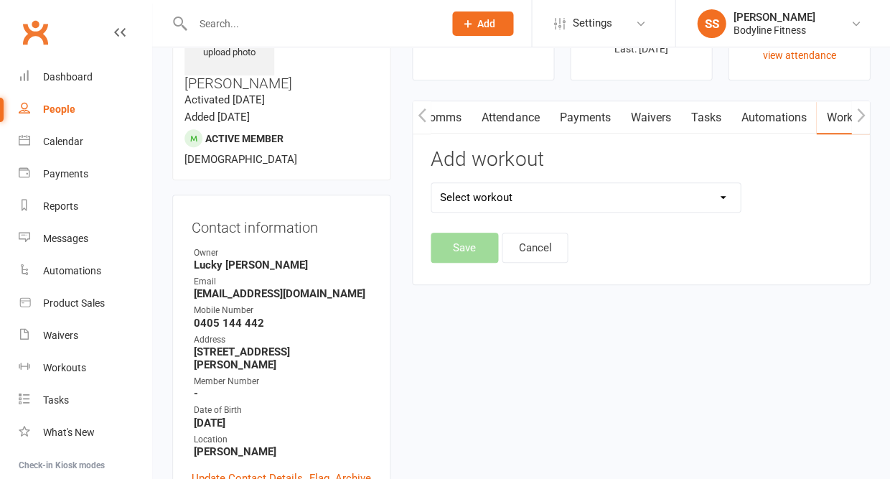
scroll to position [123, 0]
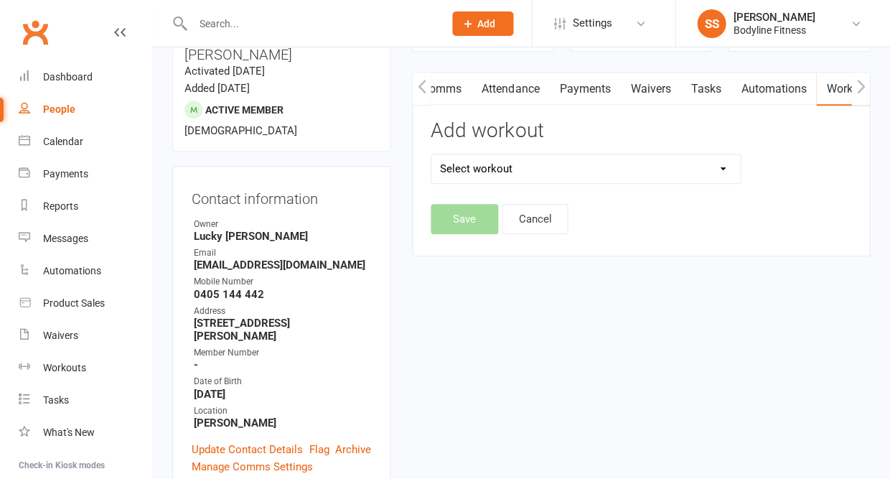
select select "6566"
click at [467, 216] on button "Save" at bounding box center [464, 219] width 67 height 30
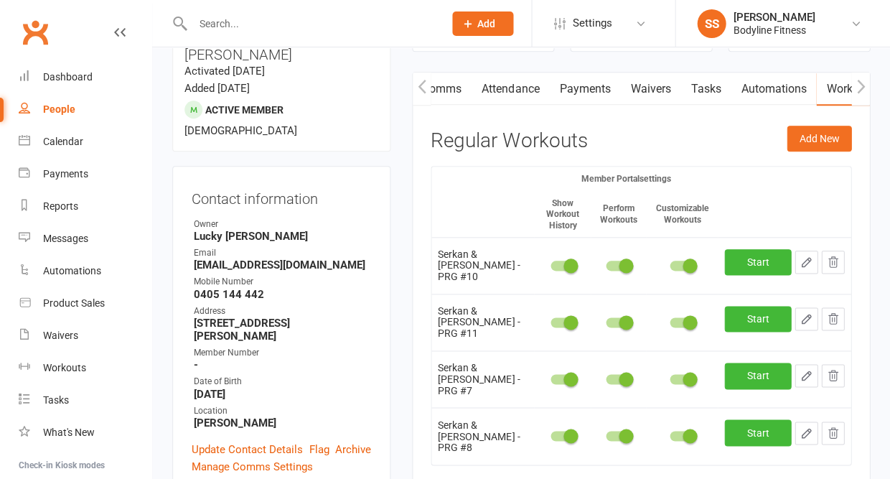
scroll to position [167, 0]
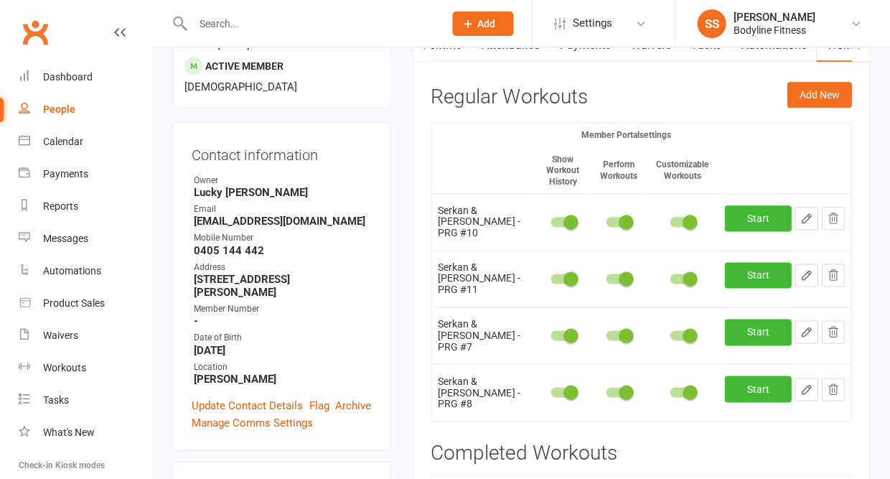
click at [797, 272] on button "button" at bounding box center [806, 275] width 23 height 23
select select "Kilograms"
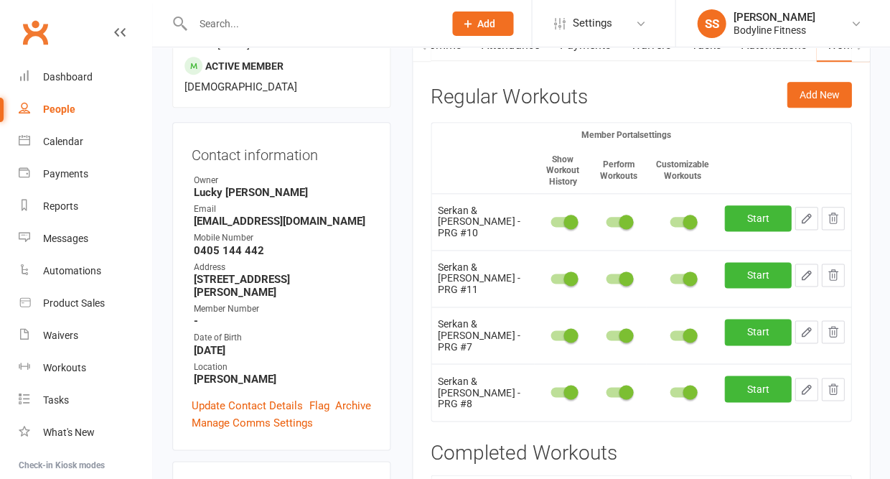
select select "Kilograms"
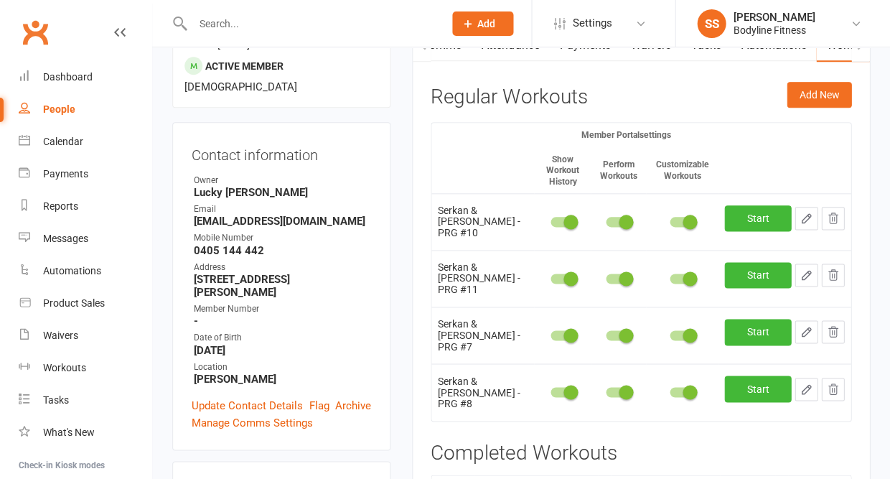
select select "Kilograms"
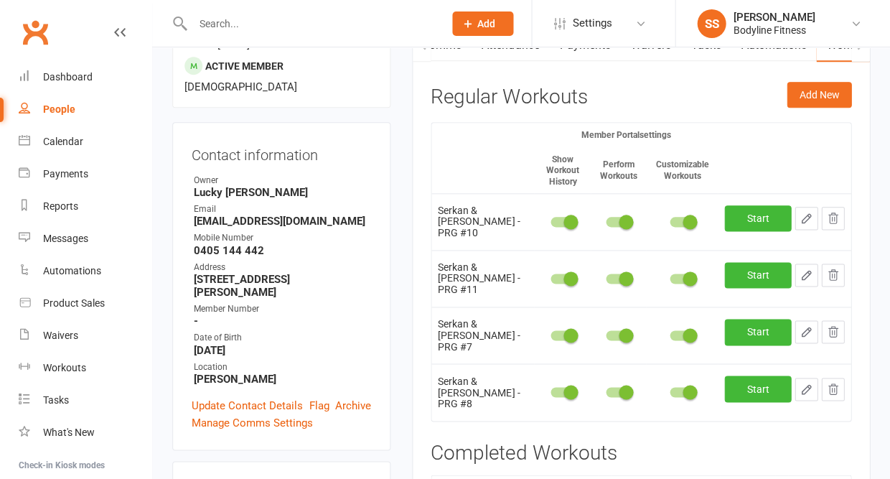
select select "Kilograms"
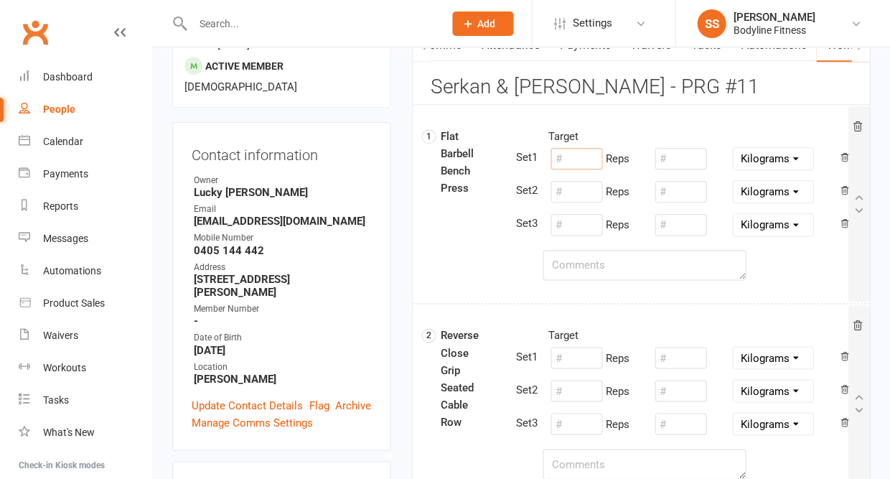
click at [572, 157] on input "number" at bounding box center [577, 159] width 52 height 22
type input "8"
click at [690, 155] on input "number" at bounding box center [681, 159] width 52 height 22
type input "95"
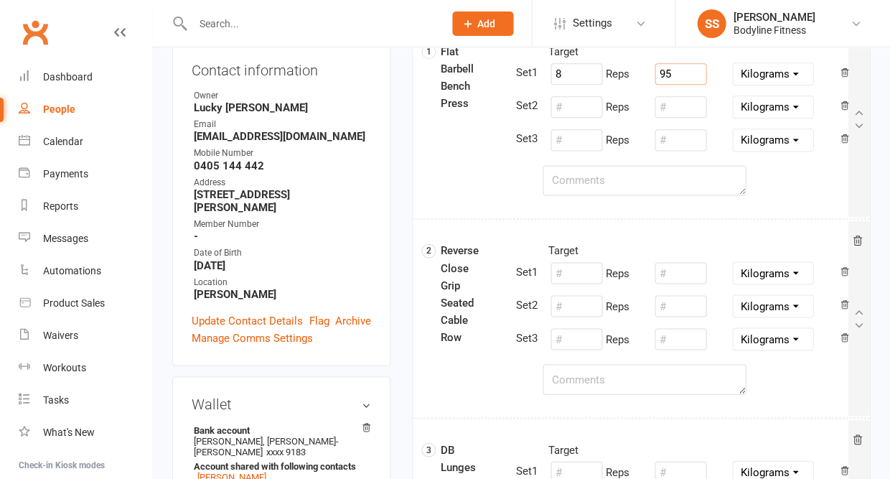
scroll to position [251, 0]
click at [578, 274] on input "number" at bounding box center [577, 273] width 52 height 22
type input "10"
click at [675, 275] on input "number" at bounding box center [681, 273] width 52 height 22
type input "66"
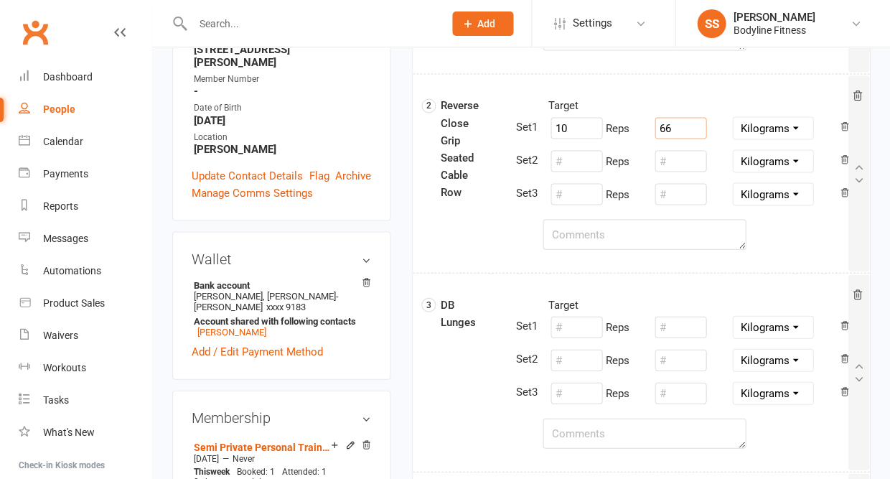
scroll to position [406, 0]
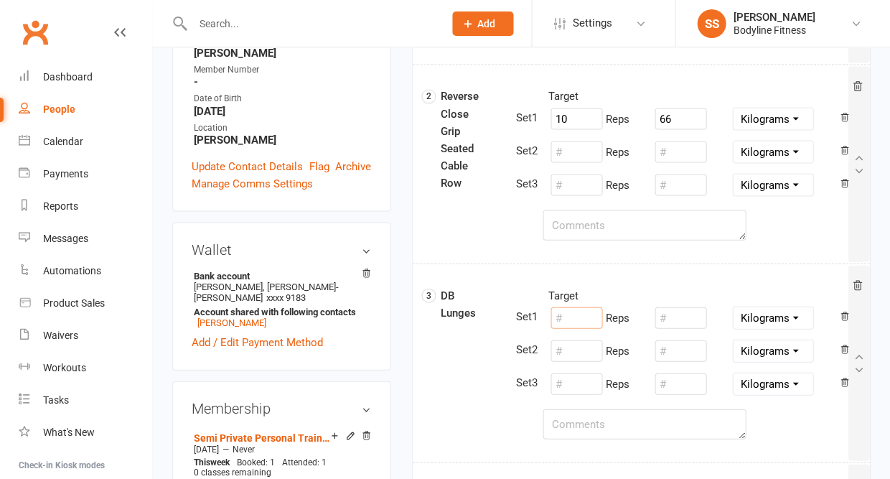
click at [571, 320] on input "number" at bounding box center [577, 318] width 52 height 22
type input "10"
click at [577, 421] on textarea at bounding box center [644, 424] width 203 height 30
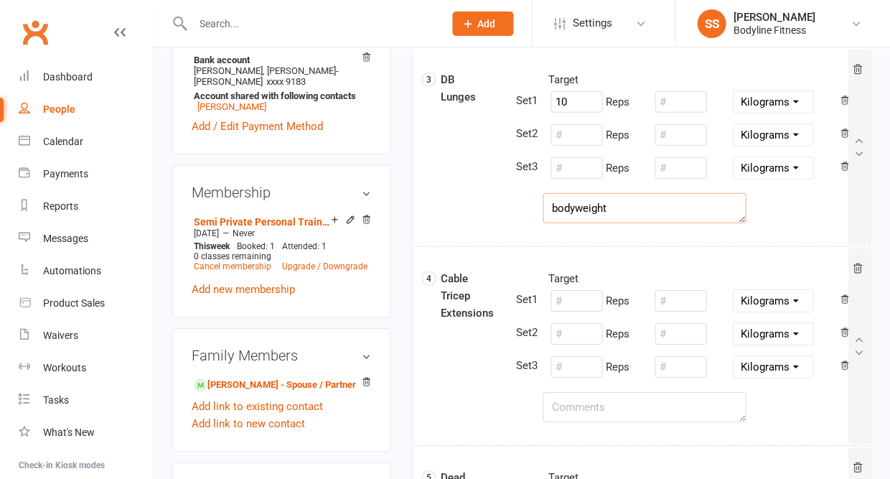
scroll to position [623, 0]
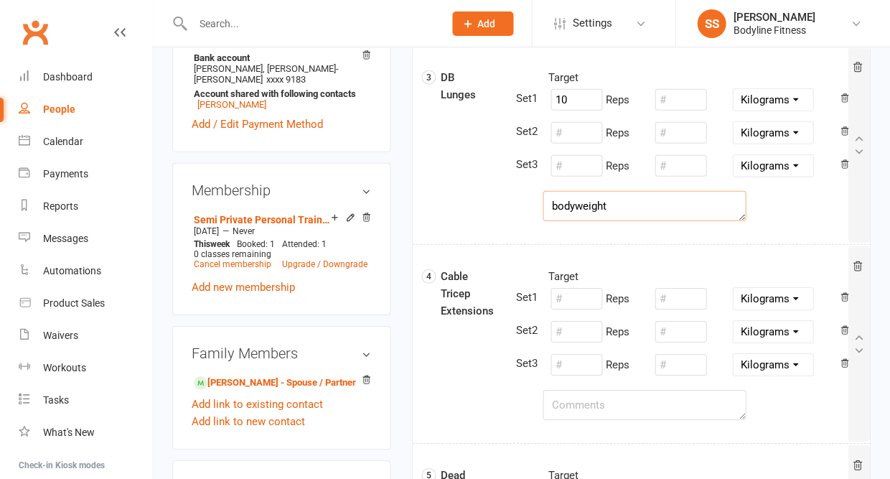
type textarea "bodyweight"
click at [574, 414] on textarea at bounding box center [644, 405] width 203 height 30
type textarea "cuff"
click at [574, 302] on input "number" at bounding box center [577, 299] width 52 height 22
type input "10"
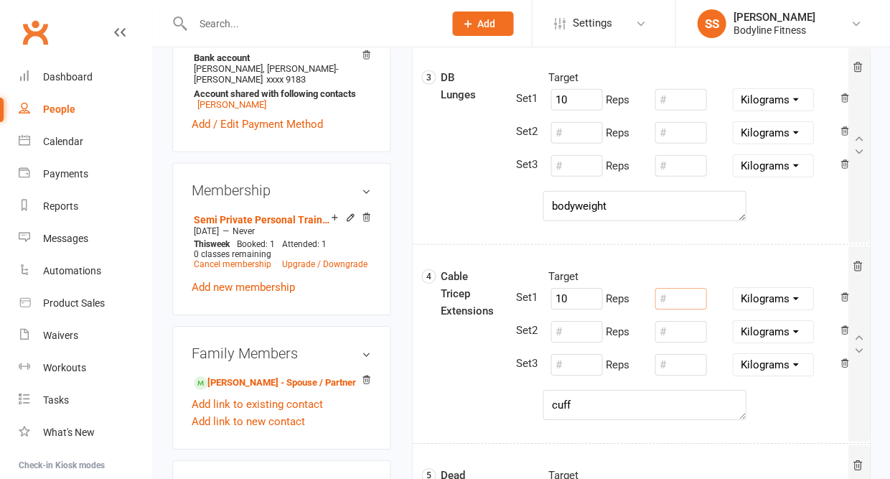
click at [684, 295] on input "number" at bounding box center [681, 299] width 52 height 22
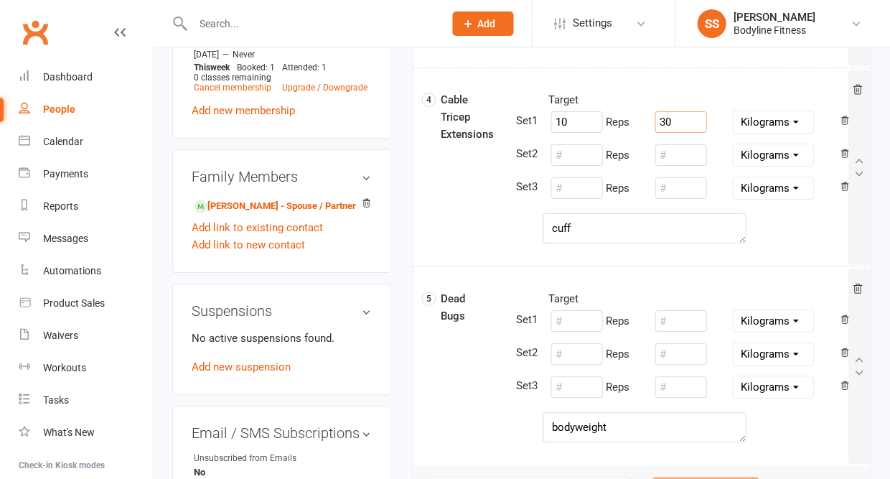
scroll to position [871, 0]
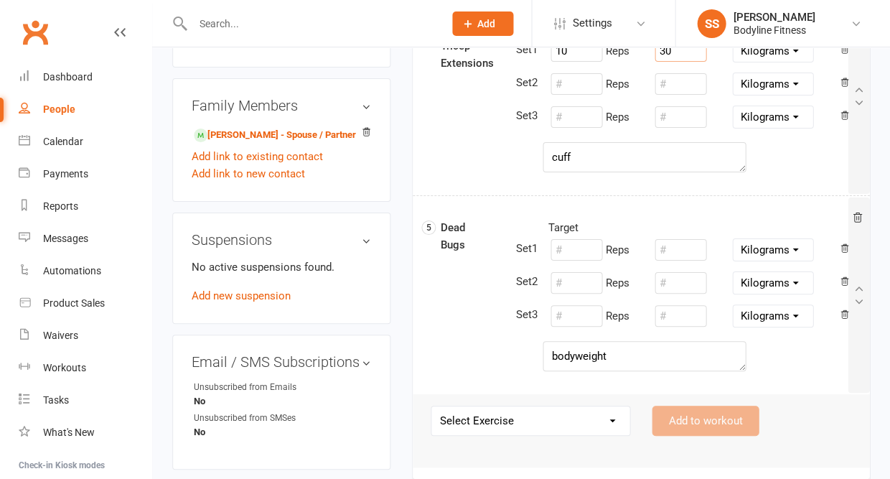
type input "30"
click at [572, 255] on input "number" at bounding box center [577, 250] width 52 height 22
type input "20"
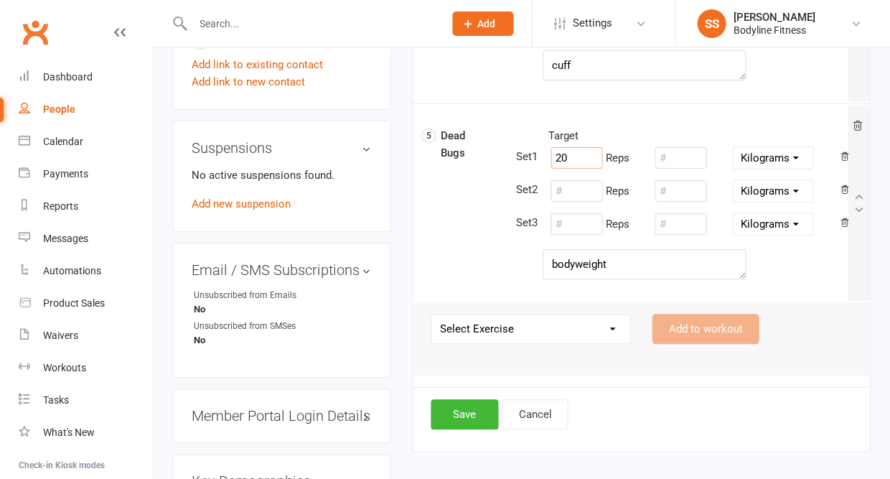
scroll to position [979, 0]
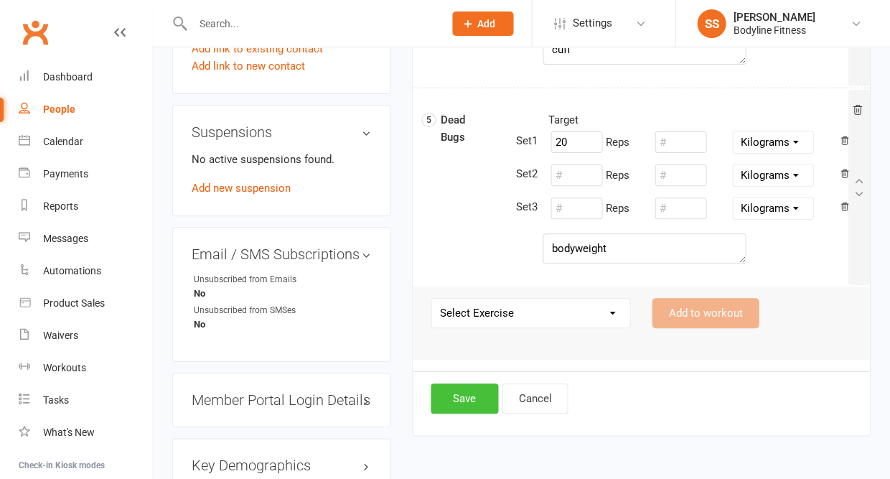
click at [462, 391] on button "Save" at bounding box center [464, 398] width 67 height 30
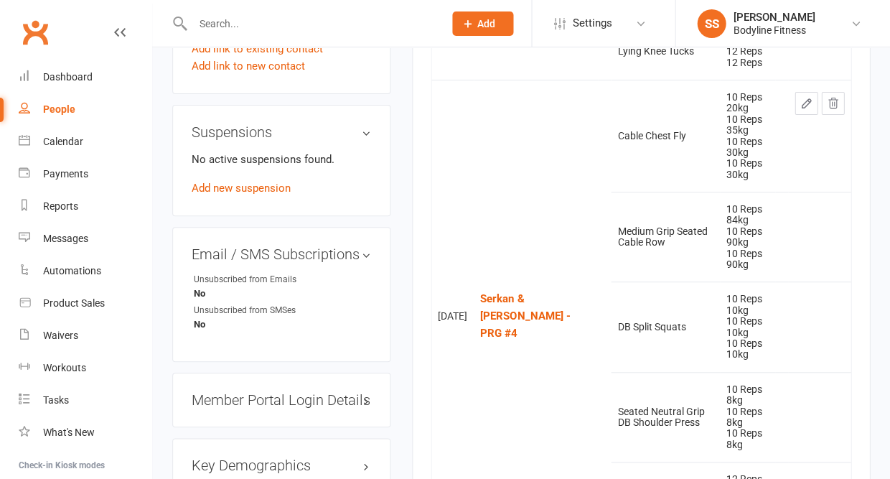
click at [249, 22] on input "text" at bounding box center [311, 24] width 246 height 20
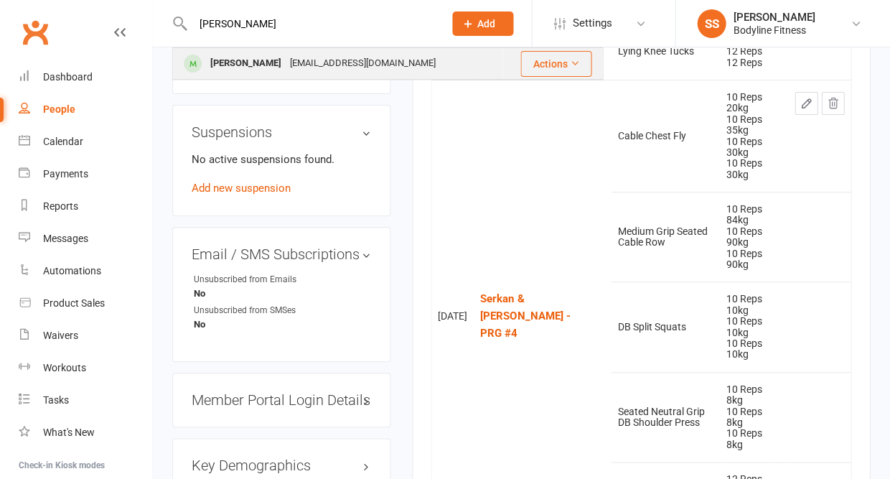
type input "[PERSON_NAME]"
click at [240, 65] on div "[PERSON_NAME]" at bounding box center [246, 63] width 80 height 21
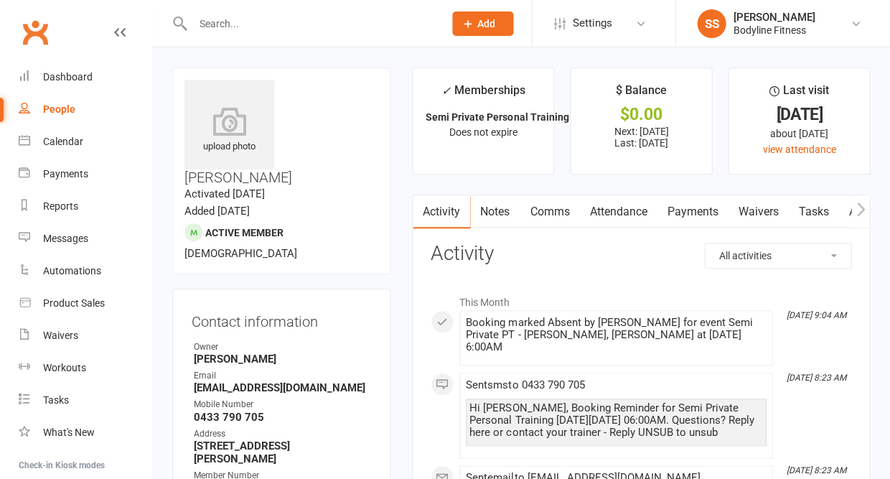
click at [857, 213] on icon "button" at bounding box center [861, 209] width 9 height 15
click at [842, 213] on link "Workouts" at bounding box center [850, 211] width 68 height 33
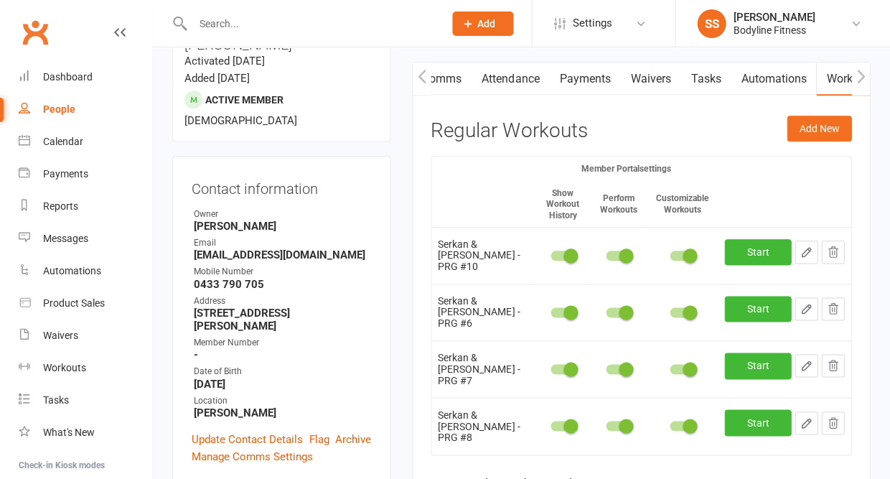
scroll to position [141, 0]
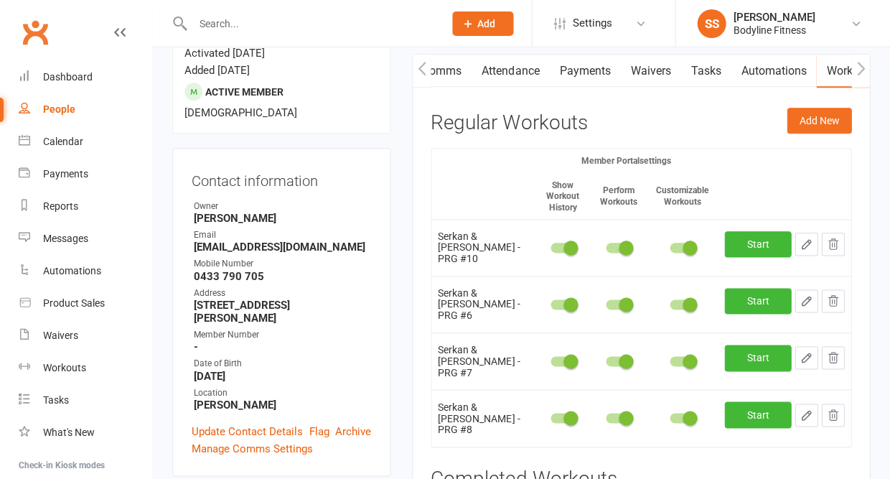
click at [837, 294] on icon "button" at bounding box center [832, 300] width 13 height 13
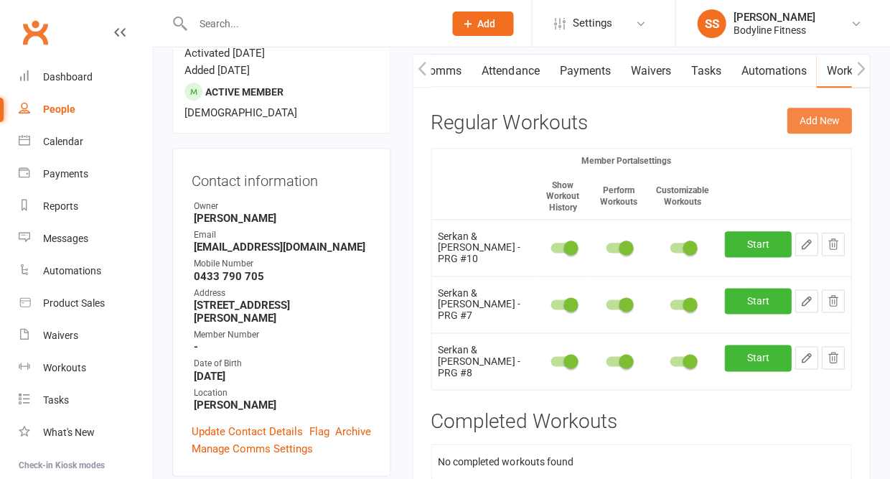
click at [795, 116] on button "Add New" at bounding box center [819, 121] width 65 height 26
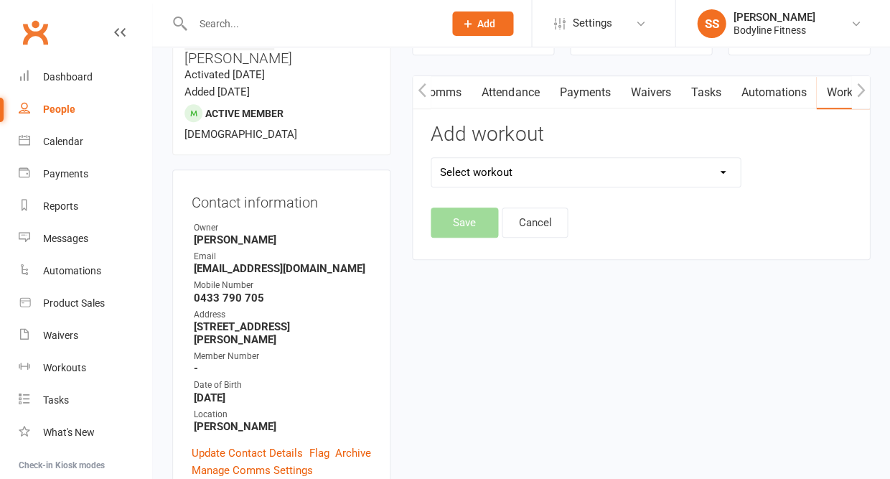
scroll to position [119, 0]
select select "6566"
click at [475, 227] on button "Save" at bounding box center [464, 223] width 67 height 30
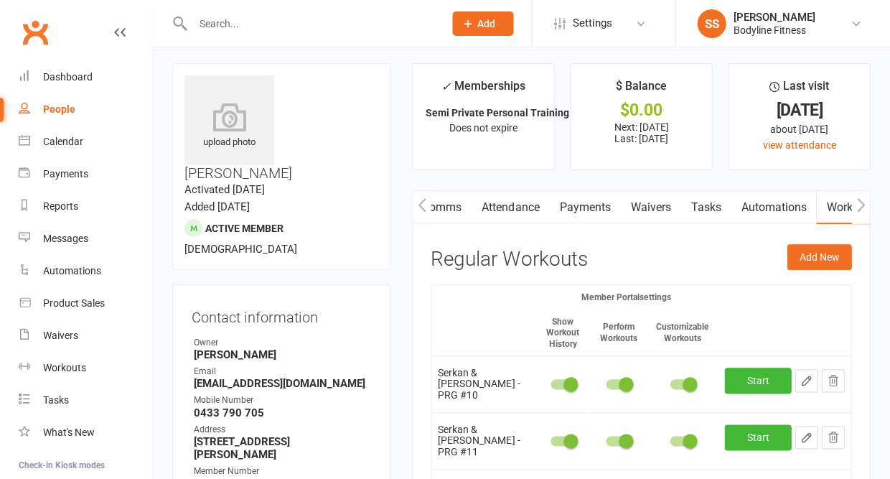
scroll to position [3, 0]
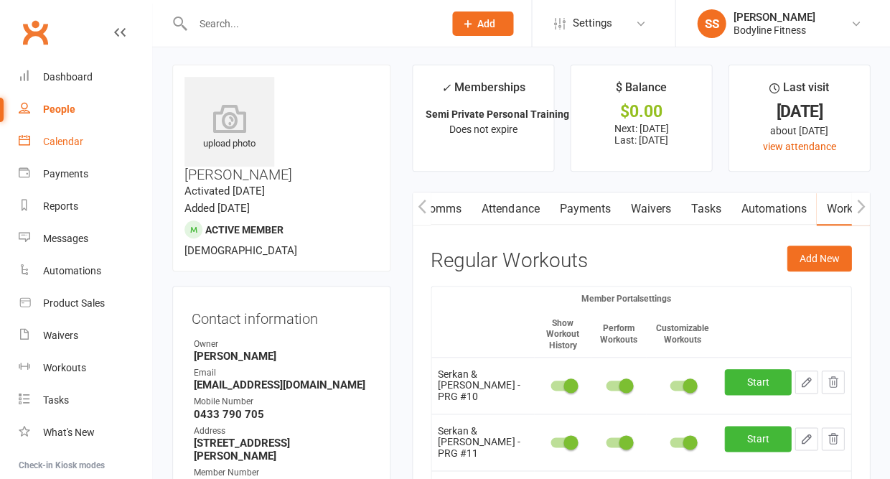
click at [68, 136] on div "Calendar" at bounding box center [63, 141] width 40 height 11
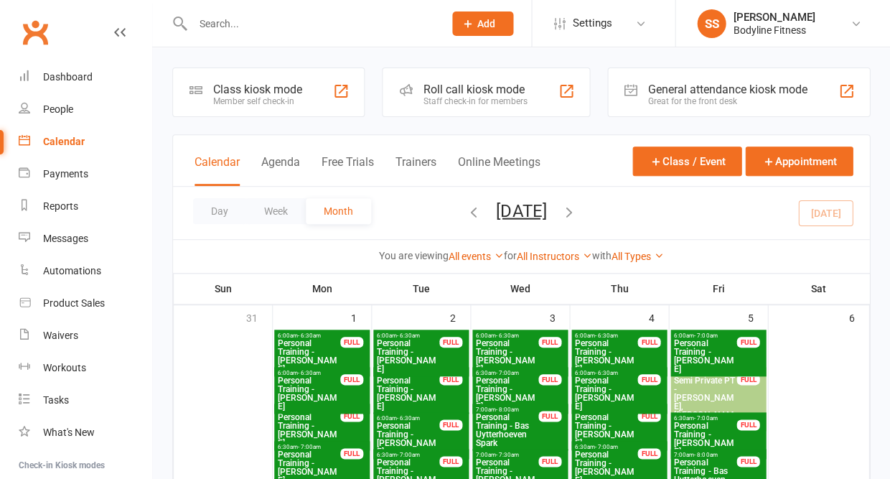
click at [228, 229] on div "Day Week Month [DATE] [DATE] Sun Mon Tue Wed Thu Fri Sat 31 01 02 03 04 05 06 0…" at bounding box center [521, 213] width 696 height 52
click at [223, 218] on button "Day" at bounding box center [219, 211] width 53 height 26
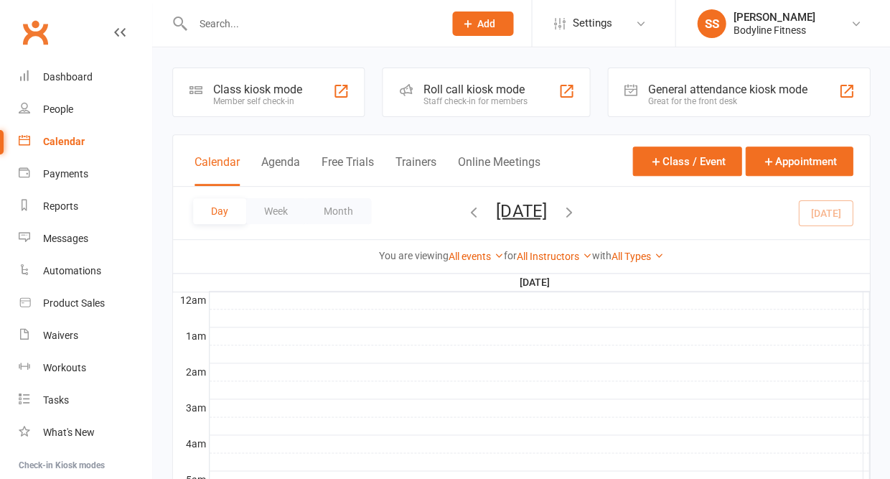
click at [577, 210] on icon "button" at bounding box center [569, 211] width 16 height 16
click at [577, 209] on icon "button" at bounding box center [569, 211] width 16 height 16
click at [577, 210] on icon "button" at bounding box center [569, 211] width 16 height 16
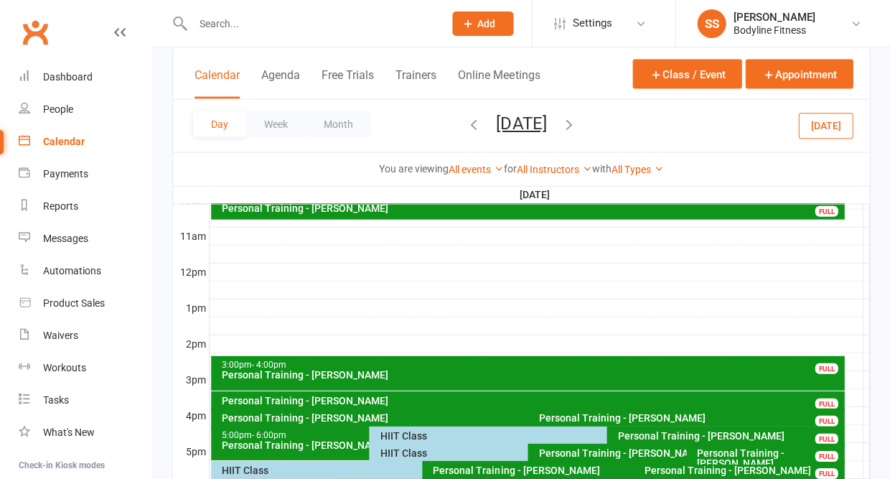
scroll to position [460, 0]
click at [65, 112] on div "People" at bounding box center [58, 108] width 30 height 11
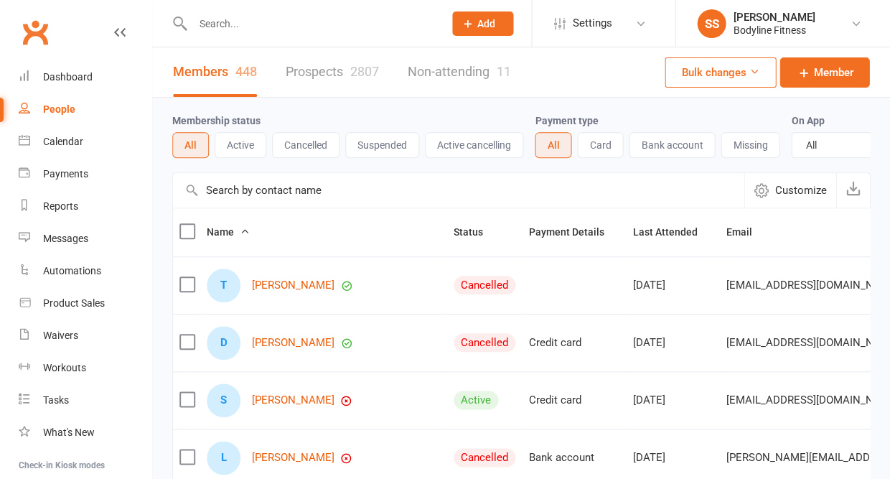
click at [323, 83] on link "Prospects 2807" at bounding box center [332, 72] width 93 height 50
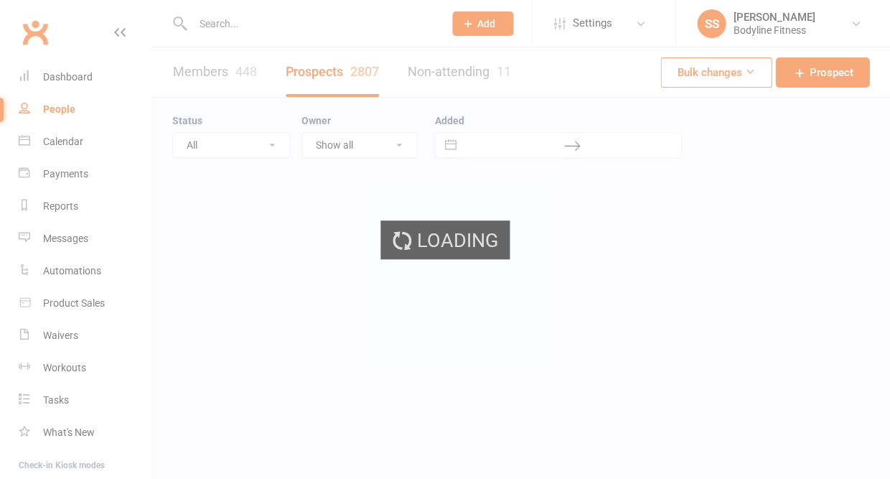
select select "50"
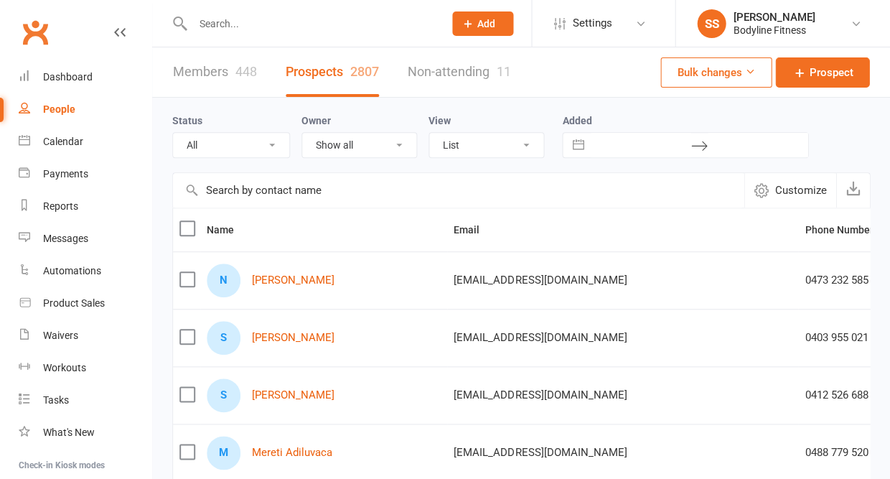
select select "Follow Up"
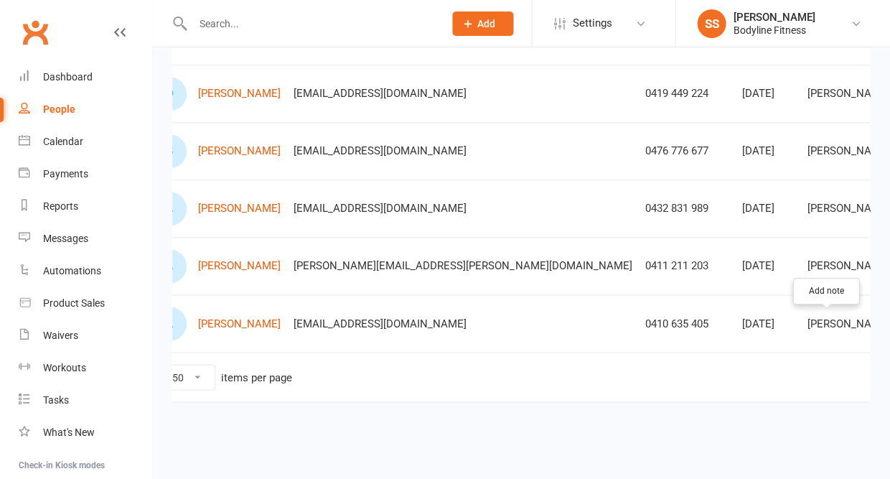
scroll to position [0, 53]
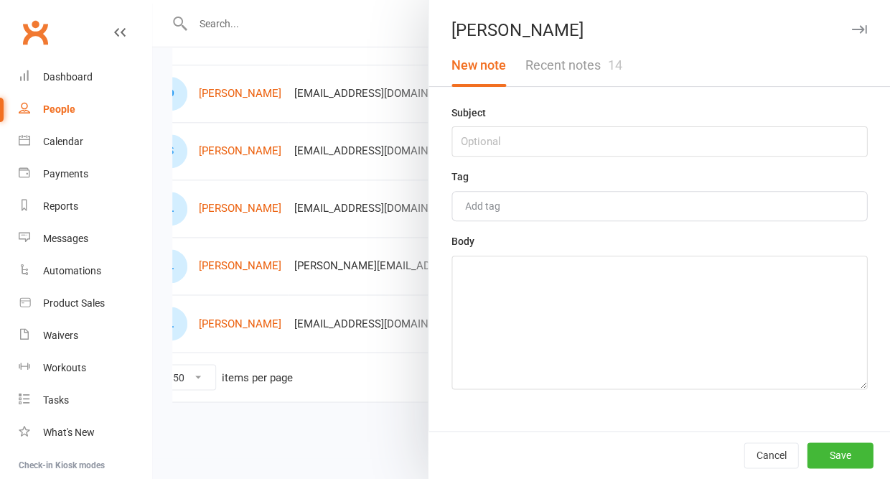
click at [594, 75] on button "Recent notes 14" at bounding box center [574, 66] width 116 height 42
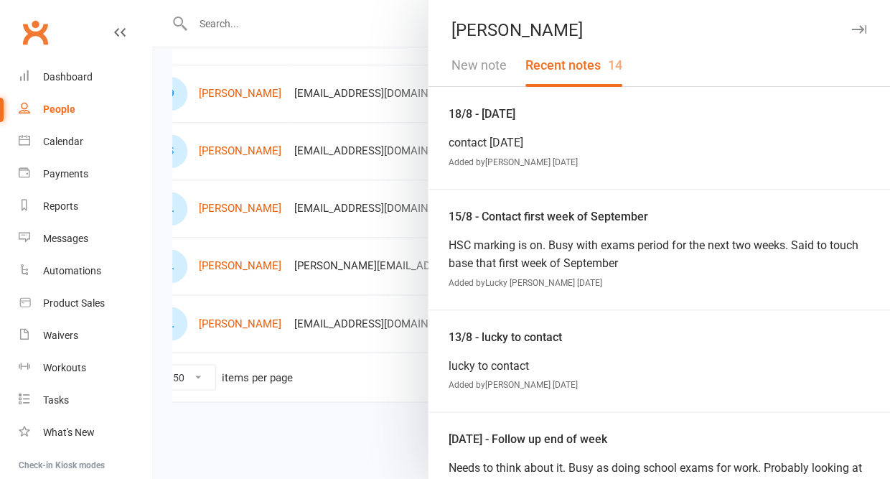
click at [862, 26] on icon "button" at bounding box center [859, 29] width 15 height 9
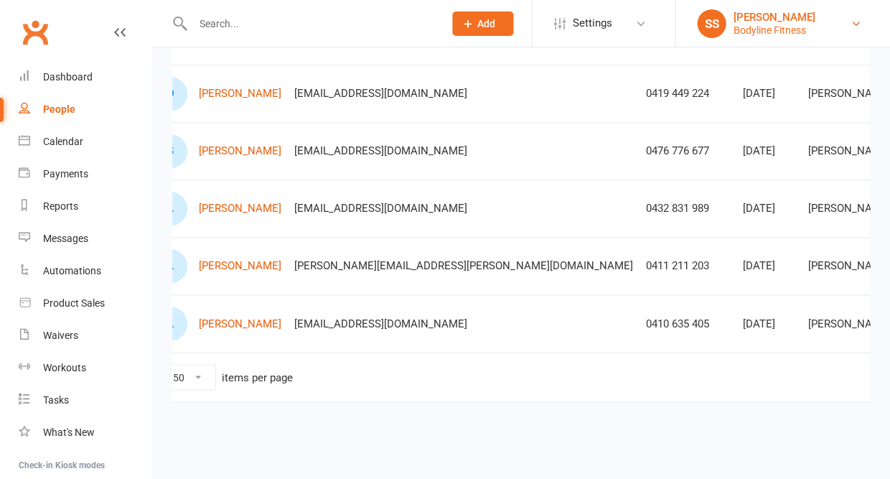
click at [762, 19] on div "[PERSON_NAME]" at bounding box center [774, 17] width 82 height 13
click at [762, 21] on div "[PERSON_NAME]" at bounding box center [774, 17] width 82 height 13
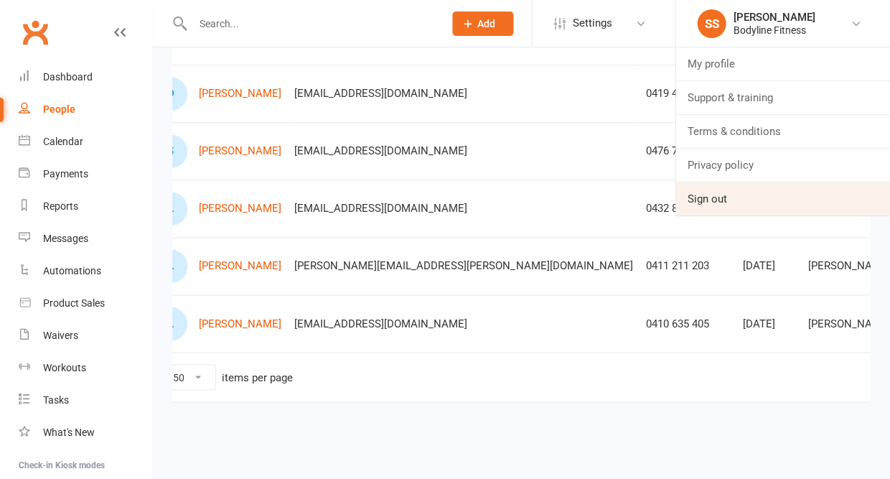
click at [718, 187] on link "Sign out" at bounding box center [783, 198] width 215 height 33
